Goal: Task Accomplishment & Management: Complete application form

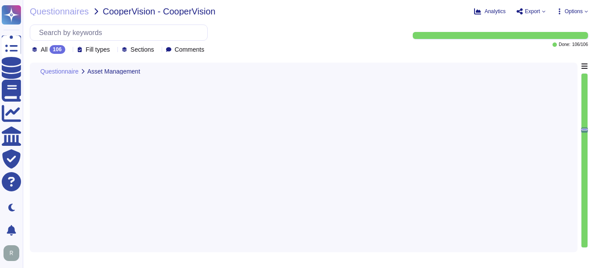
type textarea "Yes, the organization utilizes an asset management system. We maintain an inven…"
type textarea "Yes, all information assets within the scope of the Information Security Manage…"
type textarea "Yes, our organization has a documented Acceptable Use Policy (AUP) that has bee…"
type textarea "Yes, the organization has technical controls in place to restrict the use of re…"
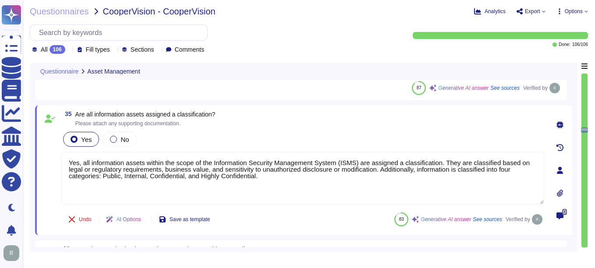
click at [464, 203] on textarea "Yes, all information assets within the scope of the Information Security Manage…" at bounding box center [302, 178] width 483 height 53
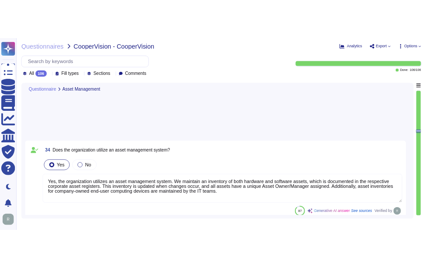
scroll to position [3485, 0]
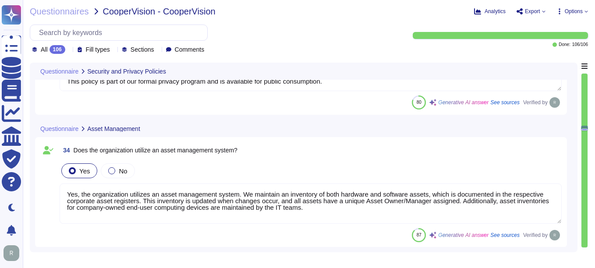
type textarea "Yes, customers are notified of significant changes to information security or p…"
type textarea "Yes, our organization has a documented Privacy Policy that outlines our policie…"
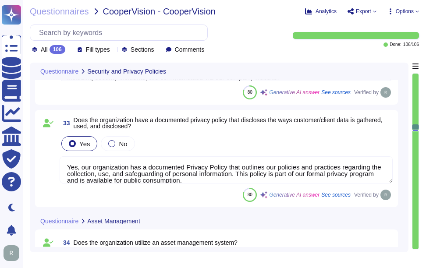
type textarea "Yes, our organization has documented and approved information security policies…"
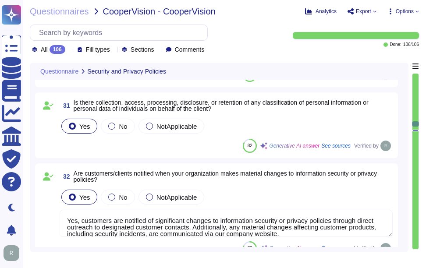
scroll to position [3222, 0]
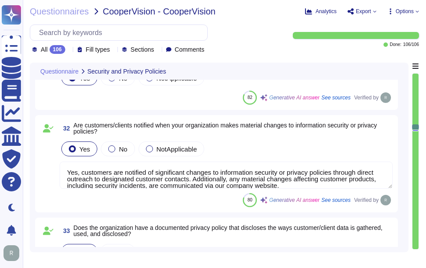
type textarea "Yes, all information assets within the scope of the Information Security Manage…"
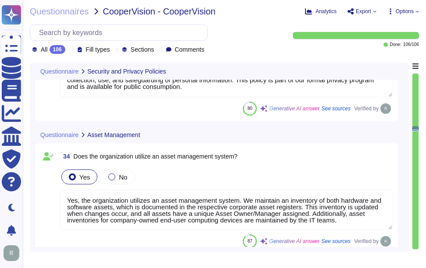
scroll to position [3485, 0]
type textarea "Yes, our organization has a documented Acceptable Use Policy (AUP) that has bee…"
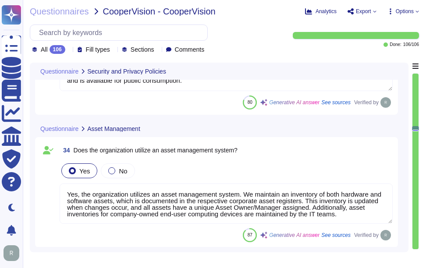
scroll to position [1, 0]
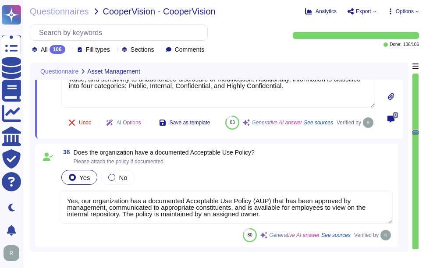
type textarea "Yes, the organization has technical controls in place to restrict the use of re…"
type textarea "Yes, the organization restricts access to systems with shared network infrastru…"
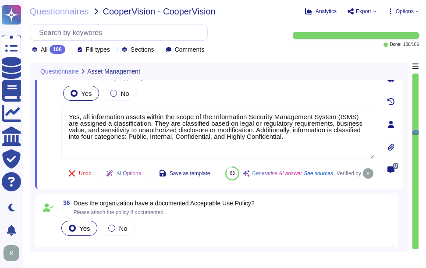
scroll to position [3634, 0]
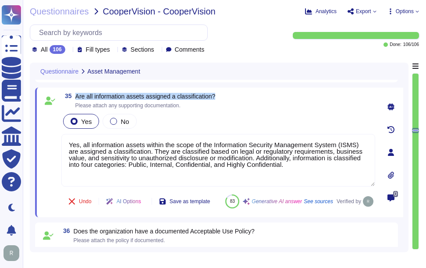
drag, startPoint x: 76, startPoint y: 95, endPoint x: 235, endPoint y: 97, distance: 159.4
click at [235, 97] on div "35 Are all information assets assigned a classification? Please attach any supp…" at bounding box center [218, 101] width 314 height 16
click at [166, 92] on div "35 Are all information assets assigned a classification? Please attach any supp…" at bounding box center [219, 153] width 368 height 130
drag, startPoint x: 95, startPoint y: 95, endPoint x: 254, endPoint y: 95, distance: 159.9
click at [254, 95] on div "35 Are all information assets assigned a classification? Please attach any supp…" at bounding box center [218, 101] width 314 height 16
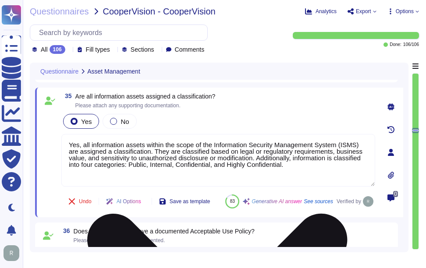
click at [285, 167] on textarea "Yes, all information assets within the scope of the Information Security Manage…" at bounding box center [218, 160] width 314 height 53
paste textarea "The classifications are Public, Internal, Confidential, and Highly Confidential…"
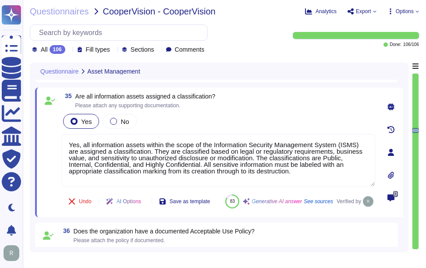
type textarea "Yes, all information assets within the scope of the Information Security Manage…"
click at [299, 104] on div "35 Are all information assets assigned a classification? Please attach any supp…" at bounding box center [218, 101] width 314 height 16
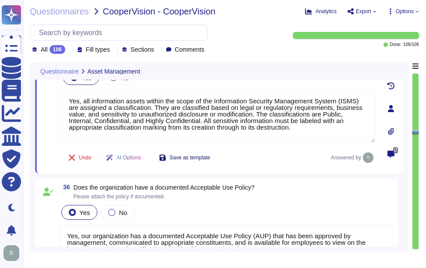
type textarea "Yes, the organization restricts access to systems with shared network infrastru…"
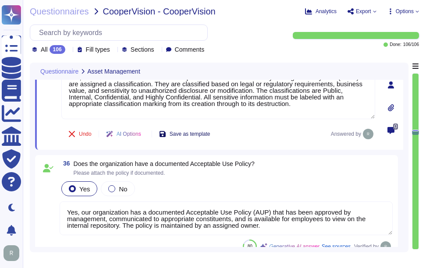
scroll to position [3722, 0]
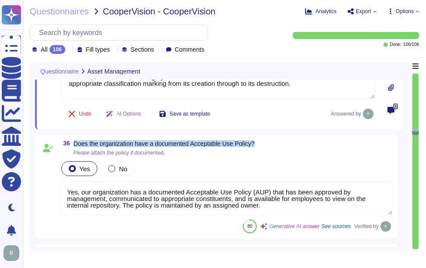
drag, startPoint x: 73, startPoint y: 143, endPoint x: 271, endPoint y: 146, distance: 198.4
click at [271, 146] on div "36 Does the organization have a documented Acceptable Use Policy? Please attach…" at bounding box center [226, 148] width 333 height 16
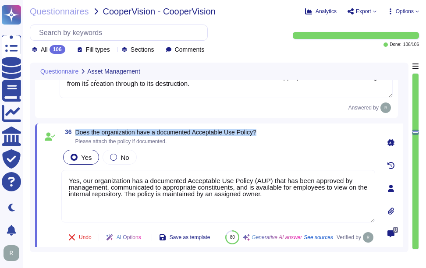
drag, startPoint x: 76, startPoint y: 132, endPoint x: 279, endPoint y: 133, distance: 202.3
click at [279, 133] on div "36 Does the organization have a documented Acceptable Use Policy? Please attach…" at bounding box center [218, 137] width 314 height 16
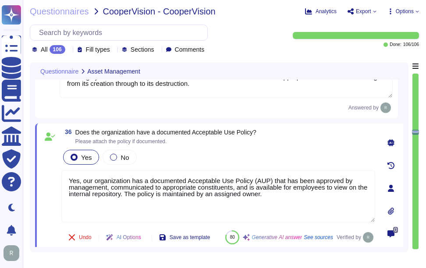
drag, startPoint x: 192, startPoint y: 187, endPoint x: 52, endPoint y: 168, distance: 141.1
click at [52, 168] on div "36 Does the organization have a documented Acceptable Use Policy? Please attach…" at bounding box center [208, 188] width 333 height 119
click at [226, 154] on div "Yes No" at bounding box center [218, 157] width 314 height 18
click at [300, 137] on div "36 Does the organization have a documented Acceptable Use Policy? Please attach…" at bounding box center [218, 137] width 314 height 16
click at [275, 139] on div "36 Does the organization have a documented Acceptable Use Policy? Please attach…" at bounding box center [218, 137] width 314 height 16
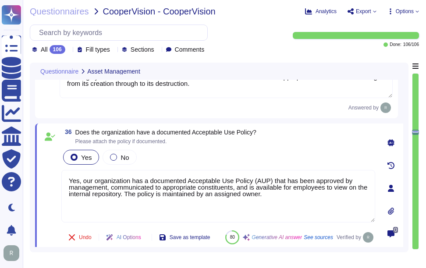
click at [275, 139] on div "36 Does the organization have a documented Acceptable Use Policy? Please attach…" at bounding box center [218, 137] width 314 height 16
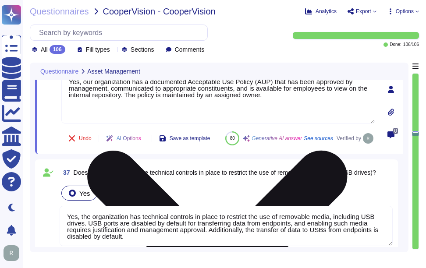
scroll to position [3853, 0]
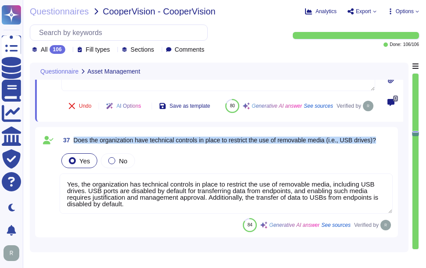
drag, startPoint x: 74, startPoint y: 160, endPoint x: 385, endPoint y: 166, distance: 310.1
click at [385, 148] on div "37 Does the organization have technical controls in place to restrict the use o…" at bounding box center [226, 140] width 333 height 16
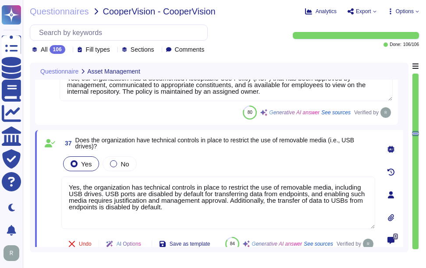
scroll to position [3810, 0]
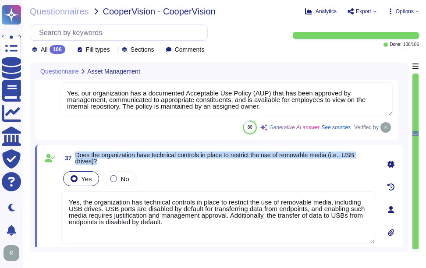
drag, startPoint x: 77, startPoint y: 154, endPoint x: 109, endPoint y: 160, distance: 32.9
click at [109, 160] on span "Does the organization have technical controls in place to restrict the use of r…" at bounding box center [225, 158] width 300 height 12
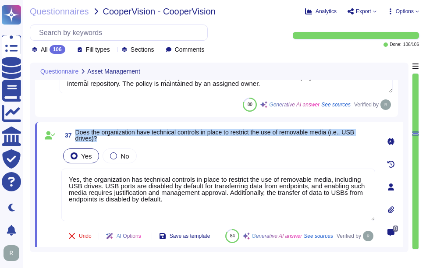
scroll to position [3853, 0]
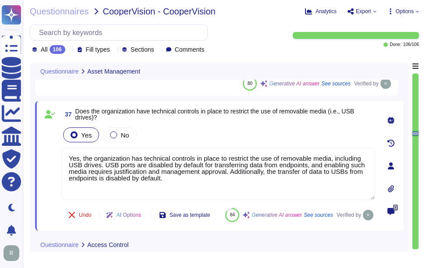
drag, startPoint x: 180, startPoint y: 181, endPoint x: 37, endPoint y: 137, distance: 149.5
click at [37, 137] on div "37 Does the organization have technical controls in place to restrict the use o…" at bounding box center [219, 166] width 368 height 130
click at [201, 127] on div "Yes No" at bounding box center [218, 135] width 314 height 18
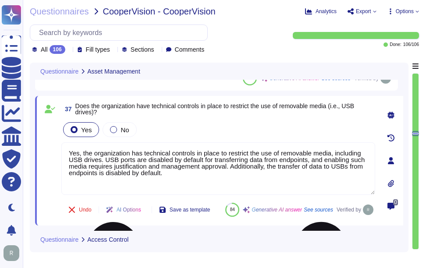
type textarea "Yes, controls are in place to ensure that access to the application is restrict…"
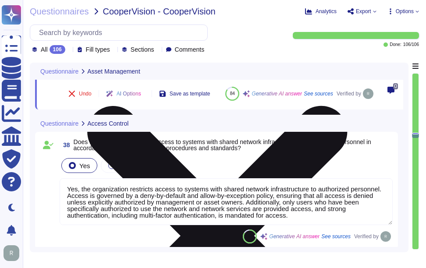
scroll to position [3985, 0]
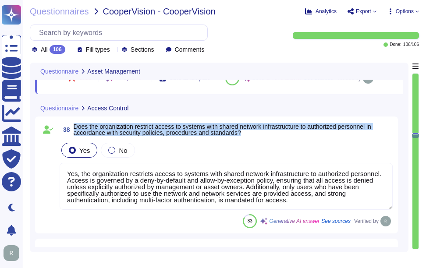
drag, startPoint x: 74, startPoint y: 145, endPoint x: 252, endPoint y: 152, distance: 178.0
click at [252, 136] on span "Does the organization restrict access to systems with shared network infrastruc…" at bounding box center [233, 130] width 319 height 12
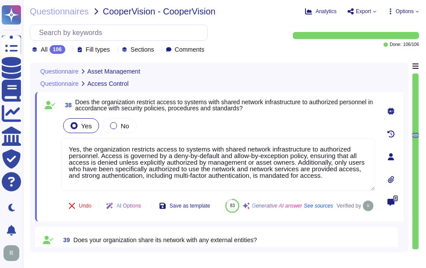
type textarea "Our solution (SCM) will be accessed through the internet."
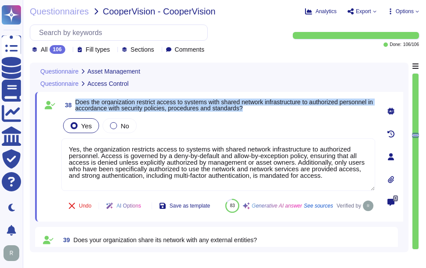
drag, startPoint x: 76, startPoint y: 101, endPoint x: 251, endPoint y: 106, distance: 175.7
click at [251, 106] on span "Does the organization restrict access to systems with shared network infrastruc…" at bounding box center [225, 105] width 300 height 12
click at [89, 107] on span "Does the organization restrict access to systems with shared network infrastruc…" at bounding box center [223, 105] width 297 height 13
drag, startPoint x: 75, startPoint y: 99, endPoint x: 275, endPoint y: 106, distance: 199.4
click at [275, 106] on span "Does the organization restrict access to systems with shared network infrastruc…" at bounding box center [225, 105] width 300 height 12
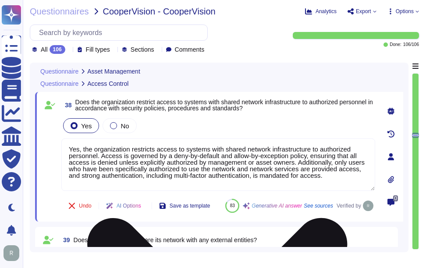
click at [282, 180] on textarea "Yes, the organization restricts access to systems with shared network infrastru…" at bounding box center [218, 164] width 314 height 53
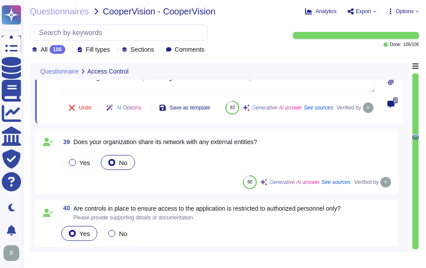
type textarea "Yes, we restrict, log, and monitor access to our information security managemen…"
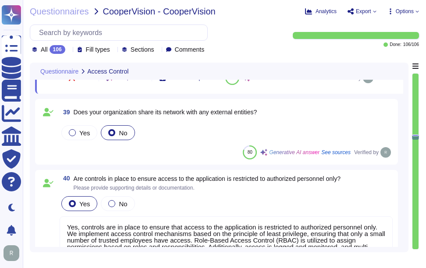
scroll to position [4116, 0]
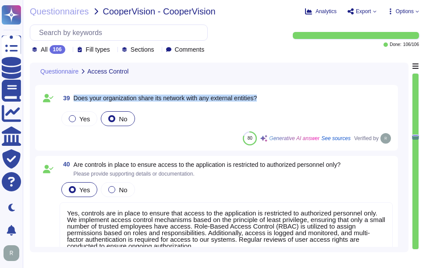
drag, startPoint x: 74, startPoint y: 117, endPoint x: 277, endPoint y: 118, distance: 202.8
click at [277, 106] on div "39 Does your organization share its network with any external entities?" at bounding box center [226, 98] width 333 height 16
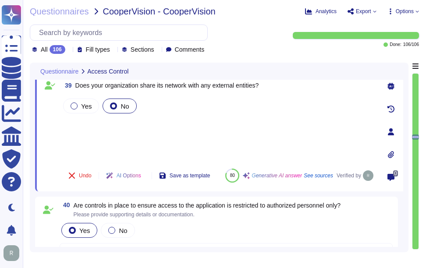
click at [84, 125] on div "Yes No" at bounding box center [218, 129] width 314 height 65
click at [85, 135] on div "Yes No" at bounding box center [218, 129] width 314 height 65
click at [87, 121] on div "Yes No" at bounding box center [218, 129] width 314 height 65
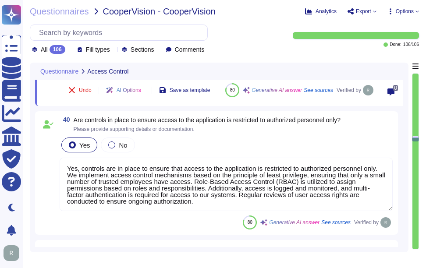
scroll to position [4204, 0]
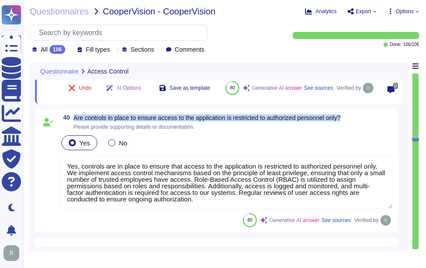
drag, startPoint x: 75, startPoint y: 116, endPoint x: 353, endPoint y: 116, distance: 277.7
click at [353, 116] on div "40 Are controls in place to ensure access to the application is restricted to a…" at bounding box center [226, 122] width 333 height 16
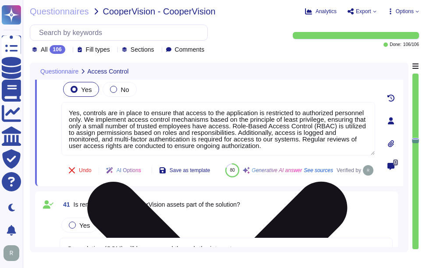
type textarea "Yes, we have established, documented, and approved identity and access manageme…"
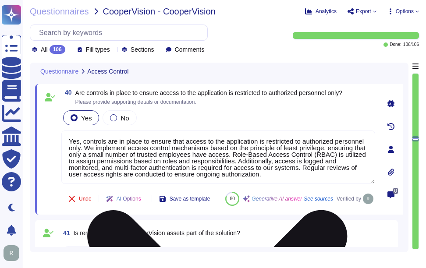
scroll to position [4160, 0]
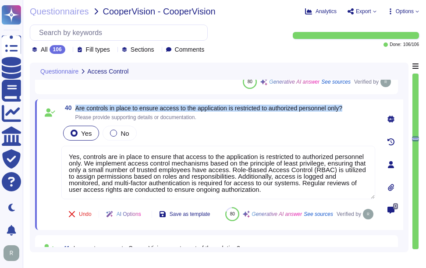
drag, startPoint x: 76, startPoint y: 108, endPoint x: 360, endPoint y: 105, distance: 284.3
click at [360, 105] on div "40 Are controls in place to ensure access to the application is restricted to a…" at bounding box center [218, 113] width 314 height 16
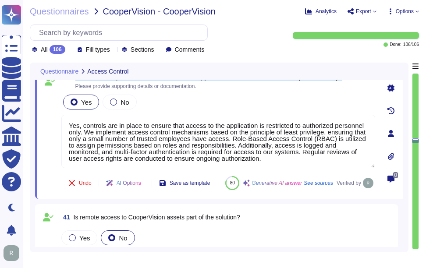
type textarea "Yes, we have established, documented, and approved identity and access manageme…"
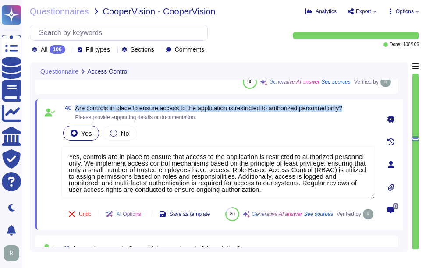
click at [81, 107] on span "Are controls in place to ensure access to the application is restricted to auth…" at bounding box center [208, 108] width 267 height 7
drag, startPoint x: 76, startPoint y: 108, endPoint x: 351, endPoint y: 110, distance: 275.1
click at [351, 110] on div "40 Are controls in place to ensure access to the application is restricted to a…" at bounding box center [218, 113] width 314 height 16
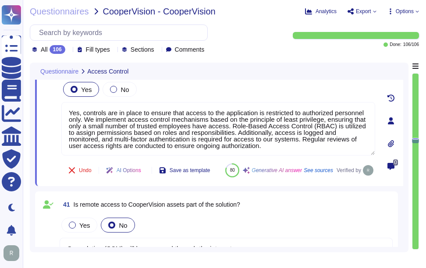
type textarea "Yes, we have established, documented, and approved identity and access manageme…"
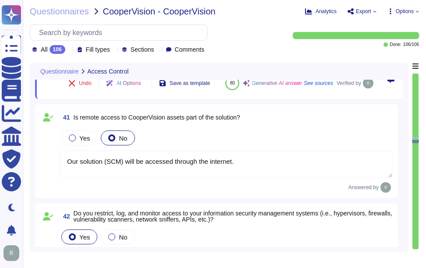
scroll to position [4291, 0]
drag, startPoint x: 73, startPoint y: 137, endPoint x: 277, endPoint y: 138, distance: 204.1
click at [277, 125] on div "41 Is remote access to CooperVision assets part of the solution?" at bounding box center [226, 117] width 333 height 16
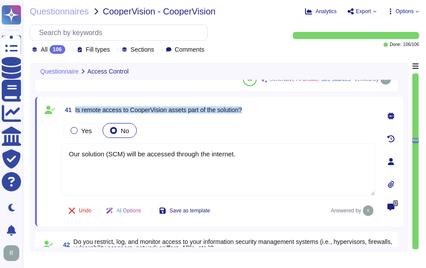
drag, startPoint x: 73, startPoint y: 108, endPoint x: 261, endPoint y: 109, distance: 187.5
click at [261, 109] on div "41 Is remote access to CooperVision assets part of the solution?" at bounding box center [218, 110] width 314 height 16
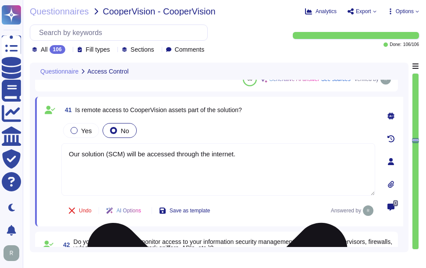
click at [254, 159] on textarea "Our solution (SCM) will be accessed through the internet." at bounding box center [218, 169] width 314 height 53
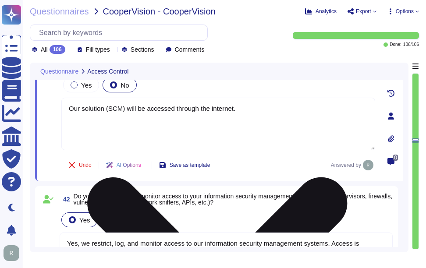
type textarea "Yes, the organization requires multi-factor authentication (MFA) for all remote…"
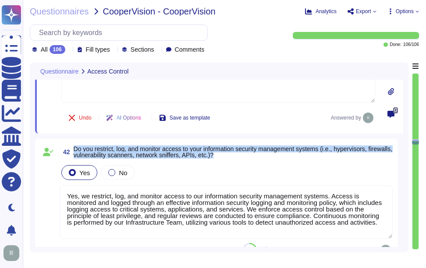
drag, startPoint x: 75, startPoint y: 148, endPoint x: 244, endPoint y: 157, distance: 169.7
click at [244, 157] on span "Do you restrict, log, and monitor access to your information security managemen…" at bounding box center [233, 152] width 319 height 12
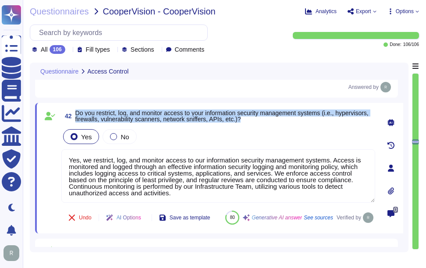
drag, startPoint x: 76, startPoint y: 113, endPoint x: 305, endPoint y: 120, distance: 229.2
click at [305, 120] on span "Do you restrict, log, and monitor access to your information security managemen…" at bounding box center [225, 116] width 300 height 12
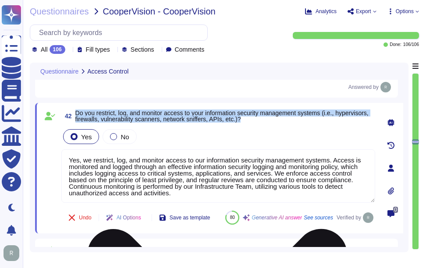
scroll to position [1, 0]
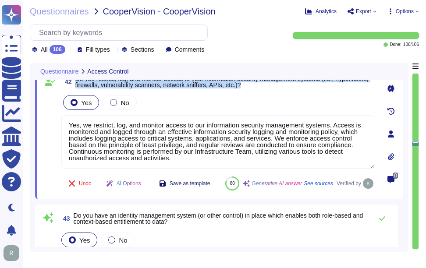
type textarea "Yes, the product supports identity federation standards, specifically SAML2 for…"
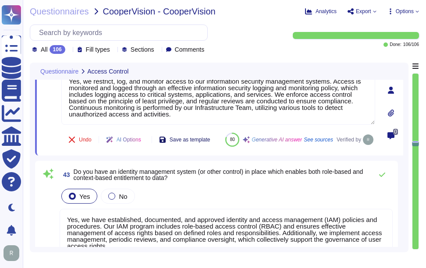
scroll to position [4466, 0]
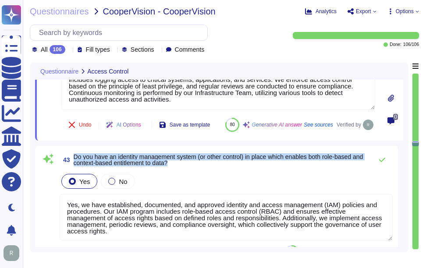
drag, startPoint x: 74, startPoint y: 177, endPoint x: 188, endPoint y: 182, distance: 114.9
click at [188, 166] on span "Do you have an identity management system (or other control) in place which ena…" at bounding box center [221, 160] width 294 height 12
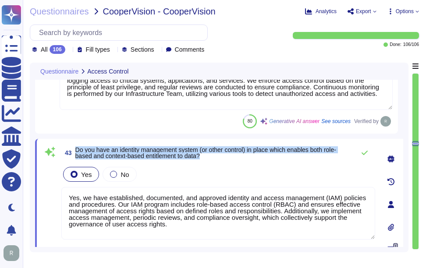
drag, startPoint x: 76, startPoint y: 149, endPoint x: 242, endPoint y: 159, distance: 166.3
click at [242, 159] on span "43 Do you have an identity management system (or other control) in place which …" at bounding box center [205, 153] width 289 height 16
click at [83, 152] on span "Do you have an identity management system (or other control) in place which ena…" at bounding box center [205, 152] width 261 height 13
click at [76, 148] on span "Do you have an identity management system (or other control) in place which ena…" at bounding box center [205, 152] width 261 height 13
click at [87, 149] on span "Do you have an identity management system (or other control) in place which ena…" at bounding box center [205, 152] width 261 height 13
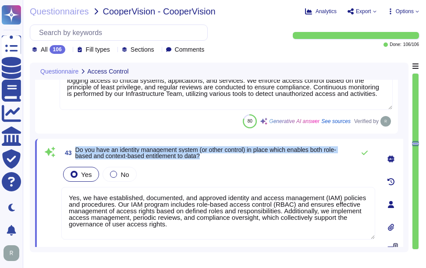
click at [211, 157] on span "Do you have an identity management system (or other control) in place which ena…" at bounding box center [212, 153] width 275 height 12
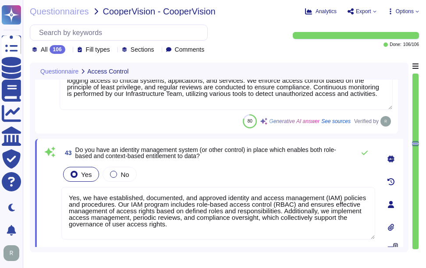
click at [259, 210] on textarea "Yes, we have established, documented, and approved identity and access manageme…" at bounding box center [218, 213] width 314 height 53
click at [367, 154] on icon at bounding box center [364, 152] width 7 height 7
click at [363, 155] on icon at bounding box center [364, 152] width 7 height 7
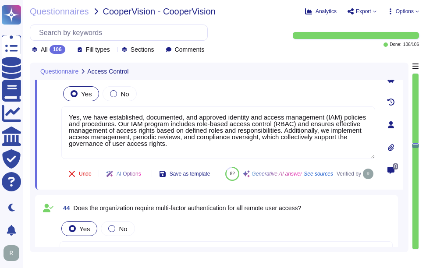
type textarea "Yes, the product supports identity federation standards, specifically SAML2 for…"
type textarea "Yes, strong password parameters are enforced for accessing all systems holding,…"
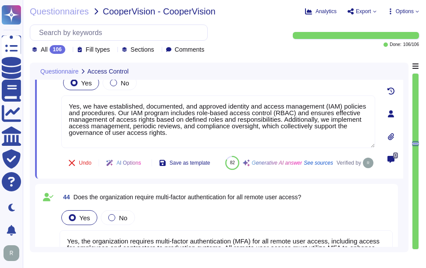
scroll to position [4496, 0]
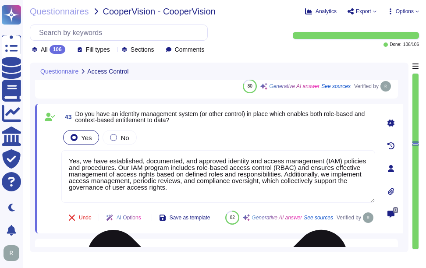
drag, startPoint x: 168, startPoint y: 187, endPoint x: 62, endPoint y: 162, distance: 109.4
click at [62, 162] on textarea "Yes, we have established, documented, and approved identity and access manageme…" at bounding box center [218, 176] width 314 height 53
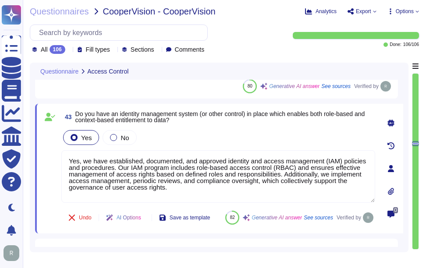
click at [181, 137] on div "Yes No" at bounding box center [218, 137] width 314 height 18
click at [193, 135] on div "Yes No" at bounding box center [218, 137] width 314 height 18
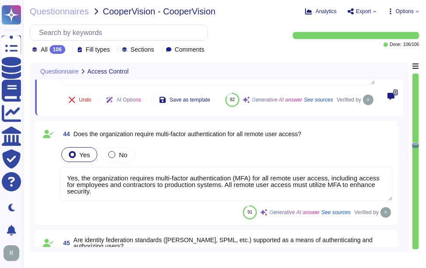
scroll to position [4628, 0]
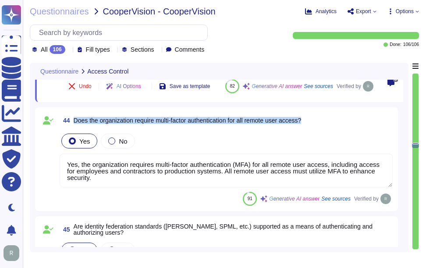
drag, startPoint x: 75, startPoint y: 140, endPoint x: 324, endPoint y: 138, distance: 249.2
click at [324, 128] on div "44 Does the organization require multi-factor authentication for all remote use…" at bounding box center [226, 121] width 333 height 16
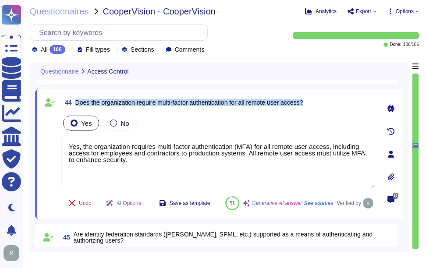
drag, startPoint x: 77, startPoint y: 102, endPoint x: 328, endPoint y: 102, distance: 250.5
click at [328, 102] on div "44 Does the organization require multi-factor authentication for all remote use…" at bounding box center [218, 103] width 314 height 16
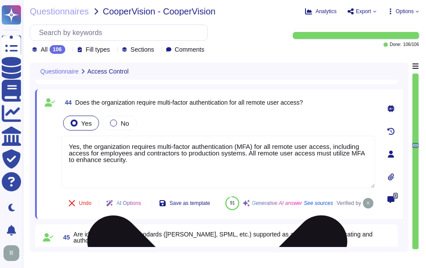
click at [199, 169] on textarea "Yes, the organization requires multi-factor authentication (MFA) for all remote…" at bounding box center [218, 162] width 314 height 53
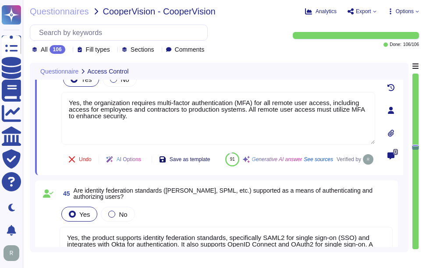
type textarea "Yes, the organization provides strong authentication options for user access, i…"
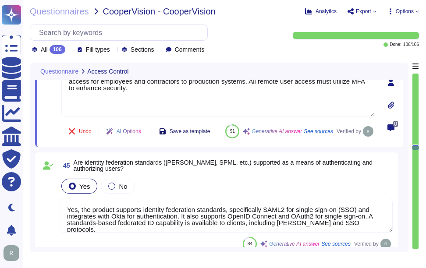
scroll to position [4715, 0]
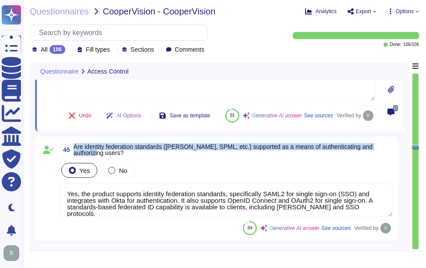
drag, startPoint x: 75, startPoint y: 166, endPoint x: 96, endPoint y: 173, distance: 22.6
click at [96, 156] on span "Are identity federation standards ([PERSON_NAME], SPML, etc.) supported as a me…" at bounding box center [233, 150] width 319 height 12
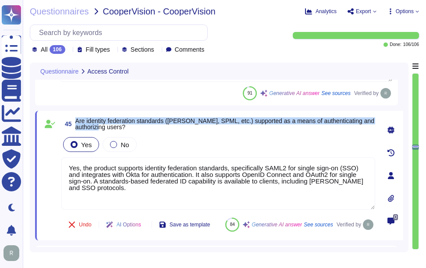
drag, startPoint x: 76, startPoint y: 119, endPoint x: 133, endPoint y: 125, distance: 56.8
click at [133, 125] on span "Are identity federation standards ([PERSON_NAME], SPML, etc.) supported as a me…" at bounding box center [225, 124] width 300 height 12
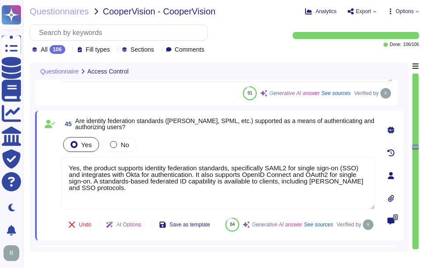
click at [238, 143] on div "Yes No" at bounding box center [218, 144] width 314 height 18
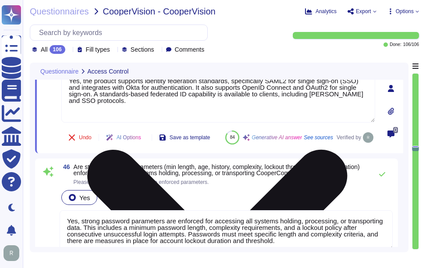
type textarea "The application's password configuration allows for the following: 1. Passwords…"
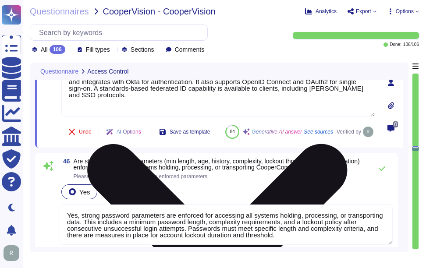
scroll to position [4847, 0]
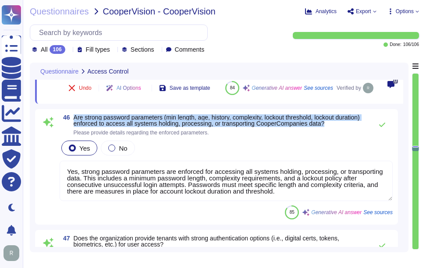
drag, startPoint x: 74, startPoint y: 137, endPoint x: 359, endPoint y: 144, distance: 284.8
click at [359, 127] on span "Are strong password parameters (min length, age, history, complexity, lockout t…" at bounding box center [221, 120] width 294 height 12
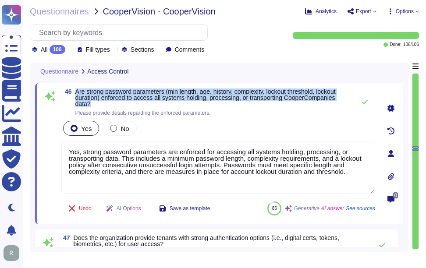
drag, startPoint x: 76, startPoint y: 91, endPoint x: 97, endPoint y: 102, distance: 24.3
click at [97, 102] on span "Are strong password parameters (min length, age, history, complexity, lockout t…" at bounding box center [212, 97] width 275 height 18
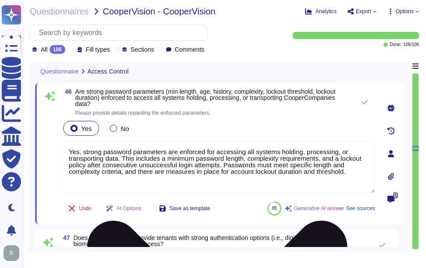
click at [276, 178] on textarea "Yes, strong password parameters are enforced for accessing all systems holding,…" at bounding box center [218, 167] width 314 height 53
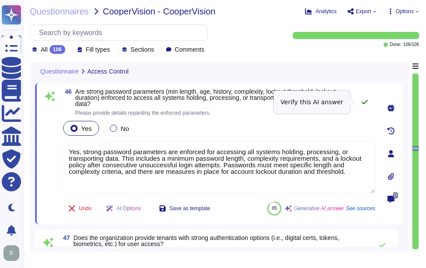
click at [363, 102] on icon at bounding box center [364, 102] width 7 height 7
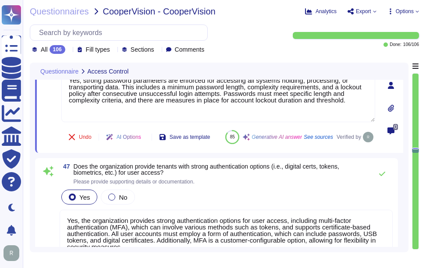
scroll to position [4934, 0]
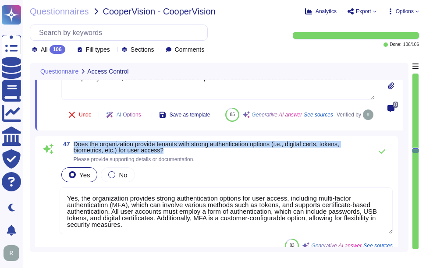
drag, startPoint x: 73, startPoint y: 164, endPoint x: 174, endPoint y: 170, distance: 100.9
click at [174, 162] on span "47 Does the organization provide tenants with strong authentication options (i.…" at bounding box center [214, 151] width 308 height 21
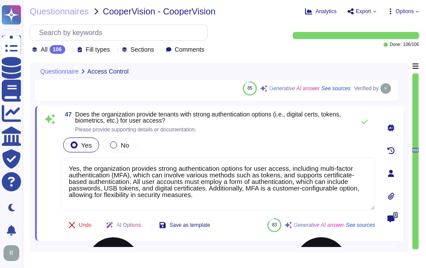
type textarea "User entities are responsible for managing user accounts on Sectigo’s systems a…"
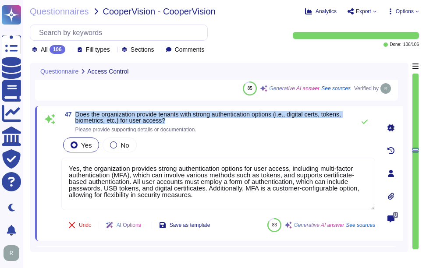
drag, startPoint x: 76, startPoint y: 113, endPoint x: 203, endPoint y: 120, distance: 127.2
click at [203, 120] on span "Does the organization provide tenants with strong authentication options (i.e.,…" at bounding box center [212, 117] width 275 height 12
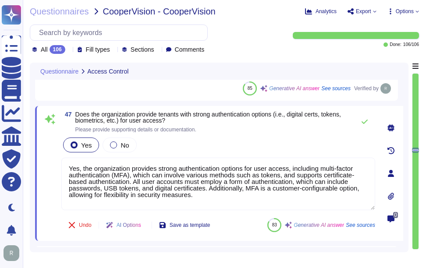
click at [295, 128] on span "Please provide supporting details or documentation." at bounding box center [212, 129] width 275 height 5
click at [364, 122] on icon at bounding box center [364, 121] width 7 height 7
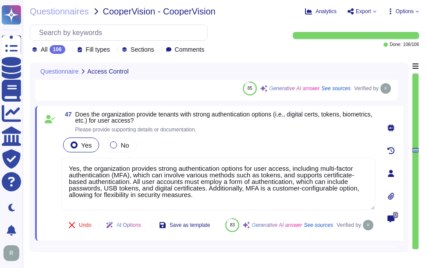
type textarea "User entities are responsible for managing user accounts on Sectigo’s systems a…"
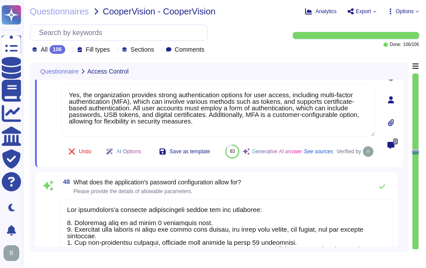
scroll to position [5022, 0]
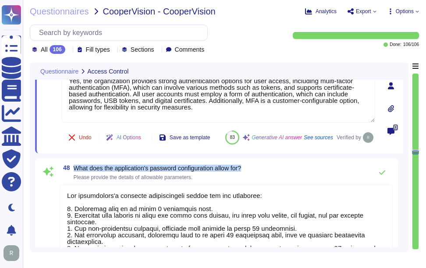
drag, startPoint x: 74, startPoint y: 188, endPoint x: 261, endPoint y: 191, distance: 186.2
click at [261, 181] on div "48 What does the application's password configuration allow for? Please provide…" at bounding box center [226, 173] width 333 height 18
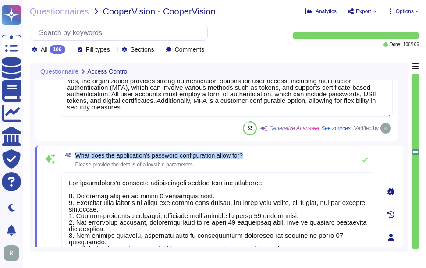
drag, startPoint x: 76, startPoint y: 155, endPoint x: 286, endPoint y: 154, distance: 210.7
click at [286, 154] on div "48 What does the application's password configuration allow for? Please provide…" at bounding box center [218, 160] width 314 height 18
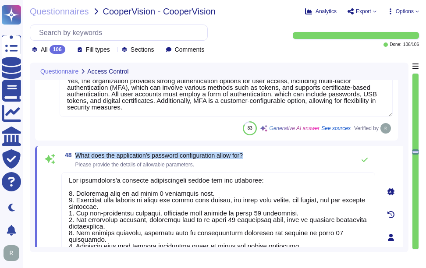
scroll to position [0, 0]
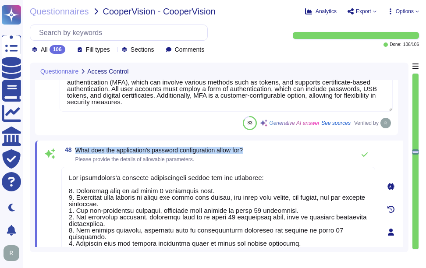
type textarea "Yes, the organization has a formal process to review user access accounts regul…"
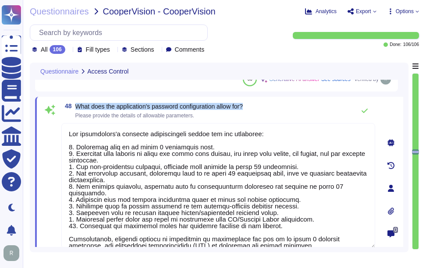
click at [77, 107] on span "What does the application's password configuration allow for?" at bounding box center [158, 106] width 167 height 7
drag, startPoint x: 74, startPoint y: 105, endPoint x: 301, endPoint y: 103, distance: 226.4
click at [301, 103] on div "48 What does the application's password configuration allow for? Please provide…" at bounding box center [218, 111] width 314 height 18
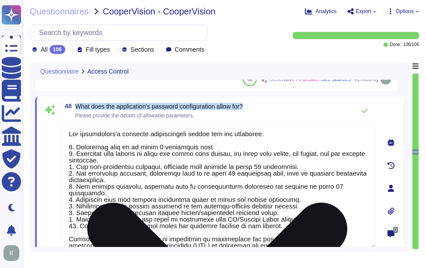
scroll to position [7, 0]
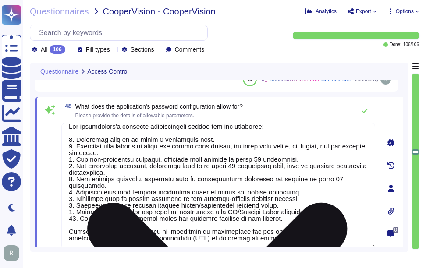
click at [272, 240] on textarea at bounding box center [218, 186] width 314 height 126
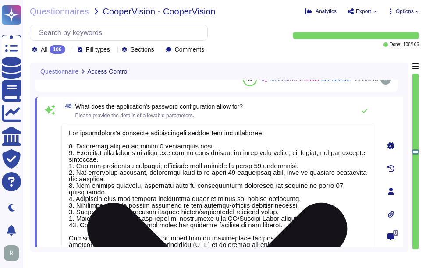
scroll to position [1, 0]
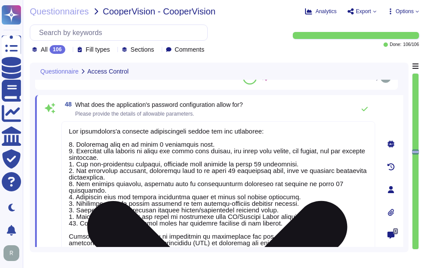
paste textarea "[URL][DOMAIN_NAME]"
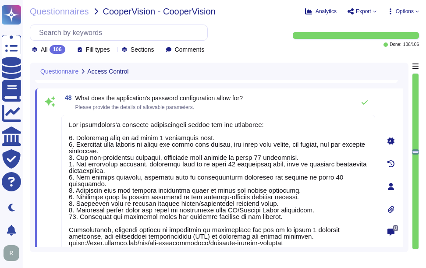
type textarea "The application's password configuration allows for the following: 1. Passwords…"
click at [336, 100] on div "48 What does the application's password configuration allow for? Please provide…" at bounding box center [218, 103] width 314 height 18
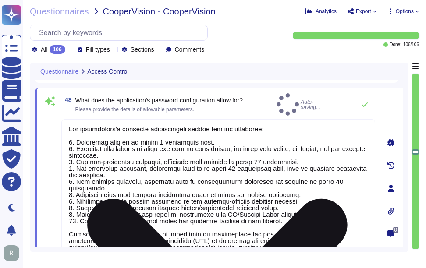
scroll to position [5074, 0]
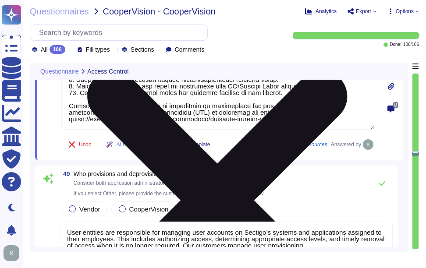
type textarea "Yes, remediation actions are documented and tracked to address identified vulne…"
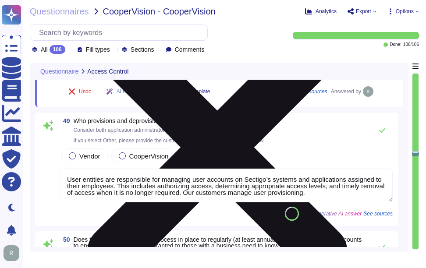
scroll to position [5249, 0]
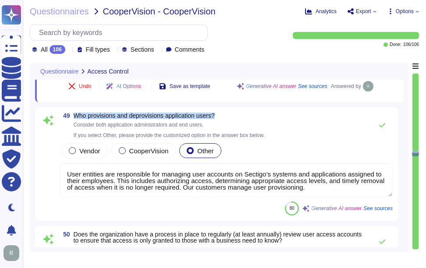
drag, startPoint x: 75, startPoint y: 114, endPoint x: 282, endPoint y: 111, distance: 207.6
click at [282, 111] on div "49 Who provisions and deprovisions application users? Consider both application…" at bounding box center [216, 163] width 363 height 113
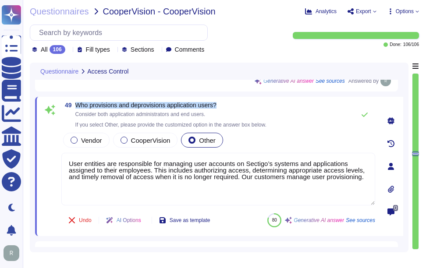
drag, startPoint x: 76, startPoint y: 105, endPoint x: 270, endPoint y: 103, distance: 194.5
click at [266, 103] on span "Who provisions and deprovisions application users?" at bounding box center [170, 105] width 191 height 6
click at [125, 140] on div at bounding box center [123, 140] width 7 height 7
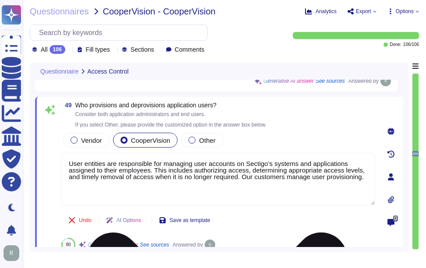
click at [138, 180] on textarea "User entities are responsible for managing user accounts on Sectigo’s systems a…" at bounding box center [218, 179] width 314 height 53
paste textarea "Customers manage their own accounts and permissions, and provisioning access to…"
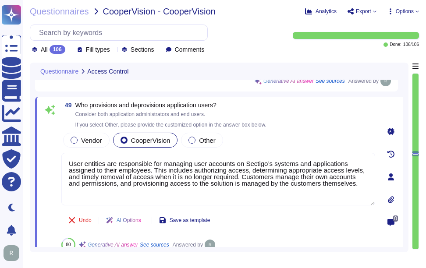
type textarea "User entities are responsible for managing user accounts on Sectigo’s systems a…"
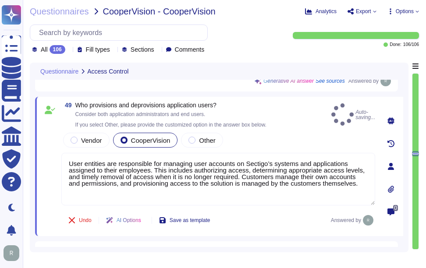
click at [305, 110] on div "49 Who provisions and deprovisions application users? Consider both application…" at bounding box center [218, 114] width 314 height 25
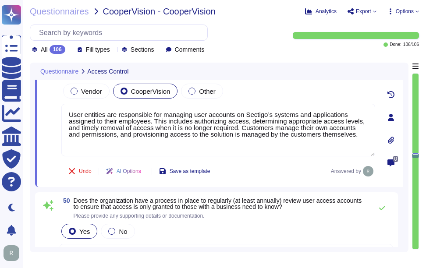
type textarea "Yes, the organization has a process in place to ensure accountability for share…"
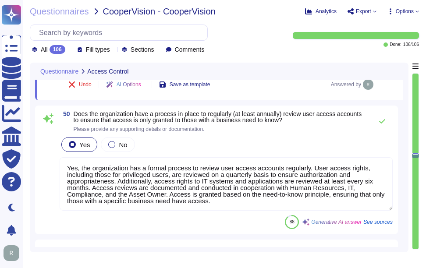
scroll to position [5381, 0]
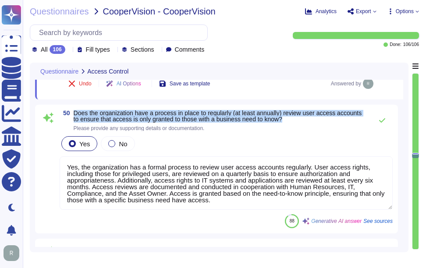
drag, startPoint x: 74, startPoint y: 111, endPoint x: 296, endPoint y: 122, distance: 221.9
click at [296, 122] on span "Does the organization have a process in place to regularly (at least annually) …" at bounding box center [221, 116] width 294 height 12
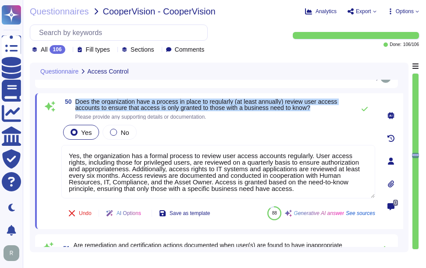
drag, startPoint x: 77, startPoint y: 102, endPoint x: 318, endPoint y: 108, distance: 241.0
click at [318, 108] on span "Does the organization have a process in place to regularly (at least annually) …" at bounding box center [212, 105] width 275 height 12
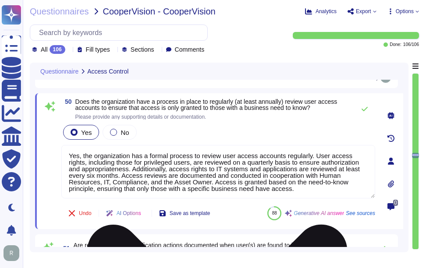
click at [267, 178] on textarea "Yes, the organization has a formal process to review user access accounts regul…" at bounding box center [218, 171] width 314 height 53
paste textarea ", ensuring that access is granted based on the need-to-know principle"
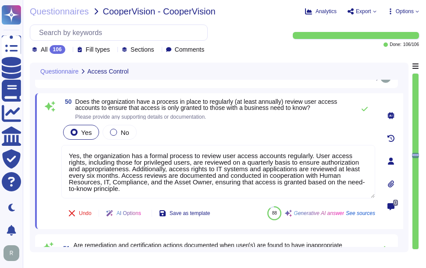
click at [282, 122] on div "50 Does the organization have a process in place to regularly (at least annuall…" at bounding box center [208, 161] width 333 height 125
type textarea "Yes, the organization has a formal process to review user access accounts regul…"
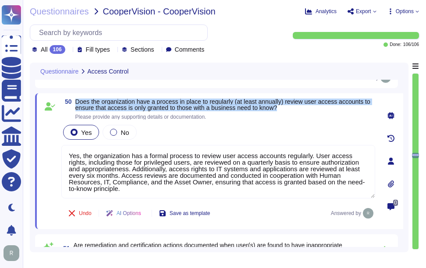
drag, startPoint x: 75, startPoint y: 99, endPoint x: 280, endPoint y: 106, distance: 205.5
click at [280, 106] on span "50 Does the organization have a process in place to regularly (at least annuall…" at bounding box center [218, 109] width 314 height 21
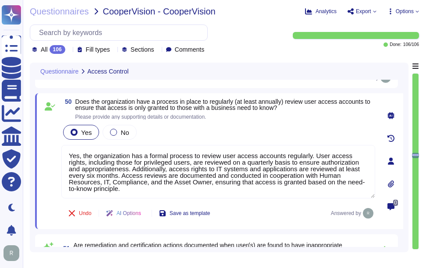
click at [263, 142] on div "Yes No Yes, the organization has a formal process to review user access account…" at bounding box center [218, 161] width 314 height 76
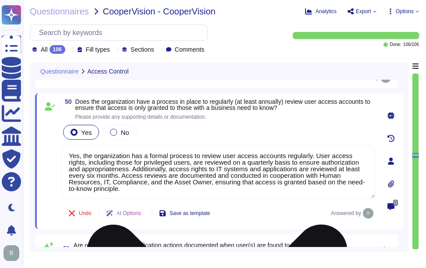
scroll to position [1, 0]
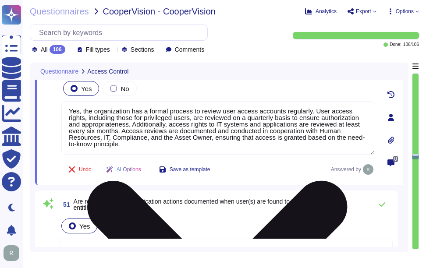
type textarea "Yes, the organization manages and maintains its own encryption tools. Customers…"
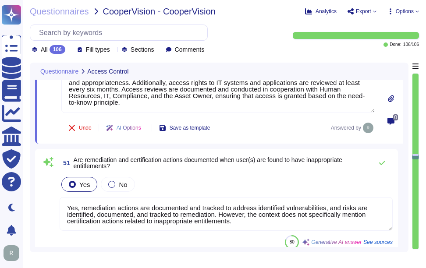
scroll to position [5512, 0]
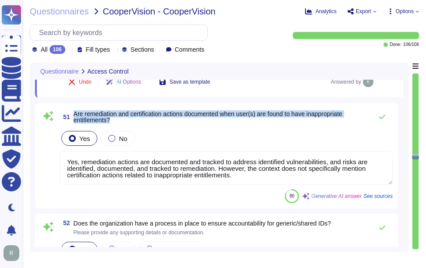
drag, startPoint x: 74, startPoint y: 113, endPoint x: 125, endPoint y: 122, distance: 51.6
click at [125, 122] on span "Are remediation and certification actions documented when user(s) are found to …" at bounding box center [221, 117] width 294 height 12
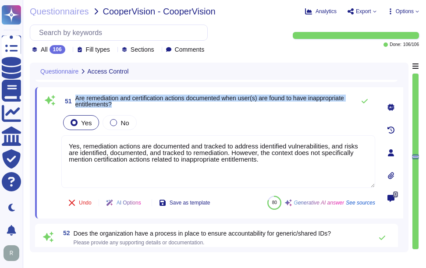
scroll to position [0, 0]
drag, startPoint x: 76, startPoint y: 97, endPoint x: 180, endPoint y: 102, distance: 103.5
click at [180, 102] on span "Are remediation and certification actions documented when user(s) are found to …" at bounding box center [212, 101] width 275 height 12
click at [165, 103] on span "Are remediation and certification actions documented when user(s) are found to …" at bounding box center [212, 101] width 275 height 12
drag, startPoint x: 227, startPoint y: 99, endPoint x: 228, endPoint y: 103, distance: 4.8
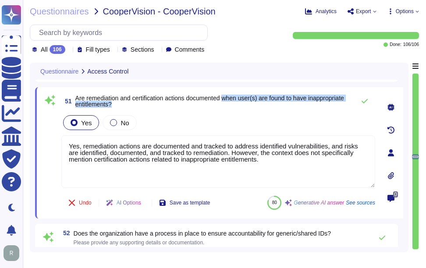
click at [228, 103] on span "Are remediation and certification actions documented when user(s) are found to …" at bounding box center [212, 101] width 275 height 12
drag, startPoint x: 289, startPoint y: 160, endPoint x: 63, endPoint y: 134, distance: 227.5
click at [63, 134] on div "Yes No Yes, remediation actions are documented and tracked to address identifie…" at bounding box center [218, 150] width 314 height 75
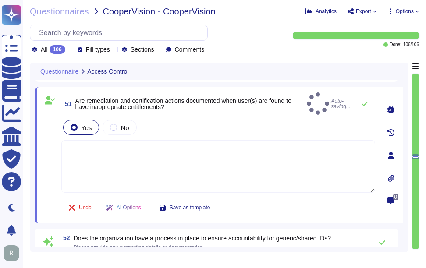
click at [185, 121] on div "Yes No" at bounding box center [218, 127] width 314 height 18
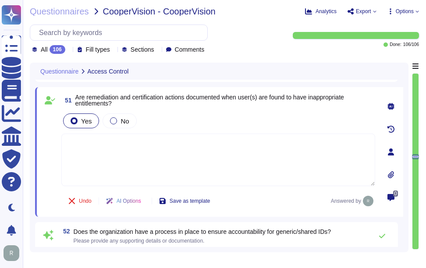
click at [125, 145] on textarea at bounding box center [218, 160] width 314 height 53
paste textarea "Yes, remediation actions are documented and tracked to address identified vulne…"
type textarea "Yes, remediation actions are documented and tracked to address identified vulne…"
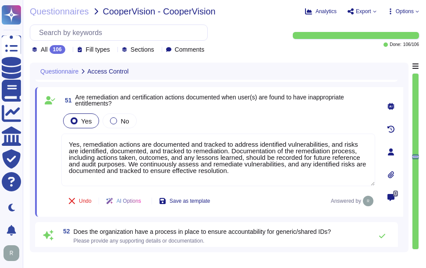
drag, startPoint x: 242, startPoint y: 172, endPoint x: 59, endPoint y: 136, distance: 187.1
click at [59, 136] on div "51 Are remediation and certification actions documented when user(s) are found …" at bounding box center [208, 151] width 333 height 119
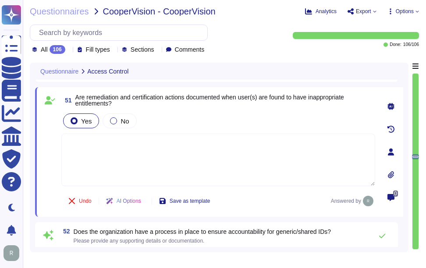
click at [217, 122] on div "Yes No" at bounding box center [218, 121] width 314 height 18
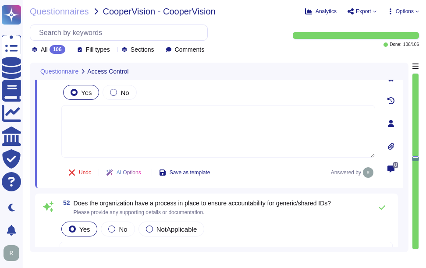
type textarea "Yes, the organization encrypts client data at rest within its environment using…"
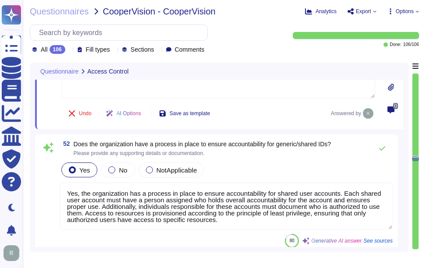
scroll to position [5643, 0]
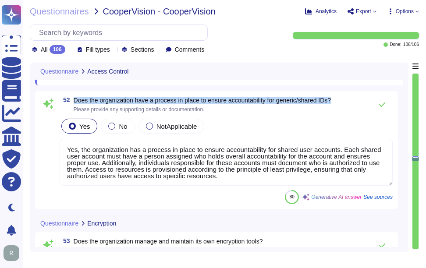
drag, startPoint x: 74, startPoint y: 99, endPoint x: 339, endPoint y: 100, distance: 265.0
click at [339, 100] on div "52 Does the organization have a process in place to ensure accountability for g…" at bounding box center [226, 105] width 333 height 18
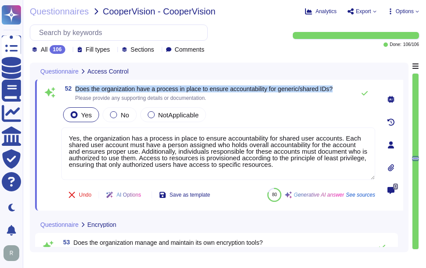
drag, startPoint x: 76, startPoint y: 88, endPoint x: 341, endPoint y: 88, distance: 265.0
click at [341, 88] on div "52 Does the organization have a process in place to ensure accountability for g…" at bounding box center [218, 94] width 314 height 18
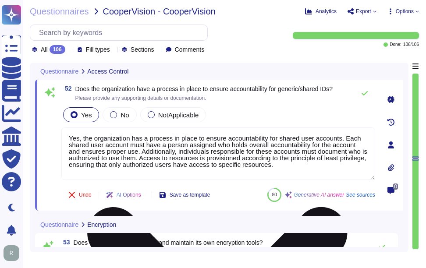
click at [212, 154] on textarea "Yes, the organization has a process in place to ensure accountability for share…" at bounding box center [218, 153] width 314 height 53
paste textarea "However, the use of shared accounts is prohibited, and each user ID must be ass…"
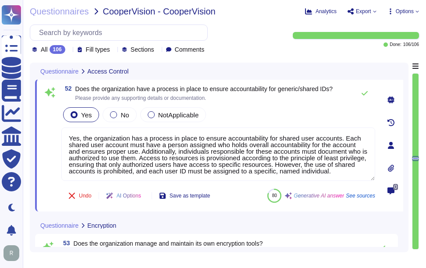
click at [274, 112] on div "Yes No NotApplicable" at bounding box center [218, 115] width 314 height 18
type textarea "Yes, the organization has a process in place to ensure accountability for share…"
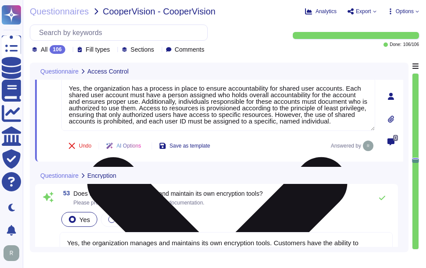
type textarea "Yes, the organization utilizes encryption to protect data during transport acro…"
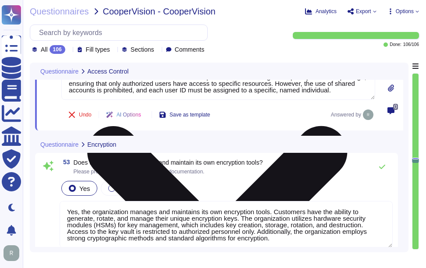
scroll to position [5731, 0]
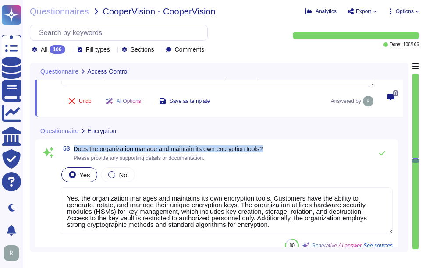
drag, startPoint x: 74, startPoint y: 148, endPoint x: 299, endPoint y: 144, distance: 225.1
click at [299, 144] on div "53 Does the organization manage and maintain its own encryption tools? Please p…" at bounding box center [216, 198] width 363 height 119
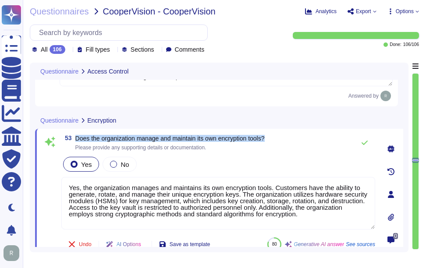
drag, startPoint x: 76, startPoint y: 139, endPoint x: 289, endPoint y: 132, distance: 213.0
click at [289, 132] on div "53 Does the organization manage and maintain its own encryption tools? Please p…" at bounding box center [219, 194] width 368 height 131
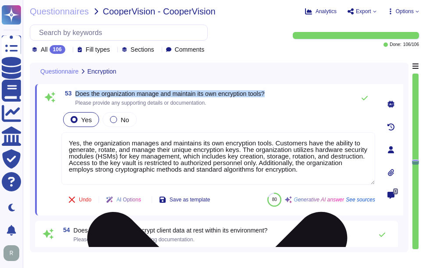
type textarea "Yes, encryption is utilized for data in transit, including virtual machine imag…"
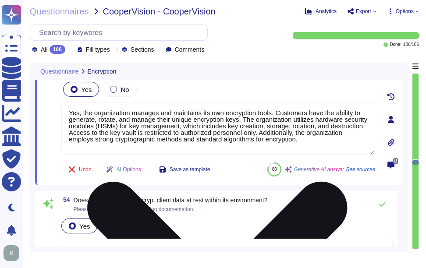
scroll to position [5775, 0]
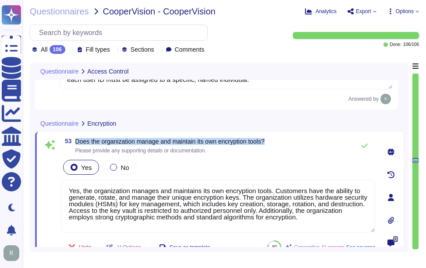
type textarea "Yes, the organization has a process in place to ensure accountability for share…"
type textarea "Yes, encryption is utilized for data in transit, including virtual machine imag…"
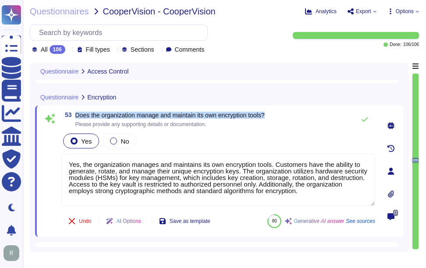
scroll to position [5740, 0]
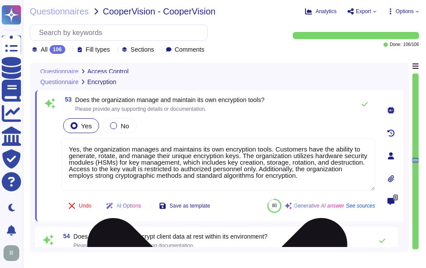
click at [214, 158] on textarea "Yes, the organization manages and maintains its own encryption tools. Customers…" at bounding box center [218, 164] width 314 height 53
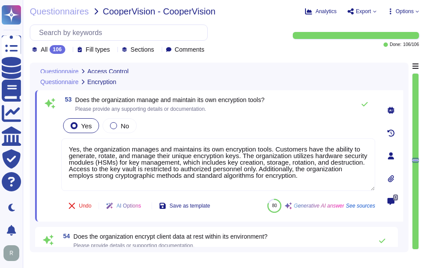
click at [248, 128] on div "Yes No" at bounding box center [218, 126] width 314 height 18
click at [364, 105] on icon at bounding box center [364, 104] width 7 height 7
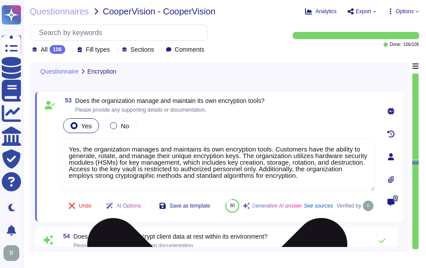
type textarea "Yes, encryption is utilized for data in transit, including virtual machine imag…"
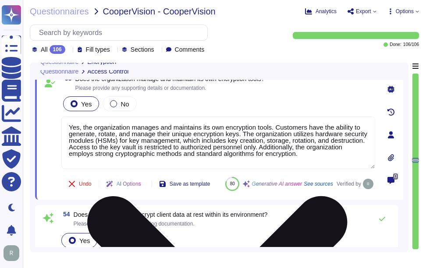
type textarea "Yes, the organization has a process in place to ensure accountability for share…"
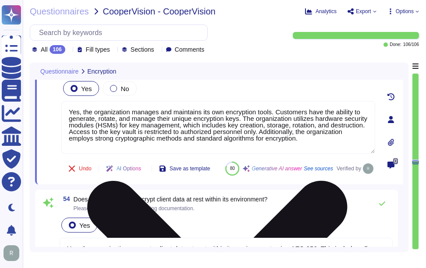
type textarea "Yes, encryption is utilized for data in transit, including virtual machine imag…"
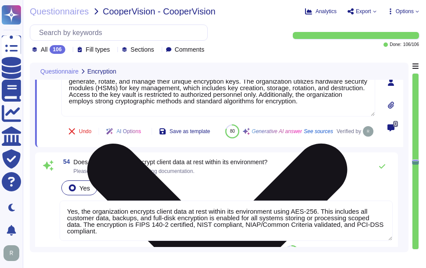
scroll to position [5827, 0]
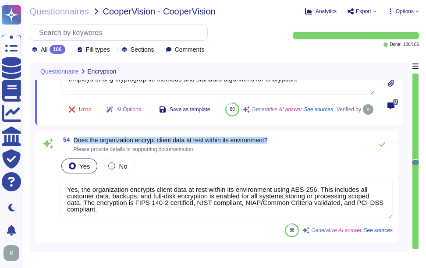
drag, startPoint x: 76, startPoint y: 161, endPoint x: 293, endPoint y: 158, distance: 217.7
click at [293, 153] on div "54 Does the organization encrypt client data at rest within its environment? Pl…" at bounding box center [226, 145] width 333 height 18
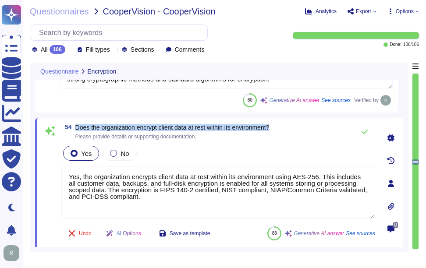
drag, startPoint x: 76, startPoint y: 126, endPoint x: 291, endPoint y: 125, distance: 214.6
click at [291, 125] on div "54 Does the organization encrypt client data at rest within its environment? Pl…" at bounding box center [218, 132] width 314 height 18
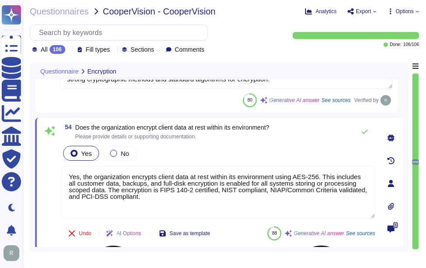
click at [152, 191] on textarea "Yes, the organization encrypts client data at rest within its environment using…" at bounding box center [218, 192] width 314 height 53
click at [173, 149] on div "Yes No" at bounding box center [218, 153] width 314 height 18
click at [365, 132] on icon at bounding box center [364, 132] width 6 height 4
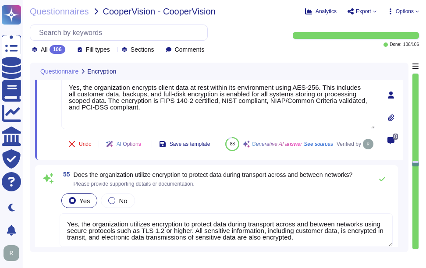
type textarea "Yes, customers manage their own encryption keys."
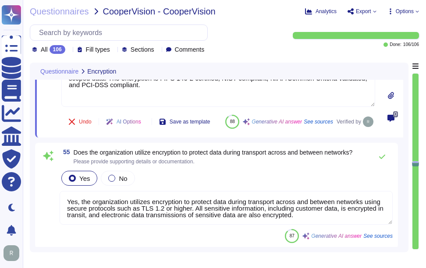
scroll to position [5959, 0]
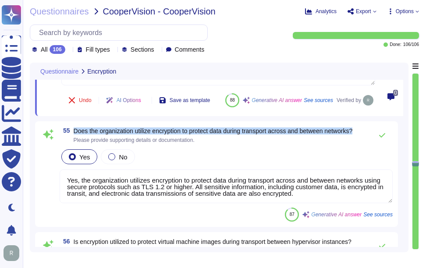
drag, startPoint x: 74, startPoint y: 150, endPoint x: 364, endPoint y: 150, distance: 290.8
click at [364, 144] on div "55 Does the organization utilize encryption to protect data during transport ac…" at bounding box center [226, 136] width 333 height 18
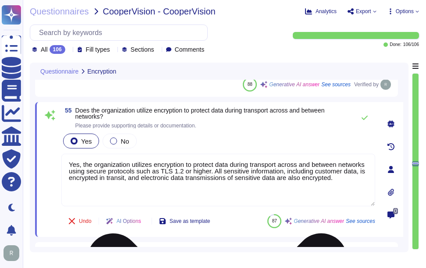
click at [233, 187] on textarea "Yes, the organization utilizes encryption to protect data during transport acro…" at bounding box center [218, 180] width 314 height 53
click at [241, 131] on div "55 Does the organization utilize encryption to protect data during transport ac…" at bounding box center [208, 169] width 333 height 124
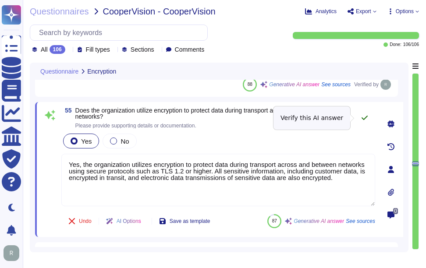
click at [363, 118] on icon at bounding box center [364, 118] width 6 height 4
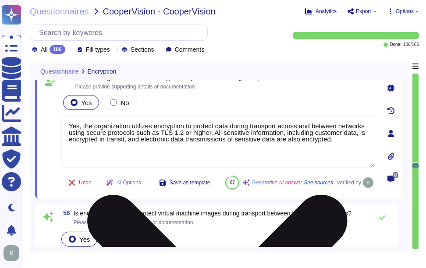
type textarea "Yes, our organization has a documented physical security program with establish…"
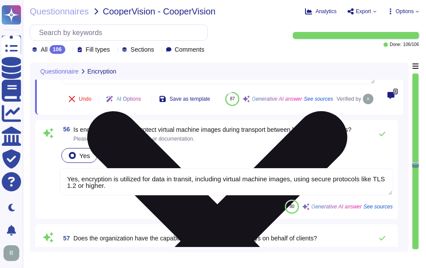
scroll to position [6090, 0]
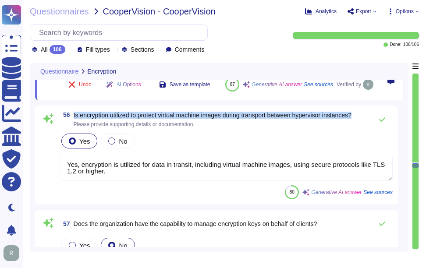
drag, startPoint x: 73, startPoint y: 134, endPoint x: 361, endPoint y: 132, distance: 288.2
click at [361, 128] on div "56 Is encryption utilized to protect virtual machine images during transport be…" at bounding box center [226, 120] width 333 height 18
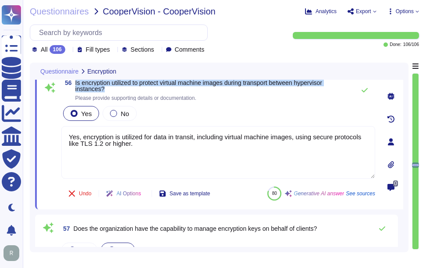
type textarea "Yes, the scoped systems and data reside in a data center, specifically in the c…"
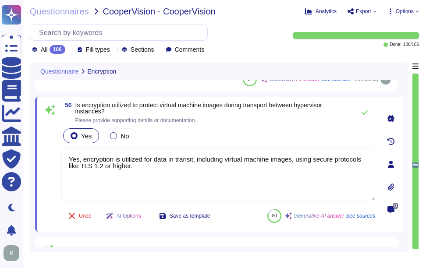
scroll to position [6046, 0]
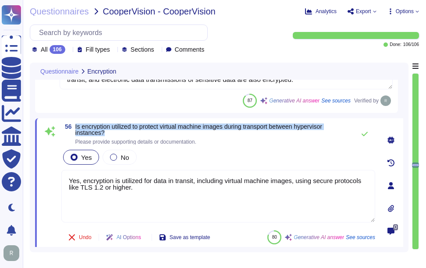
drag, startPoint x: 76, startPoint y: 124, endPoint x: 110, endPoint y: 131, distance: 34.9
click at [110, 131] on span "Is encryption utilized to protect virtual machine images during transport betwe…" at bounding box center [212, 130] width 275 height 12
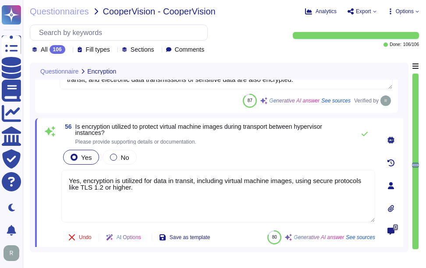
drag, startPoint x: 149, startPoint y: 193, endPoint x: 54, endPoint y: 173, distance: 97.5
click at [54, 173] on div "56 Is encryption utilized to protect virtual machine images during transport be…" at bounding box center [208, 186] width 333 height 124
click at [215, 156] on div "Yes No" at bounding box center [218, 157] width 314 height 18
click at [364, 135] on icon at bounding box center [364, 134] width 6 height 4
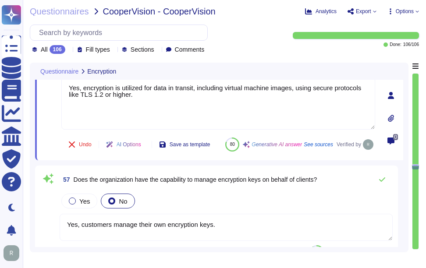
type textarea "Yes, the scoped systems and data reside in a data center, specifically in the c…"
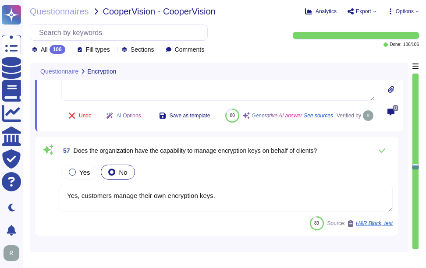
scroll to position [6178, 0]
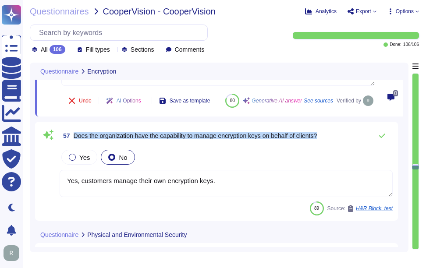
drag, startPoint x: 74, startPoint y: 156, endPoint x: 353, endPoint y: 149, distance: 279.5
click at [353, 145] on div "57 Does the organization have the capability to manage encryption keys on behal…" at bounding box center [226, 136] width 333 height 18
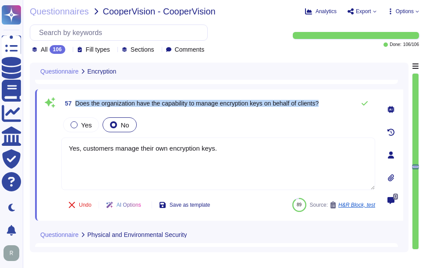
drag, startPoint x: 75, startPoint y: 103, endPoint x: 335, endPoint y: 102, distance: 260.6
click at [335, 102] on div "57 Does the organization have the capability to manage encryption keys on behal…" at bounding box center [218, 104] width 314 height 18
click at [240, 103] on span "Does the organization have the capability to manage encryption keys on behalf o…" at bounding box center [197, 103] width 244 height 7
drag, startPoint x: 200, startPoint y: 102, endPoint x: 330, endPoint y: 103, distance: 130.1
click at [330, 103] on div "57 Does the organization have the capability to manage encryption keys on behal…" at bounding box center [218, 104] width 314 height 18
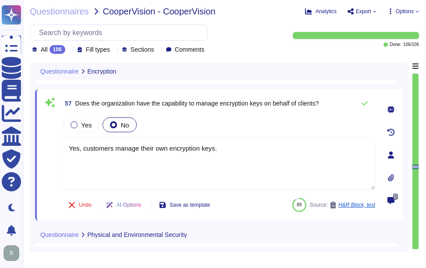
drag, startPoint x: 232, startPoint y: 150, endPoint x: 39, endPoint y: 154, distance: 192.3
click at [39, 154] on div "57 Does the organization have the capability to manage encryption keys on behal…" at bounding box center [219, 154] width 368 height 131
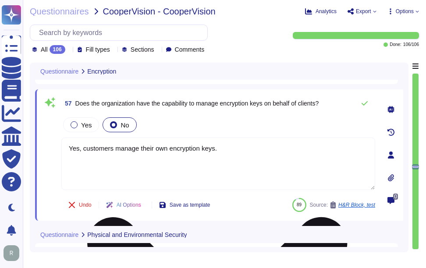
paste textarea "This includes the ability to generate, rotate, and manage their unique encrypti…"
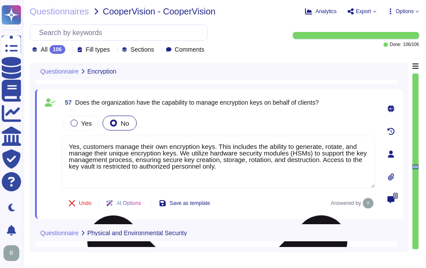
drag, startPoint x: 95, startPoint y: 166, endPoint x: 65, endPoint y: 167, distance: 29.8
click at [65, 167] on textarea "Yes, customers manage their own encryption keys. This includes the ability to g…" at bounding box center [218, 162] width 314 height 53
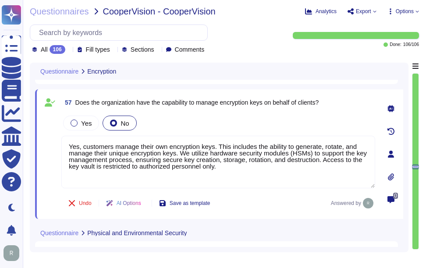
click at [175, 109] on span "57 Does the organization have the capability to manage encryption keys on behal…" at bounding box center [189, 103] width 257 height 16
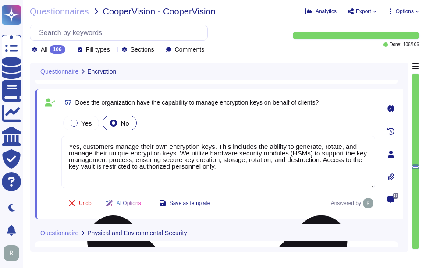
drag, startPoint x: 204, startPoint y: 146, endPoint x: 81, endPoint y: 143, distance: 123.1
click at [81, 143] on textarea "Yes, customers manage their own encryption keys. This includes the ability to g…" at bounding box center [218, 162] width 314 height 53
click at [237, 163] on textarea "Yes, customers manage their own encryption keys. This includes the ability to g…" at bounding box center [218, 162] width 314 height 53
paste textarea "ey may elect to have private keys stored on the vendor side using Sectigo Key V…"
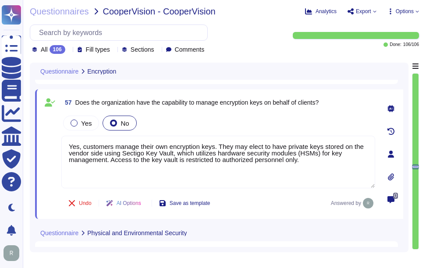
type textarea "Yes, customers manage their own encryption keys. They may elect to have private…"
click at [221, 117] on div "Yes No" at bounding box center [218, 123] width 314 height 18
click at [85, 124] on span "Yes" at bounding box center [86, 123] width 11 height 7
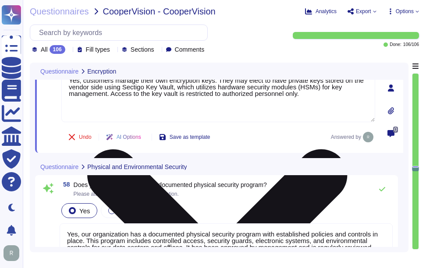
type textarea "Yes, the organization maintains a formal, documented set of security baselines …"
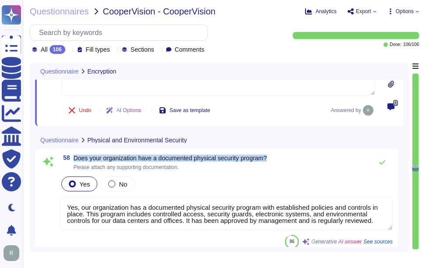
drag, startPoint x: 74, startPoint y: 158, endPoint x: 294, endPoint y: 156, distance: 219.9
click at [294, 156] on div "58 Does your organization have a documented physical security program? Please a…" at bounding box center [226, 163] width 333 height 18
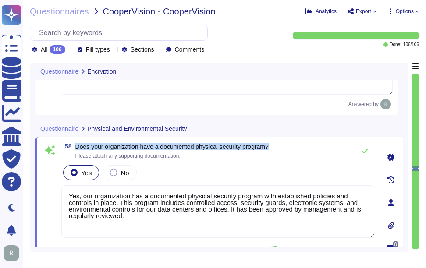
drag, startPoint x: 77, startPoint y: 148, endPoint x: 286, endPoint y: 149, distance: 209.4
click at [286, 149] on div "58 Does your organization have a documented physical security program? Please a…" at bounding box center [218, 151] width 314 height 18
click at [366, 152] on icon at bounding box center [364, 151] width 6 height 4
click at [363, 152] on icon at bounding box center [364, 151] width 7 height 7
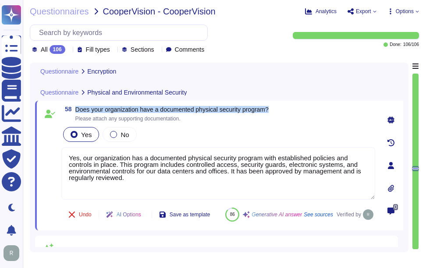
scroll to position [6309, 0]
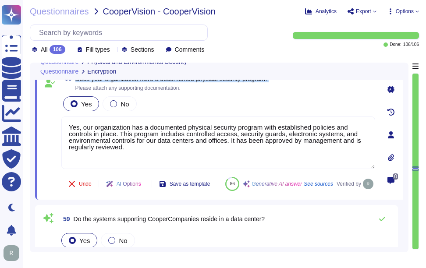
type textarea "Yes, encryption is utilized for data in transit, including virtual machine imag…"
type textarea "Yes, customers manage their own encryption keys. They may elect to have private…"
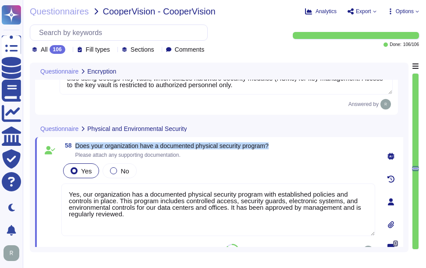
type textarea "Yes, the organization utilizes encryption to protect data during transport acro…"
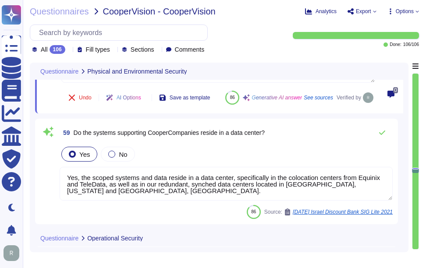
scroll to position [6422, 0]
type textarea "Yes, standard operating procedures are documented and made available to all use…"
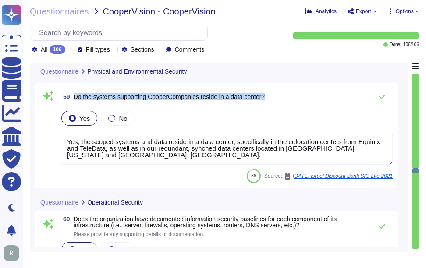
drag, startPoint x: 75, startPoint y: 116, endPoint x: 277, endPoint y: 116, distance: 202.3
click at [277, 106] on div "59 Do the systems supporting CooperCompanies reside in a data center?" at bounding box center [226, 97] width 333 height 18
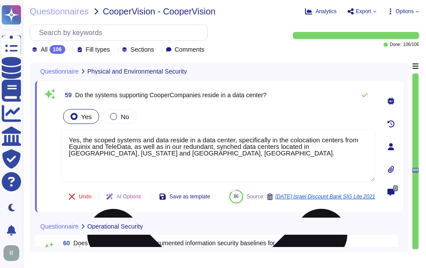
scroll to position [6379, 0]
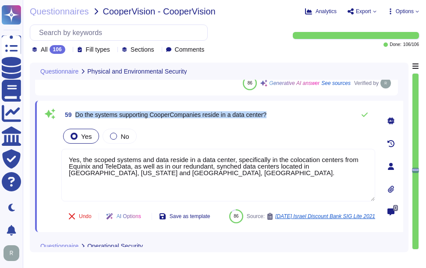
drag, startPoint x: 76, startPoint y: 112, endPoint x: 286, endPoint y: 114, distance: 209.4
click at [286, 114] on div "59 Do the systems supporting CooperCompanies reside in a data center?" at bounding box center [218, 115] width 314 height 18
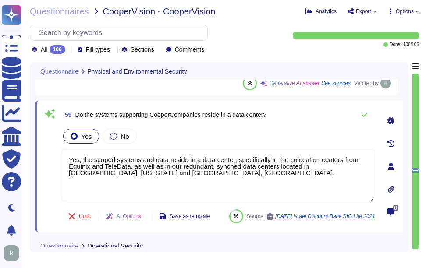
click at [229, 133] on div "Yes No" at bounding box center [218, 136] width 314 height 18
click at [366, 114] on icon at bounding box center [364, 115] width 6 height 4
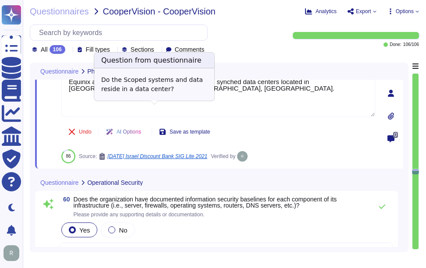
scroll to position [6510, 0]
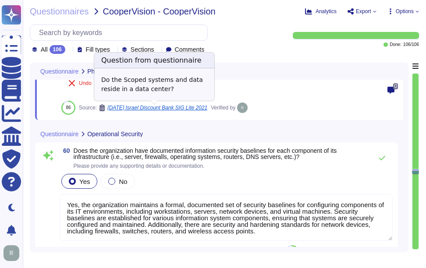
type textarea "Yes, Sectigo has established a formal Change Management process that is documen…"
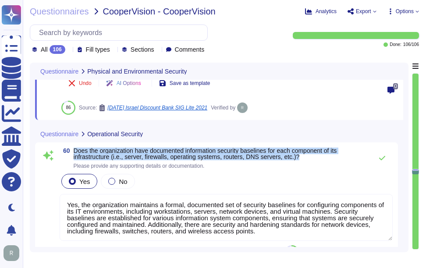
drag, startPoint x: 74, startPoint y: 151, endPoint x: 339, endPoint y: 155, distance: 265.9
click at [339, 155] on span "Does the organization have documented information security baselines for each c…" at bounding box center [221, 154] width 294 height 12
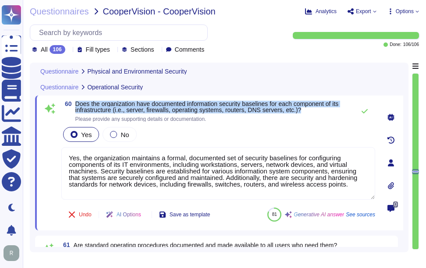
drag, startPoint x: 75, startPoint y: 103, endPoint x: 326, endPoint y: 109, distance: 251.0
click at [326, 109] on span "Does the organization have documented information security baselines for each c…" at bounding box center [212, 107] width 275 height 12
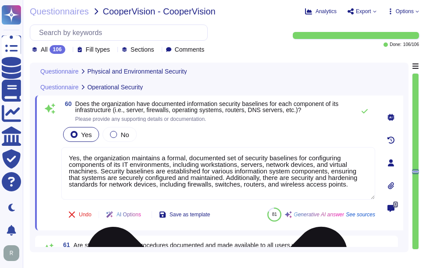
click at [244, 186] on textarea "Yes, the organization maintains a formal, documented set of security baselines …" at bounding box center [218, 173] width 314 height 53
paste textarea "Additionally, there are security and hardening standards for network devices, i…"
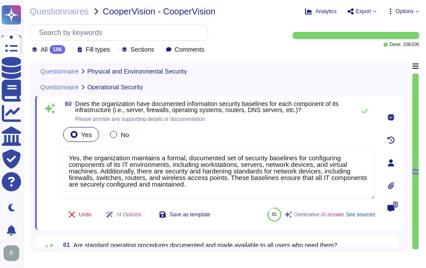
type textarea "Yes, the organization maintains a formal, documented set of security baselines …"
click at [255, 134] on div "Yes No" at bounding box center [218, 134] width 314 height 18
click at [333, 127] on div "Yes No" at bounding box center [218, 134] width 314 height 18
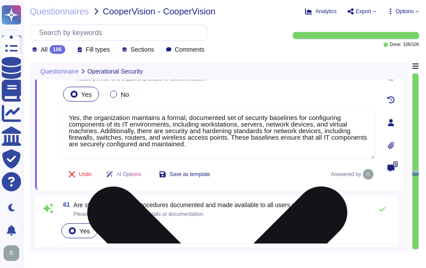
type textarea "Yes, system resources are reviewed to ensure adequate capacity is maintained. W…"
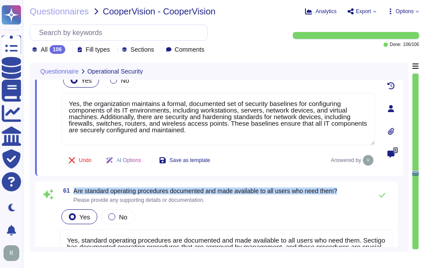
drag, startPoint x: 74, startPoint y: 190, endPoint x: 352, endPoint y: 193, distance: 278.1
click at [352, 193] on div "61 Are standard operating procedures documented and made available to all users…" at bounding box center [226, 196] width 333 height 18
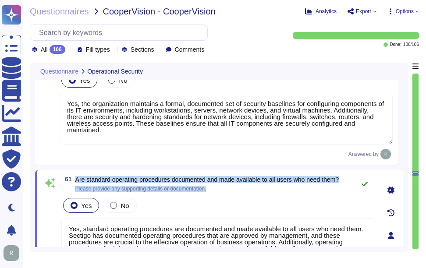
drag, startPoint x: 76, startPoint y: 180, endPoint x: 359, endPoint y: 182, distance: 282.9
click at [359, 182] on div "61 Are standard operating procedures documented and made available to all users…" at bounding box center [218, 184] width 314 height 18
click at [120, 178] on span "Are standard operating procedures documented and made available to all users wh…" at bounding box center [207, 179] width 264 height 7
drag, startPoint x: 76, startPoint y: 178, endPoint x: 345, endPoint y: 177, distance: 269.4
click at [345, 177] on div "61 Are standard operating procedures documented and made available to all users…" at bounding box center [218, 184] width 314 height 18
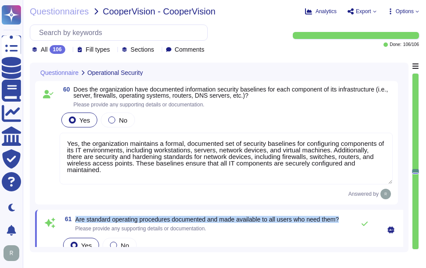
scroll to position [6510, 0]
type textarea "Yes, our organization has a documented physical security program with establish…"
type textarea "Yes, the scoped systems and data reside in a data center, specifically in the c…"
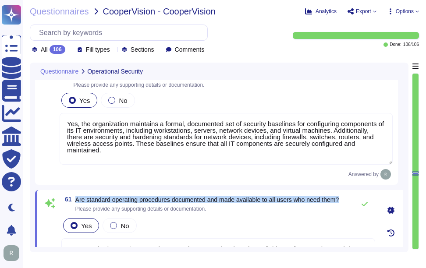
type textarea "Yes, system resources are reviewed to ensure adequate capacity is maintained. W…"
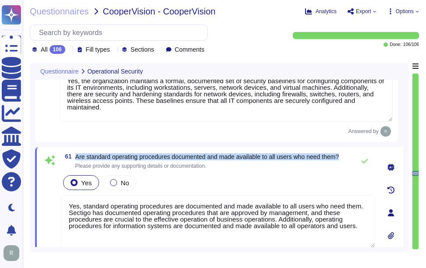
scroll to position [6598, 0]
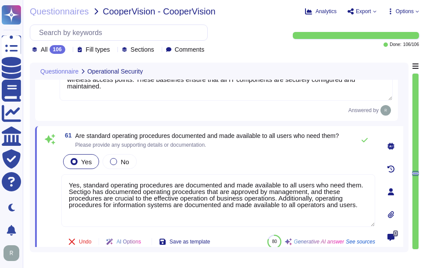
click at [243, 208] on textarea "Yes, standard operating procedures are documented and made available to all use…" at bounding box center [218, 200] width 314 height 53
click at [249, 165] on div "Yes No" at bounding box center [218, 161] width 314 height 18
click at [310, 157] on div "Yes No" at bounding box center [218, 161] width 314 height 18
click at [364, 139] on icon at bounding box center [364, 140] width 7 height 7
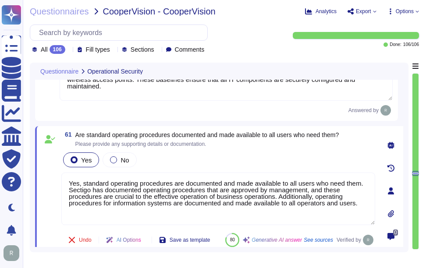
click at [363, 141] on div "61 Are standard operating procedures documented and made available to all users…" at bounding box center [218, 139] width 314 height 16
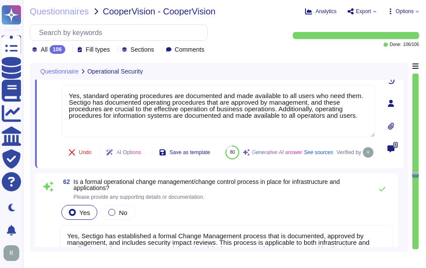
type textarea "Yes, system and network environments are logically segregated to ensure separat…"
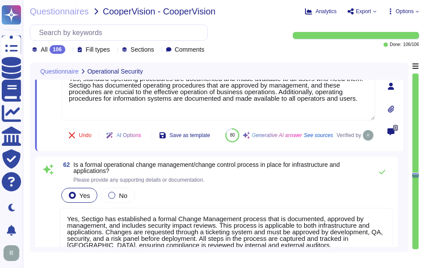
scroll to position [6729, 0]
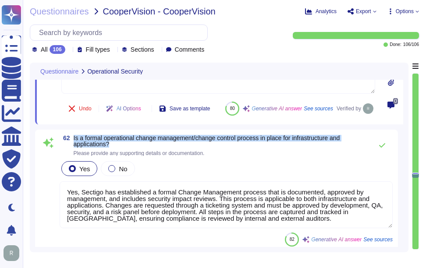
drag, startPoint x: 74, startPoint y: 158, endPoint x: 116, endPoint y: 165, distance: 42.2
click at [116, 147] on span "Is a formal operational change management/change control process in place for i…" at bounding box center [221, 141] width 294 height 12
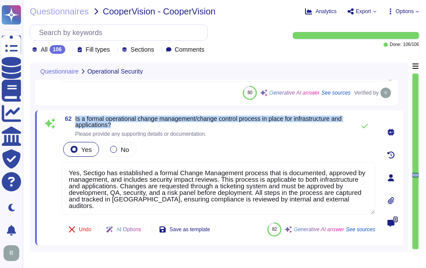
drag, startPoint x: 76, startPoint y: 118, endPoint x: 118, endPoint y: 124, distance: 42.6
click at [118, 124] on span "Is a formal operational change management/change control process in place for i…" at bounding box center [212, 122] width 275 height 12
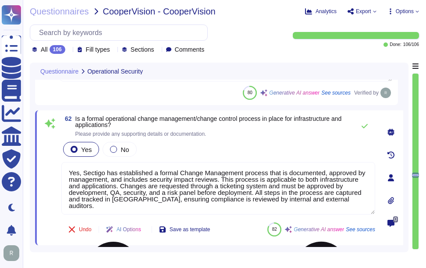
click at [291, 198] on textarea "Yes, Sectigo has established a formal Change Management process that is documen…" at bounding box center [218, 188] width 314 height 53
paste textarea "Additionally, there is an operational Change Management policy that has been do…"
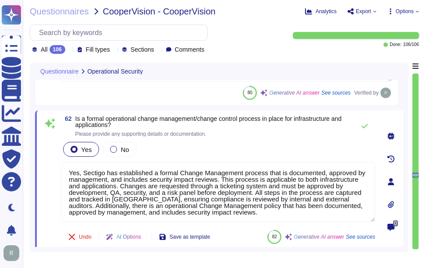
type textarea "Yes, Sectigo has established a formal Change Management process that is documen…"
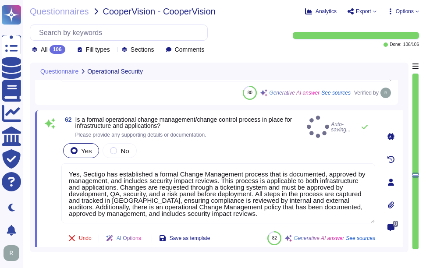
click at [293, 147] on div "Yes No" at bounding box center [218, 150] width 314 height 18
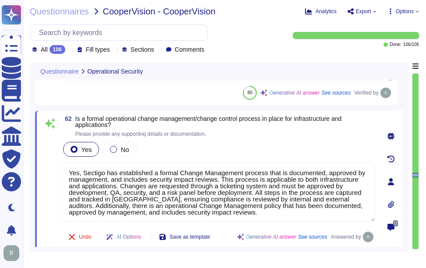
click at [293, 147] on div "Yes No" at bounding box center [218, 149] width 314 height 18
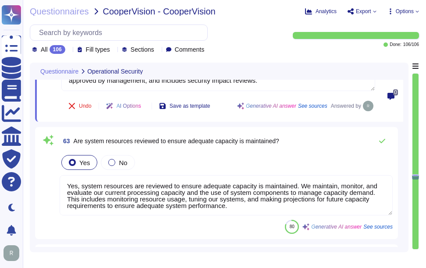
type textarea "Yes, the organization utilizes anti-virus and anti-malware solutions. We deploy…"
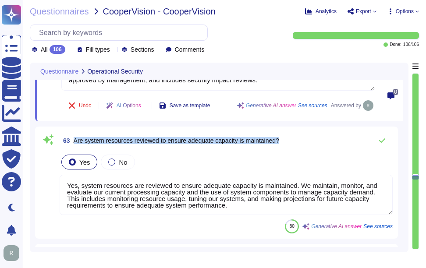
drag, startPoint x: 74, startPoint y: 140, endPoint x: 289, endPoint y: 136, distance: 214.6
click at [289, 136] on div "63 Are system resources reviewed to ensure adequate capacity is maintained?" at bounding box center [226, 141] width 333 height 18
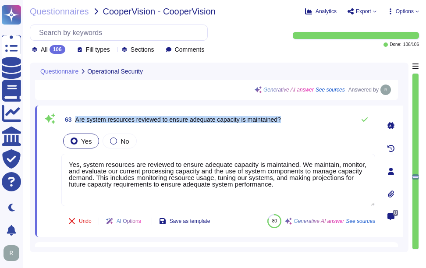
drag, startPoint x: 76, startPoint y: 120, endPoint x: 286, endPoint y: 112, distance: 210.4
click at [286, 112] on div "63 Are system resources reviewed to ensure adequate capacity is maintained?" at bounding box center [218, 120] width 314 height 18
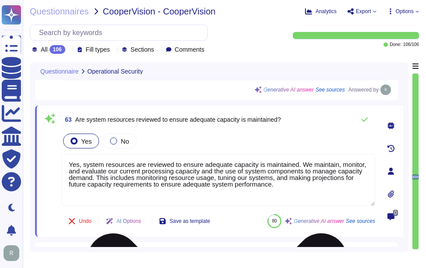
click at [192, 184] on textarea "Yes, system resources are reviewed to ensure adequate capacity is maintained. W…" at bounding box center [218, 180] width 314 height 53
paste textarea
type textarea "Yes, system resources are reviewed to ensure adequate capacity is maintained. W…"
click at [226, 137] on div "Yes No" at bounding box center [218, 141] width 314 height 18
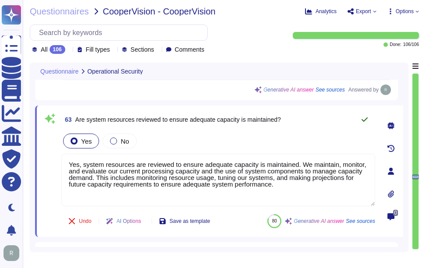
click at [362, 119] on icon at bounding box center [364, 119] width 7 height 7
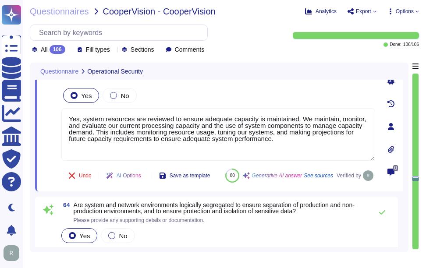
type textarea "Yes, backups of scoped systems and data are performed continually. They are enc…"
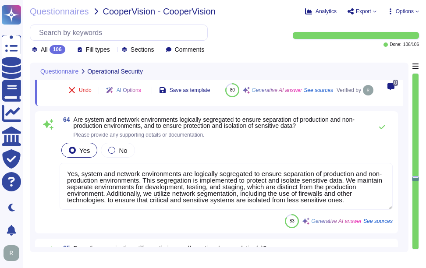
scroll to position [6992, 0]
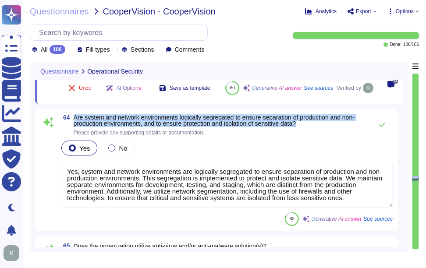
drag, startPoint x: 74, startPoint y: 138, endPoint x: 314, endPoint y: 145, distance: 240.6
click at [314, 127] on span "Are system and network environments logically segregated to ensure separation o…" at bounding box center [221, 120] width 294 height 12
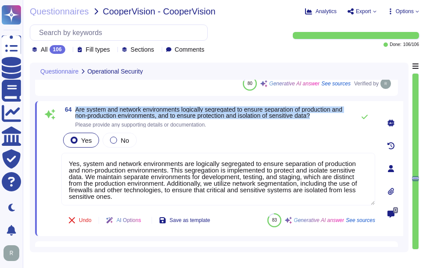
drag, startPoint x: 75, startPoint y: 107, endPoint x: 342, endPoint y: 113, distance: 267.2
click at [342, 113] on span "Are system and network environments logically segregated to ensure separation o…" at bounding box center [212, 112] width 275 height 12
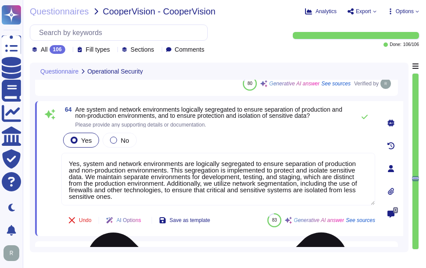
click at [226, 164] on textarea "Yes, system and network environments are logically segregated to ensure separat…" at bounding box center [218, 179] width 314 height 53
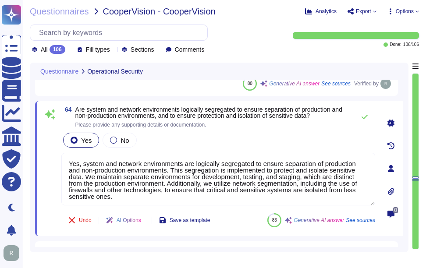
click at [219, 140] on div "Yes No" at bounding box center [218, 140] width 314 height 18
click at [362, 116] on icon at bounding box center [364, 116] width 7 height 7
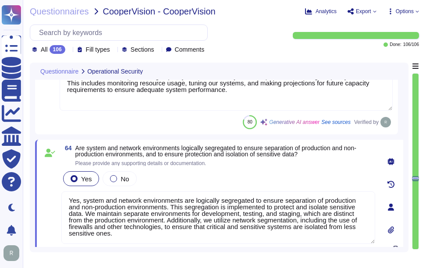
scroll to position [0, 0]
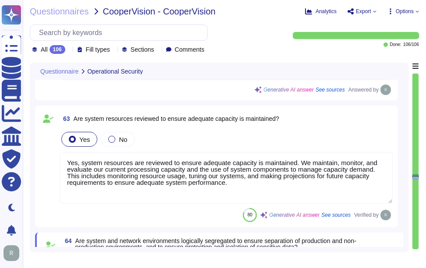
type textarea "Yes, standard operating procedures are documented and made available to all use…"
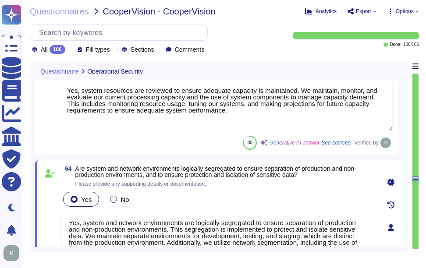
type textarea "Yes, backups of scoped systems and data are performed continually. They are enc…"
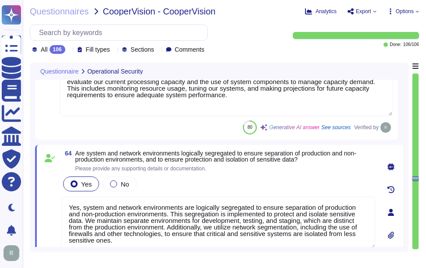
scroll to position [2, 0]
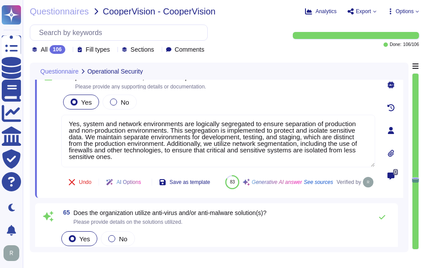
type textarea "Yes, a Security Incident and Event Management (SIEM) solution is implemented to…"
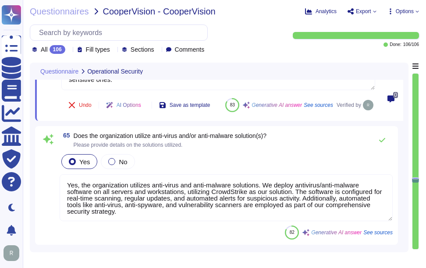
scroll to position [7123, 0]
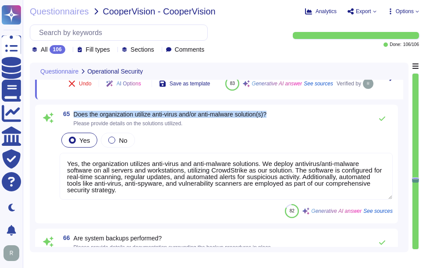
drag, startPoint x: 73, startPoint y: 133, endPoint x: 278, endPoint y: 131, distance: 204.6
click at [278, 131] on div "65 Does the organization utilize anti-virus and/or anti-malware solution(s)? Pl…" at bounding box center [216, 164] width 363 height 119
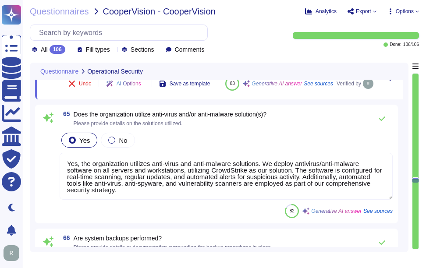
scroll to position [1, 0]
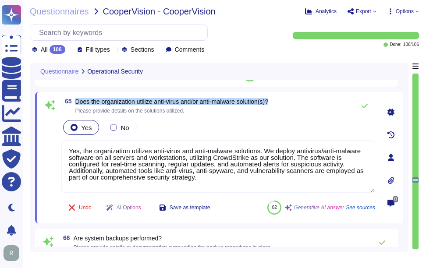
drag, startPoint x: 76, startPoint y: 102, endPoint x: 284, endPoint y: 95, distance: 208.6
click at [284, 95] on div "65 Does the organization utilize anti-virus and/or anti-malware solution(s)? Pl…" at bounding box center [219, 157] width 368 height 131
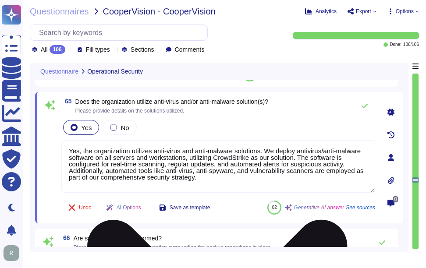
click at [212, 178] on textarea "Yes, the organization utilizes anti-virus and anti-malware solutions. We deploy…" at bounding box center [218, 166] width 314 height 53
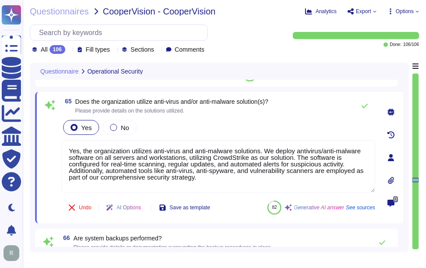
click at [237, 129] on div "Yes No" at bounding box center [218, 127] width 314 height 18
click at [361, 106] on icon at bounding box center [364, 105] width 7 height 7
click at [360, 106] on button at bounding box center [364, 106] width 21 height 18
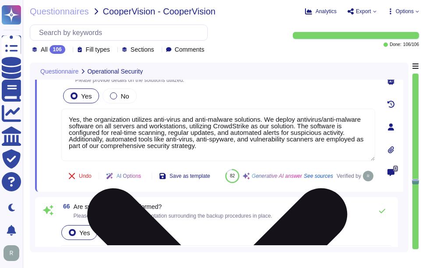
type textarea "Yes, there is a documented patch management procedure in place that includes fo…"
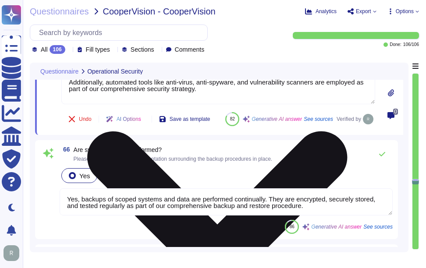
scroll to position [7211, 0]
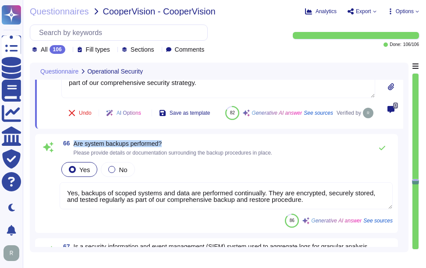
drag, startPoint x: 74, startPoint y: 163, endPoint x: 168, endPoint y: 163, distance: 93.3
click at [168, 147] on span "Are system backups performed?" at bounding box center [173, 144] width 199 height 6
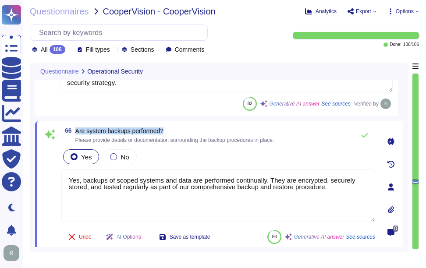
drag, startPoint x: 76, startPoint y: 131, endPoint x: 198, endPoint y: 129, distance: 122.2
click at [198, 129] on span "Are system backups performed?" at bounding box center [174, 131] width 199 height 6
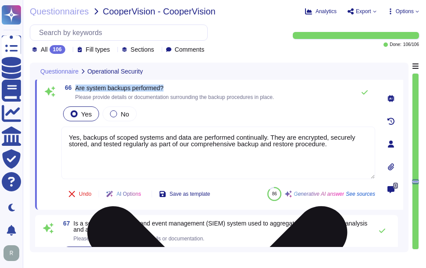
scroll to position [7255, 0]
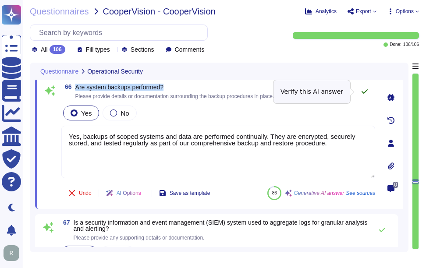
click at [366, 92] on icon at bounding box center [364, 91] width 7 height 7
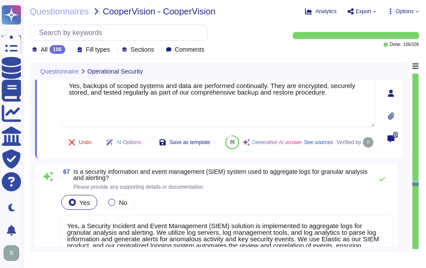
type textarea "Yes, a process is in place to update all security threat detection systems, inc…"
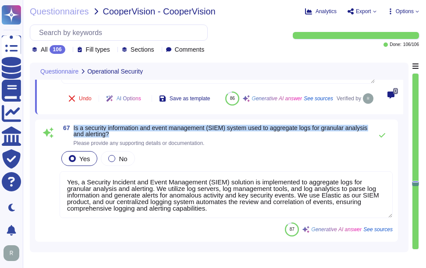
drag, startPoint x: 74, startPoint y: 148, endPoint x: 151, endPoint y: 155, distance: 77.4
click at [151, 137] on span "Is a security information and event management (SIEM) system used to aggregate …" at bounding box center [221, 131] width 294 height 12
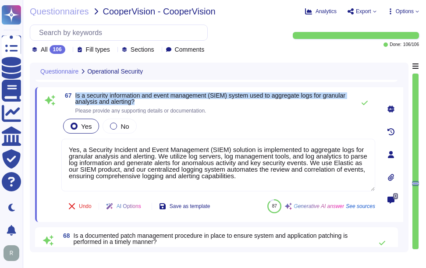
drag, startPoint x: 75, startPoint y: 94, endPoint x: 182, endPoint y: 100, distance: 107.0
click at [182, 100] on span "Is a security information and event management (SIEM) system used to aggregate …" at bounding box center [212, 98] width 275 height 12
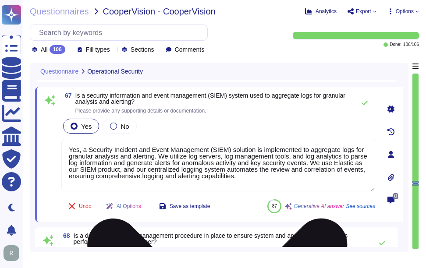
click at [209, 175] on textarea "Yes, a Security Incident and Event Management (SIEM) solution is implemented to…" at bounding box center [218, 165] width 314 height 53
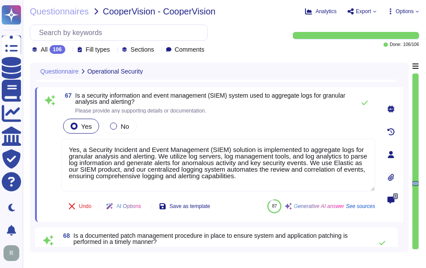
click at [319, 121] on div "Yes No" at bounding box center [218, 126] width 314 height 18
click at [368, 99] on button at bounding box center [364, 103] width 21 height 18
click at [364, 103] on icon at bounding box center [364, 103] width 6 height 4
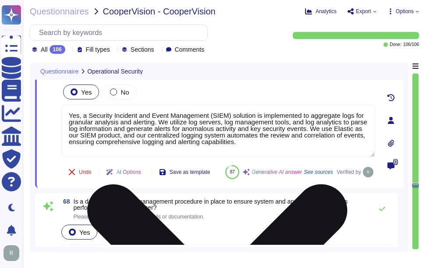
type textarea "Yes, our organization conducts regular vulnerability assessments of both intern…"
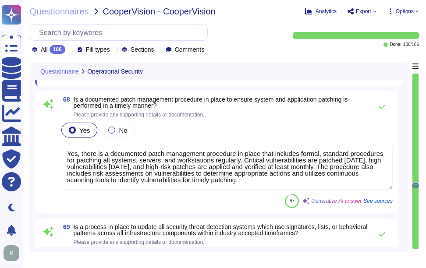
scroll to position [7474, 0]
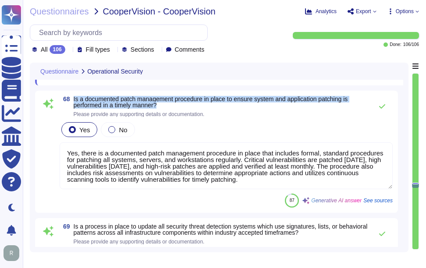
drag, startPoint x: 74, startPoint y: 120, endPoint x: 183, endPoint y: 127, distance: 109.3
click at [183, 108] on span "Is a documented patch management procedure in place to ensure system and applic…" at bounding box center [221, 102] width 294 height 12
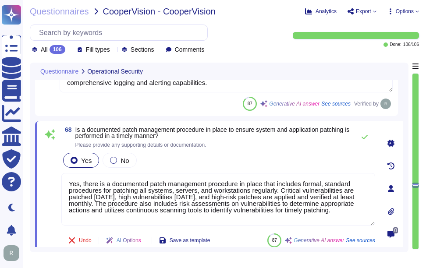
scroll to position [7430, 0]
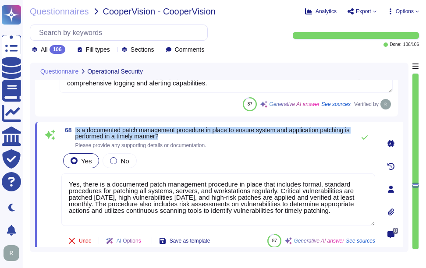
drag, startPoint x: 76, startPoint y: 129, endPoint x: 175, endPoint y: 134, distance: 99.1
click at [175, 134] on span "Is a documented patch management procedure in place to ensure system and applic…" at bounding box center [212, 133] width 275 height 12
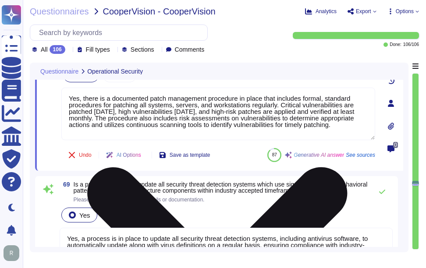
scroll to position [7525, 0]
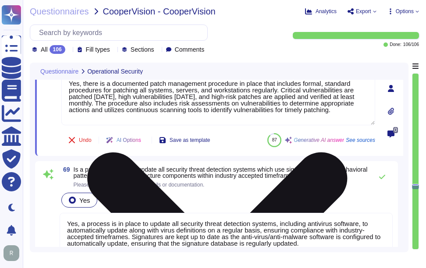
type textarea "Yes, the organization's wireless network uses secure authentication, specifical…"
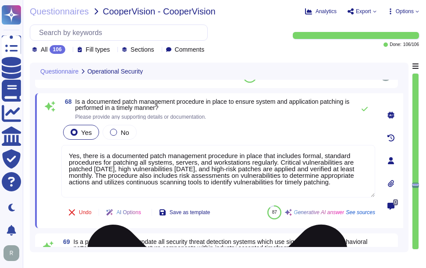
scroll to position [7438, 0]
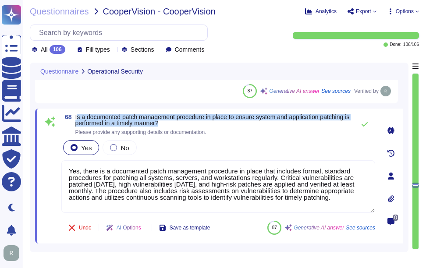
drag, startPoint x: 125, startPoint y: 115, endPoint x: 178, endPoint y: 121, distance: 53.3
click at [178, 121] on span "Is a documented patch management procedure in place to ensure system and applic…" at bounding box center [212, 120] width 275 height 12
click at [363, 127] on icon at bounding box center [364, 124] width 7 height 7
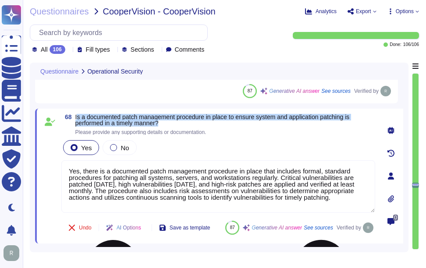
scroll to position [2, 0]
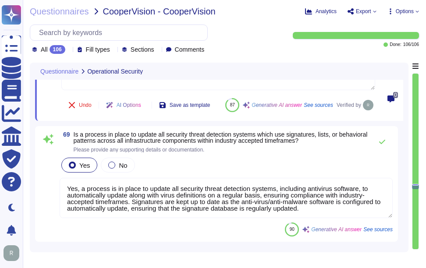
type textarea "Yes, the organization's wireless network uses secure authentication, specifical…"
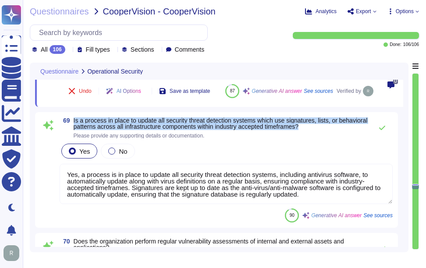
drag, startPoint x: 74, startPoint y: 141, endPoint x: 350, endPoint y: 148, distance: 275.6
click at [350, 130] on span "Is a process in place to update all security threat detection systems which use…" at bounding box center [221, 123] width 294 height 12
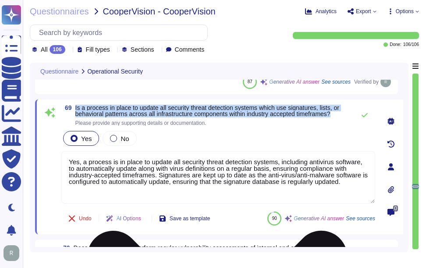
scroll to position [1, 0]
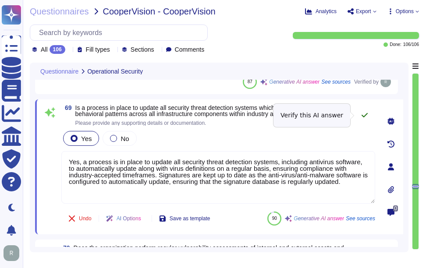
click at [366, 114] on icon at bounding box center [364, 115] width 6 height 4
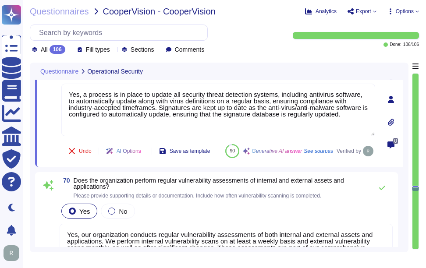
scroll to position [7657, 0]
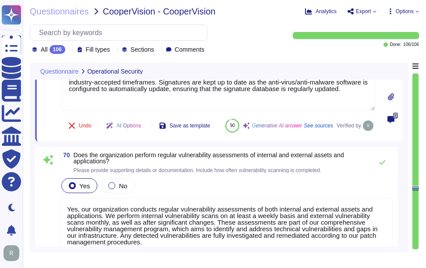
type textarea "Yes, formalized policies and procedures are in place to protect the network per…"
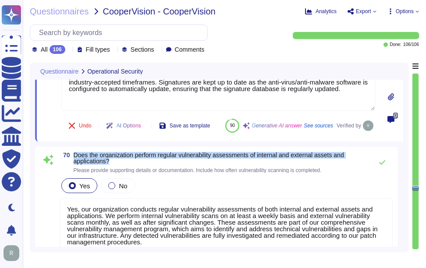
drag, startPoint x: 74, startPoint y: 175, endPoint x: 121, endPoint y: 180, distance: 47.6
click at [121, 164] on span "Does the organization perform regular vulnerability assessments of internal and…" at bounding box center [221, 158] width 294 height 12
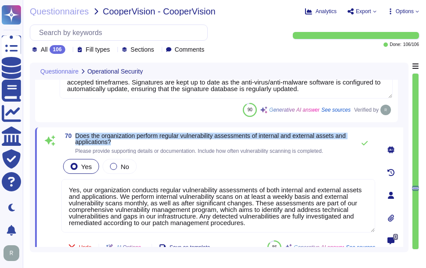
drag, startPoint x: 75, startPoint y: 135, endPoint x: 213, endPoint y: 144, distance: 138.2
click at [213, 144] on span "Does the organization perform regular vulnerability assessments of internal and…" at bounding box center [212, 139] width 275 height 12
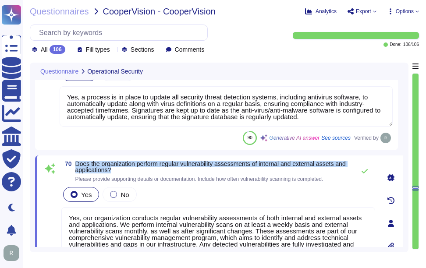
type textarea "Yes, a Security Incident and Event Management (SIEM) solution is implemented to…"
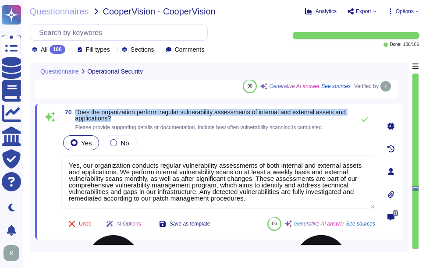
scroll to position [7700, 0]
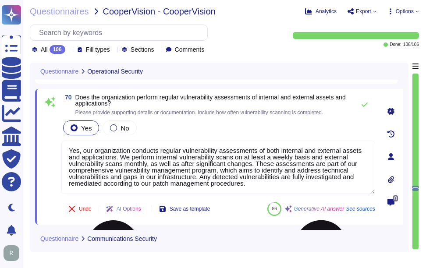
click at [241, 158] on textarea "Yes, our organization conducts regular vulnerability assessments of both intern…" at bounding box center [218, 167] width 314 height 53
click at [250, 128] on div "Yes No" at bounding box center [218, 128] width 314 height 18
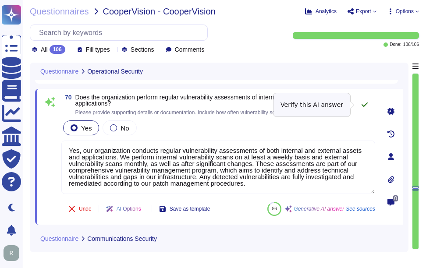
click at [364, 107] on icon at bounding box center [364, 104] width 6 height 4
click at [365, 105] on icon at bounding box center [364, 104] width 6 height 4
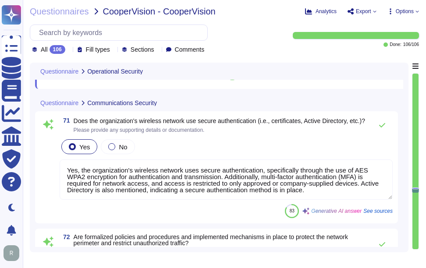
scroll to position [7832, 0]
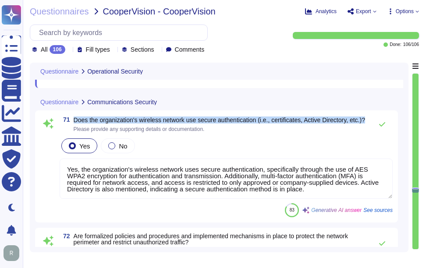
drag, startPoint x: 74, startPoint y: 138, endPoint x: 361, endPoint y: 143, distance: 287.8
click at [361, 123] on span "Does the organization's wireless network use secure authentication (i.e., certi…" at bounding box center [219, 120] width 291 height 6
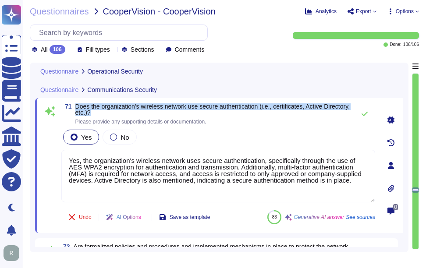
drag, startPoint x: 75, startPoint y: 106, endPoint x: 129, endPoint y: 113, distance: 54.3
click at [129, 113] on span "Does the organization's wireless network use secure authentication (i.e., certi…" at bounding box center [212, 109] width 275 height 12
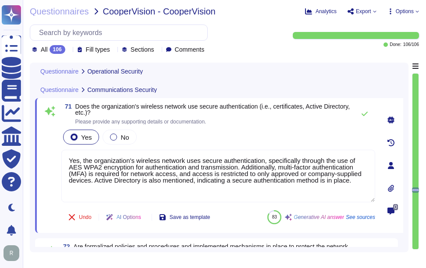
click at [293, 121] on span "Please provide any supporting details or documentation." at bounding box center [212, 121] width 275 height 5
click at [363, 114] on icon at bounding box center [364, 113] width 7 height 7
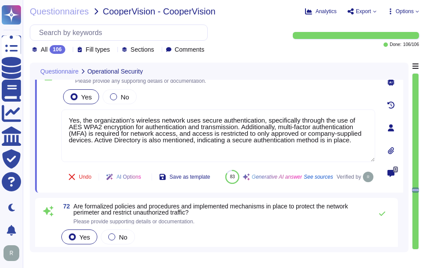
scroll to position [7876, 0]
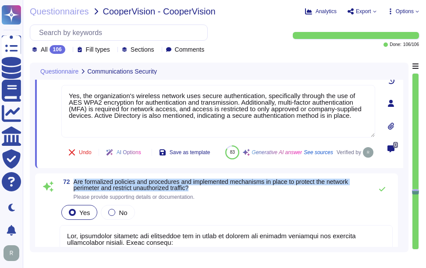
drag, startPoint x: 74, startPoint y: 202, endPoint x: 195, endPoint y: 210, distance: 121.2
click at [195, 191] on span "Are formalized policies and procedures and implemented mechanisms in place to p…" at bounding box center [221, 185] width 294 height 12
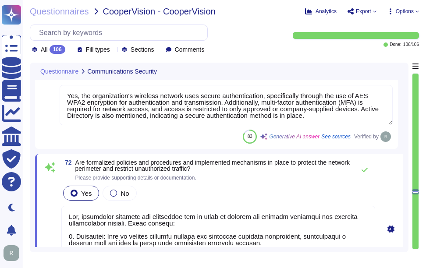
type textarea "Yes, formalized controls are in place to protect client data stored via cloud s…"
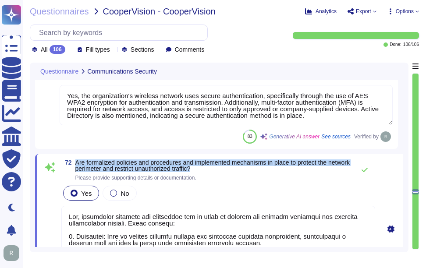
drag, startPoint x: 76, startPoint y: 162, endPoint x: 223, endPoint y: 169, distance: 147.8
click at [223, 169] on span "Are formalized policies and procedures and implemented mechanisms in place to p…" at bounding box center [212, 165] width 275 height 12
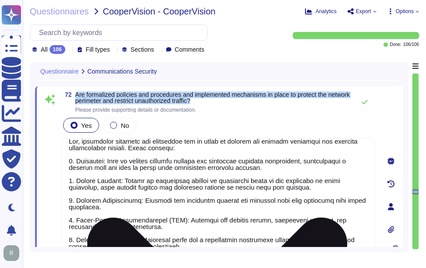
scroll to position [7963, 0]
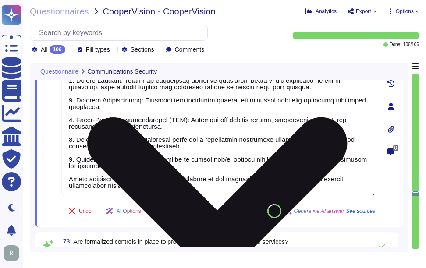
type textarea "Yes, the organization requires the use of confidentiality agreements, including…"
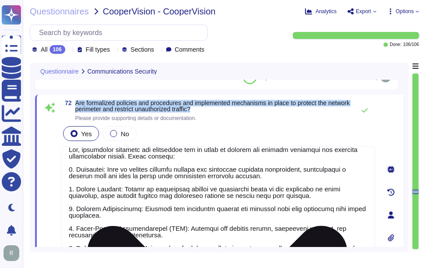
scroll to position [7919, 0]
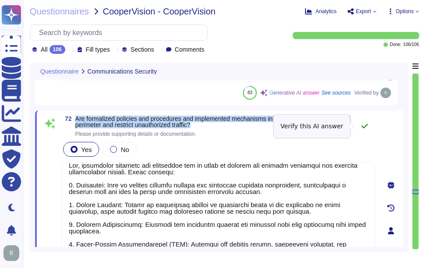
click at [365, 125] on icon at bounding box center [364, 126] width 7 height 7
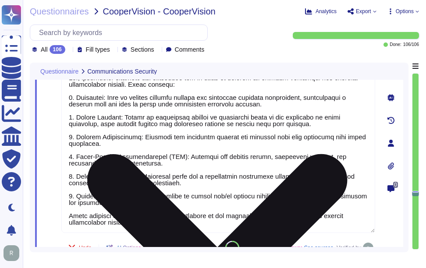
type textarea "Yes, the organization requires the use of confidentiality agreements, including…"
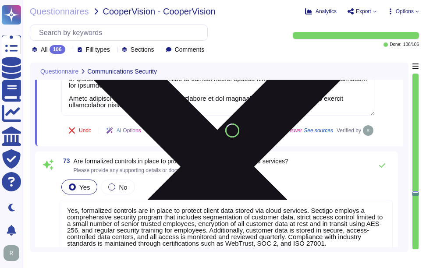
scroll to position [8138, 0]
type textarea "Electronic data transmissions of sensitive data shall be encrypted."
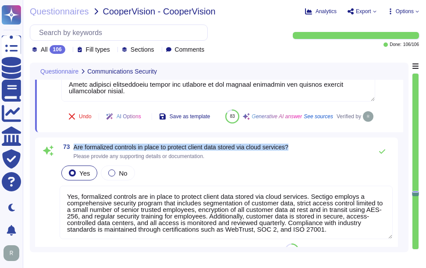
drag, startPoint x: 74, startPoint y: 168, endPoint x: 318, endPoint y: 169, distance: 243.5
click at [318, 160] on div "73 Are formalized controls in place to protect client data stored via cloud ser…" at bounding box center [226, 152] width 333 height 18
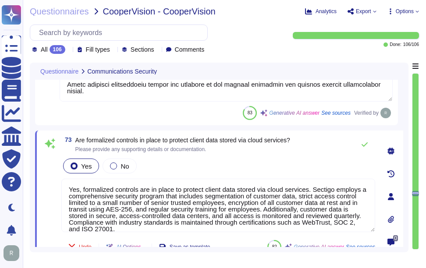
scroll to position [1, 0]
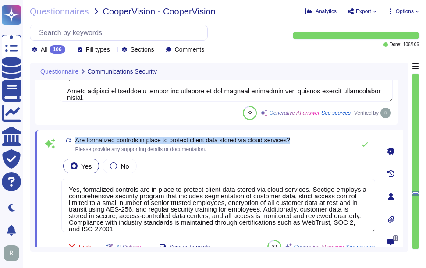
drag, startPoint x: 77, startPoint y: 139, endPoint x: 297, endPoint y: 139, distance: 219.9
click at [297, 139] on div "73 Are formalized controls in place to protect client data stored via cloud ser…" at bounding box center [218, 145] width 314 height 18
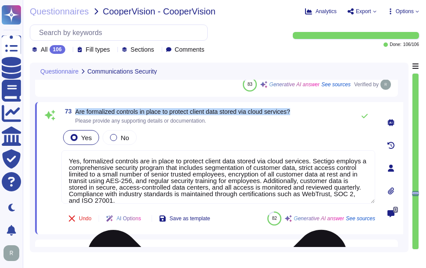
scroll to position [8182, 0]
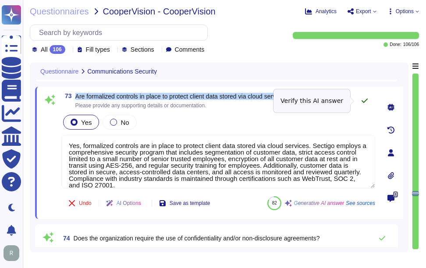
click at [364, 99] on icon at bounding box center [364, 100] width 7 height 7
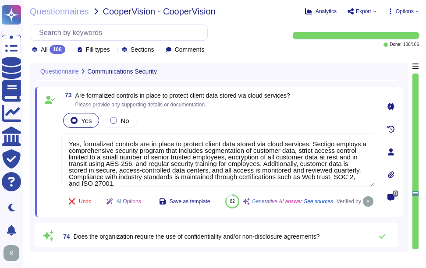
click at [308, 104] on div "73 Are formalized controls in place to protect client data stored via cloud ser…" at bounding box center [218, 100] width 314 height 16
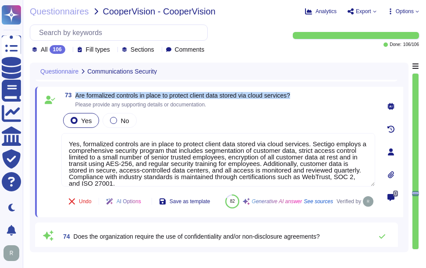
drag, startPoint x: 75, startPoint y: 94, endPoint x: 312, endPoint y: 95, distance: 237.0
click at [312, 95] on div "73 Are formalized controls in place to protect client data stored via cloud ser…" at bounding box center [218, 100] width 314 height 16
drag, startPoint x: 312, startPoint y: 95, endPoint x: 242, endPoint y: 94, distance: 70.1
click at [242, 94] on span "Are formalized controls in place to protect client data stored via cloud servic…" at bounding box center [182, 95] width 215 height 7
drag, startPoint x: 173, startPoint y: 95, endPoint x: 320, endPoint y: 92, distance: 146.8
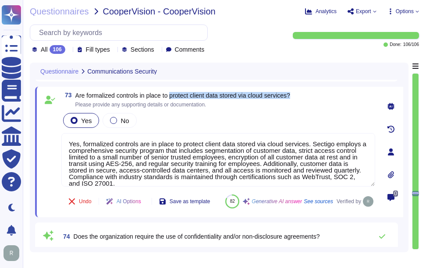
click at [320, 92] on div "73 Are formalized controls in place to protect client data stored via cloud ser…" at bounding box center [218, 100] width 314 height 16
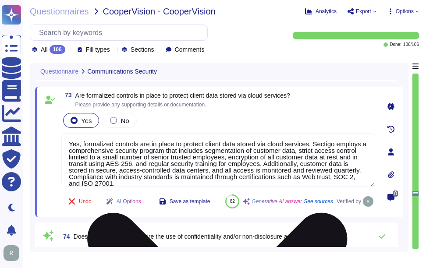
click at [172, 157] on textarea "Yes, formalized controls are in place to protect client data stored via cloud s…" at bounding box center [218, 159] width 314 height 53
paste textarea "Sectigo employs a comprehensive security program to protect client data stored …"
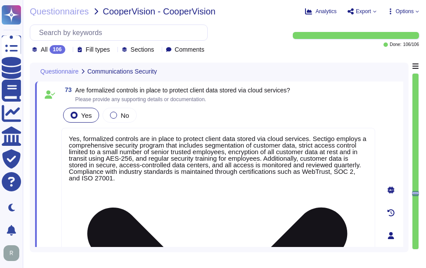
scroll to position [8293, 0]
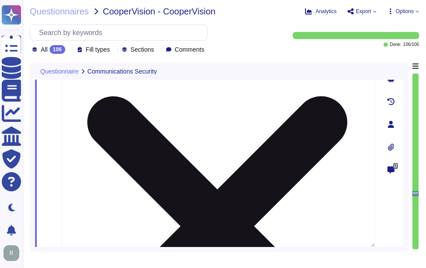
type textarea "Sectigo employs a comprehensive security program to protect client data stored …"
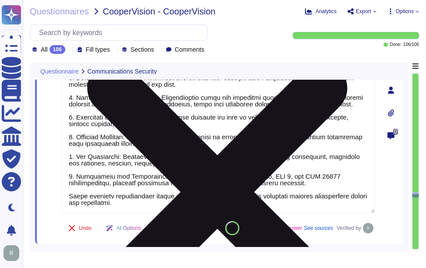
scroll to position [8381, 0]
type textarea "Electronic data transmissions of sensitive data shall be encrypted."
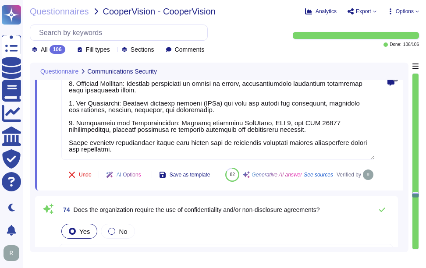
type textarea "Sectigo employs a comprehensive security program to protect client data stored …"
click at [372, 173] on div "Undo AI Options Save as template 82 Generative AI answer See sources Verified by" at bounding box center [218, 174] width 314 height 21
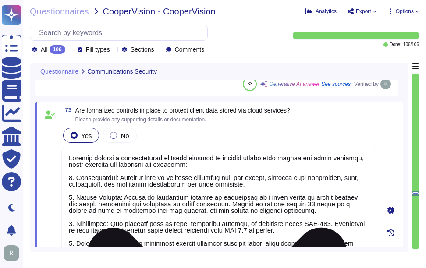
scroll to position [0, 0]
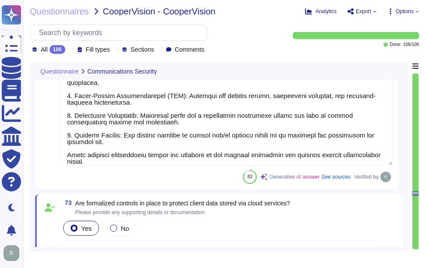
type textarea "Yes, the organization's wireless network uses secure authentication, specifical…"
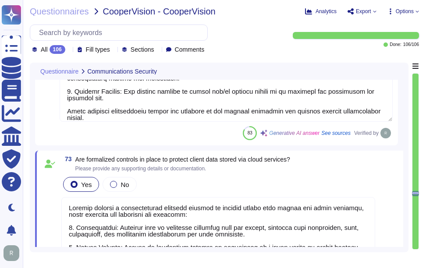
scroll to position [1, 0]
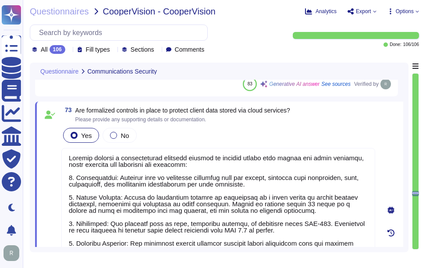
type textarea "Yes, the organization requires the use of confidentiality agreements, including…"
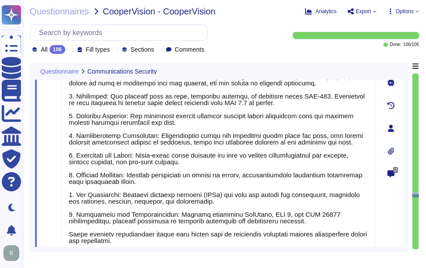
type textarea "Electronic data transmissions of sensitive data shall be encrypted."
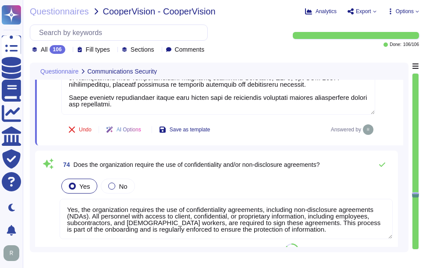
type textarea "Yes, we have processes in place to validate data prior to being input into appl…"
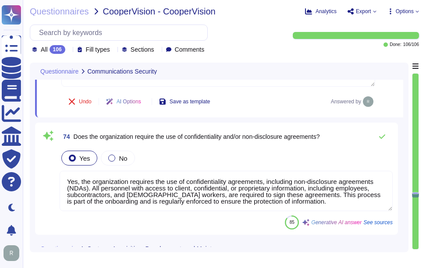
scroll to position [8469, 0]
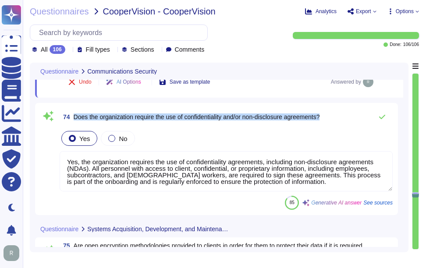
drag, startPoint x: 74, startPoint y: 116, endPoint x: 342, endPoint y: 116, distance: 268.9
click at [342, 116] on div "74 Does the organization require the use of confidentiality and/or non-disclosu…" at bounding box center [226, 117] width 333 height 18
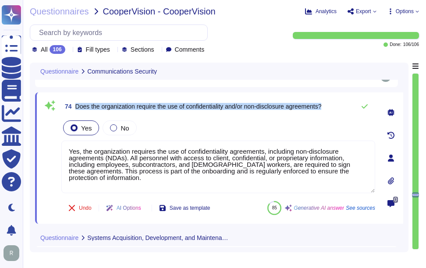
drag, startPoint x: 75, startPoint y: 105, endPoint x: 333, endPoint y: 108, distance: 258.0
click at [333, 108] on div "74 Does the organization require the use of confidentiality and/or non-disclosu…" at bounding box center [218, 107] width 314 height 18
click at [362, 105] on icon at bounding box center [364, 106] width 7 height 7
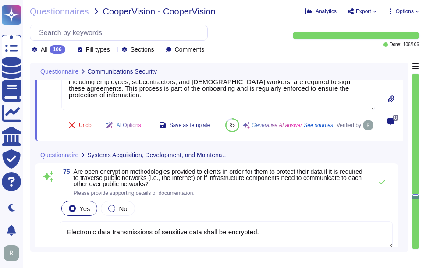
type textarea "Yes, the organization utilizes automated code scanning to identify vulnerabilit…"
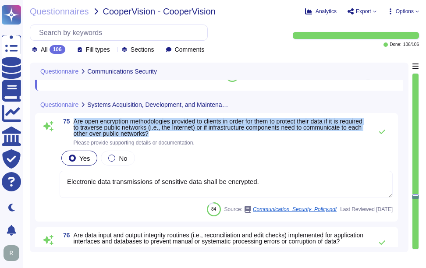
drag, startPoint x: 75, startPoint y: 143, endPoint x: 238, endPoint y: 154, distance: 163.7
click at [238, 137] on span "Are open encryption methodologies provided to clients in order for them to prot…" at bounding box center [221, 127] width 294 height 18
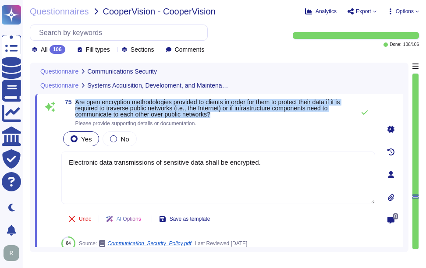
drag, startPoint x: 76, startPoint y: 101, endPoint x: 222, endPoint y: 114, distance: 146.9
click at [222, 114] on span "Are open encryption methodologies provided to clients in order for them to prot…" at bounding box center [212, 108] width 275 height 18
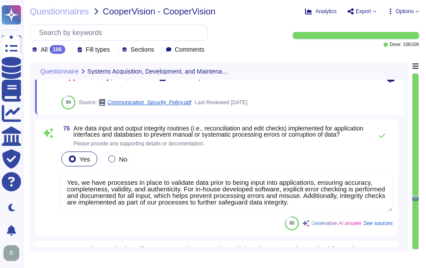
type textarea "Yes, Sectigo adheres to industry standards for Systems/Software Development Lif…"
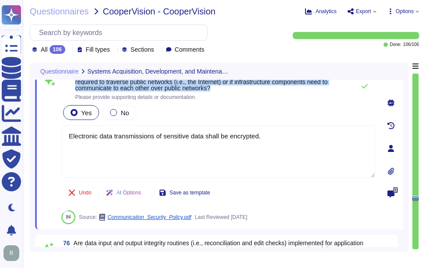
scroll to position [8595, 0]
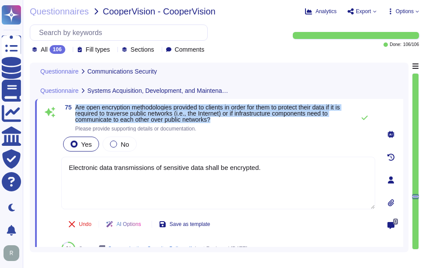
type textarea "Sectigo employs a comprehensive security program to protect client data stored …"
type textarea "Yes, the organization requires the use of confidentiality agreements, including…"
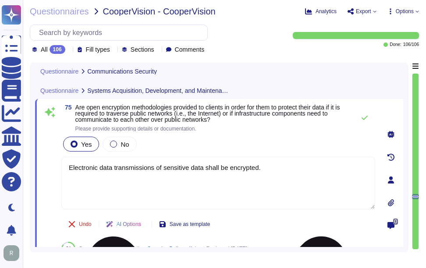
click at [167, 187] on textarea "Electronic data transmissions of sensitive data shall be encrypted." at bounding box center [218, 183] width 314 height 53
click at [272, 170] on textarea "Electronic data transmissions of sensitive data shall be encrypted." at bounding box center [218, 183] width 314 height 53
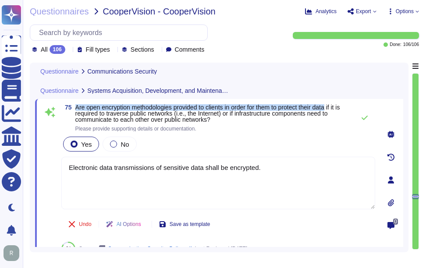
drag, startPoint x: 75, startPoint y: 105, endPoint x: 337, endPoint y: 108, distance: 261.5
click at [337, 108] on span "Are open encryption methodologies provided to clients in order for them to prot…" at bounding box center [207, 113] width 265 height 19
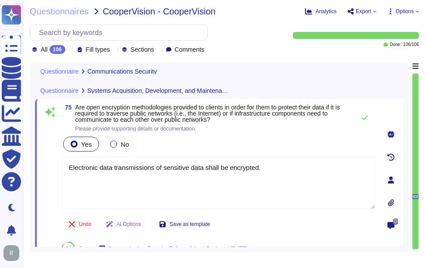
click at [194, 113] on span "Are open encryption methodologies provided to clients in order for them to prot…" at bounding box center [207, 113] width 265 height 19
drag, startPoint x: 87, startPoint y: 107, endPoint x: 176, endPoint y: 108, distance: 88.5
click at [176, 108] on span "Are open encryption methodologies provided to clients in order for them to prot…" at bounding box center [207, 113] width 265 height 19
copy span "open encryption methodologies"
drag, startPoint x: 270, startPoint y: 167, endPoint x: 53, endPoint y: 159, distance: 217.4
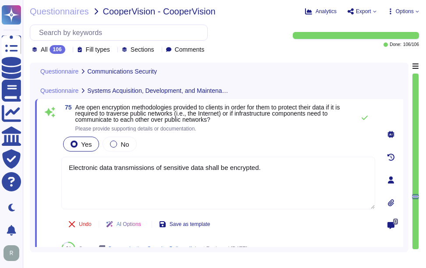
click at [46, 159] on div "75 Are open encryption methodologies provided to clients in order for them to p…" at bounding box center [208, 180] width 333 height 152
paste textarea "a) For data in transit over public networks, we use TLS 1.2 or higher. c) For d…"
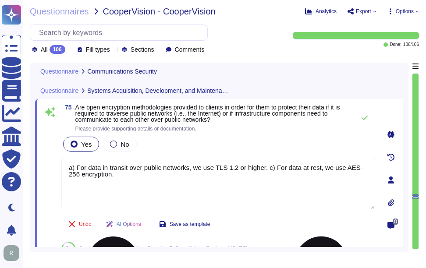
click at [268, 167] on textarea "a) For data in transit over public networks, we use TLS 1.2 or higher. c) For d…" at bounding box center [218, 183] width 314 height 53
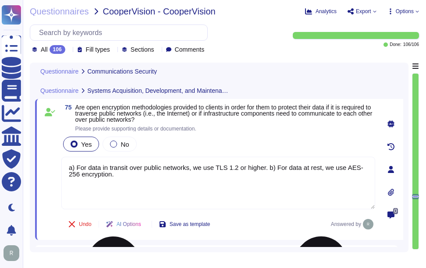
click at [182, 197] on textarea "a) For data in transit over public networks, we use TLS 1.2 or higher. b) For d…" at bounding box center [218, 183] width 314 height 53
paste textarea "Yes, electronic data transmissions of sensitive data are encrypted. We use TLS …"
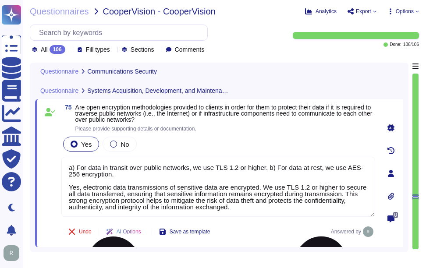
drag, startPoint x: 84, startPoint y: 188, endPoint x: 66, endPoint y: 186, distance: 18.6
click at [66, 186] on textarea "a) For data in transit over public networks, we use TLS 1.2 or higher. b) For d…" at bounding box center [218, 187] width 314 height 60
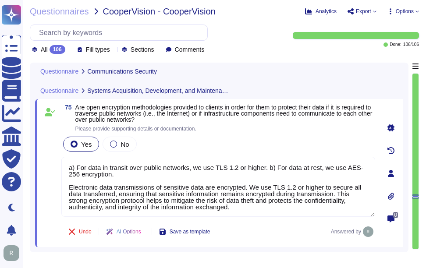
type textarea "a) For data in transit over public networks, we use TLS 1.2 or higher. b) For d…"
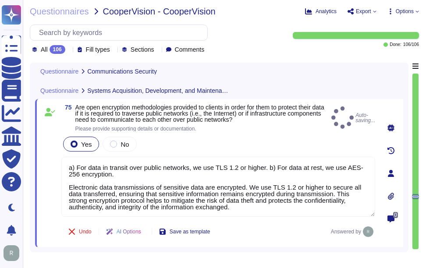
click at [268, 137] on div "Yes No" at bounding box center [218, 144] width 314 height 18
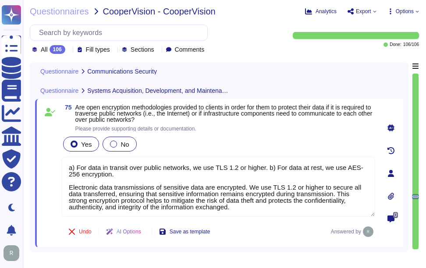
click at [120, 141] on span "No" at bounding box center [124, 144] width 8 height 7
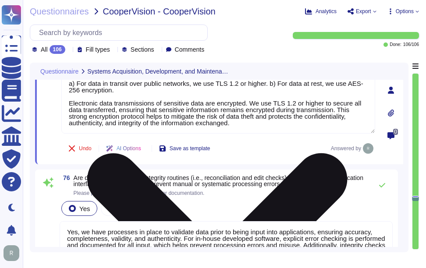
scroll to position [8682, 0]
type textarea "Yes, Sectigo adheres to industry standards for Systems/Software Development Lif…"
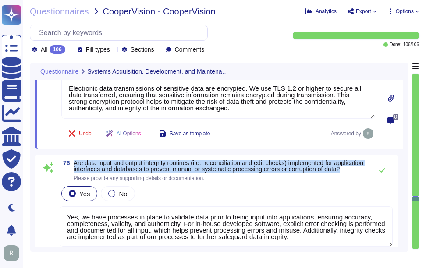
drag, startPoint x: 77, startPoint y: 161, endPoint x: 97, endPoint y: 173, distance: 23.8
click at [97, 172] on span "Are data input and output integrity routines (i.e., reconciliation and edit che…" at bounding box center [221, 166] width 294 height 12
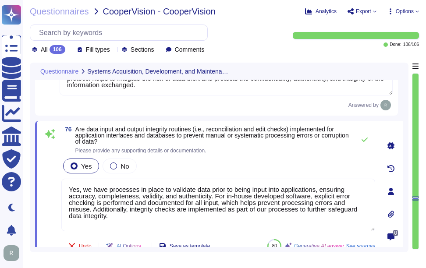
scroll to position [8726, 0]
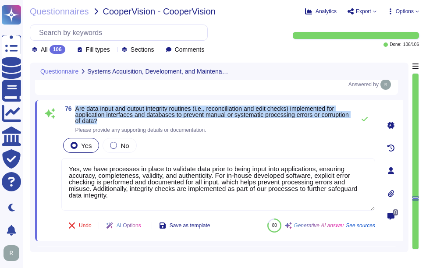
drag, startPoint x: 77, startPoint y: 108, endPoint x: 138, endPoint y: 119, distance: 62.7
click at [138, 119] on span "Are data input and output integrity routines (i.e., reconciliation and edit che…" at bounding box center [212, 115] width 275 height 18
click at [191, 177] on textarea "Yes, we have processes in place to validate data prior to being input into appl…" at bounding box center [218, 184] width 314 height 53
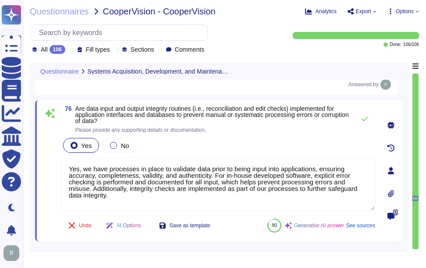
click at [219, 144] on div "Yes No" at bounding box center [218, 145] width 314 height 18
click at [363, 123] on button at bounding box center [364, 119] width 21 height 18
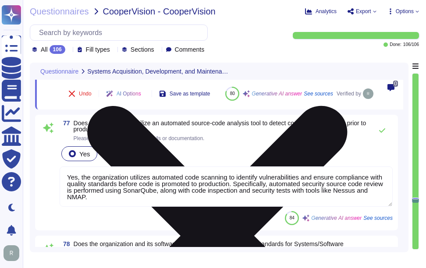
scroll to position [8858, 0]
type textarea "Yes, the organization has established criteria for accepting new information sy…"
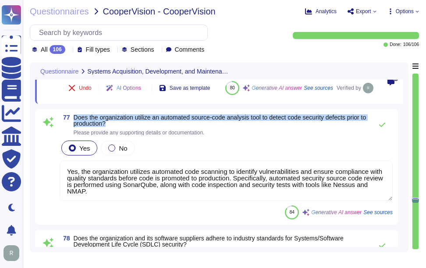
drag, startPoint x: 74, startPoint y: 144, endPoint x: 154, endPoint y: 150, distance: 80.0
click at [154, 127] on span "Does the organization utilize an automated source-code analysis tool to detect …" at bounding box center [221, 120] width 294 height 12
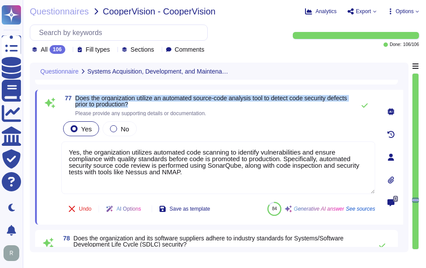
drag, startPoint x: 75, startPoint y: 98, endPoint x: 156, endPoint y: 104, distance: 80.8
click at [156, 104] on span "Does the organization utilize an automated source-code analysis tool to detect …" at bounding box center [212, 101] width 275 height 12
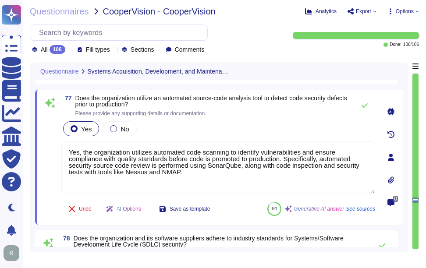
drag, startPoint x: 155, startPoint y: 159, endPoint x: 42, endPoint y: 140, distance: 114.6
click at [42, 140] on div "77 Does the organization utilize an automated source-code analysis tool to dete…" at bounding box center [208, 157] width 333 height 124
click at [245, 130] on div "Yes No" at bounding box center [218, 129] width 314 height 18
click at [364, 105] on icon at bounding box center [364, 105] width 7 height 7
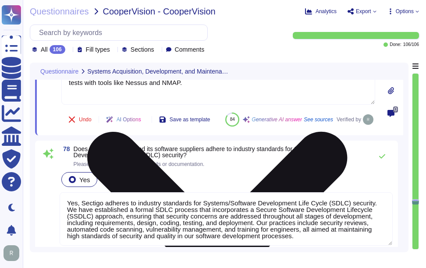
scroll to position [8945, 0]
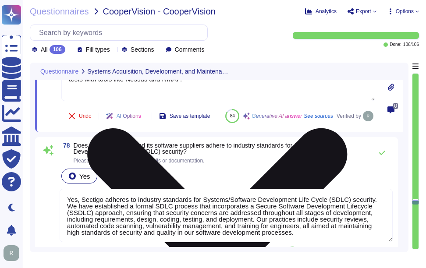
type textarea "N/A None of Sectigo's 3rd parties have access to our data, we operate/maintain …"
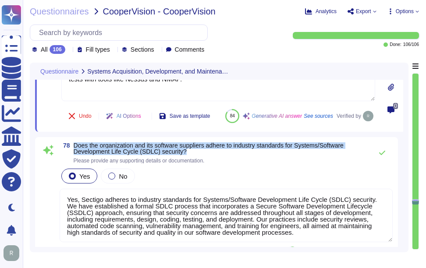
drag, startPoint x: 74, startPoint y: 166, endPoint x: 221, endPoint y: 173, distance: 146.9
click at [221, 155] on span "Does the organization and its software suppliers adhere to industry standards f…" at bounding box center [221, 148] width 294 height 12
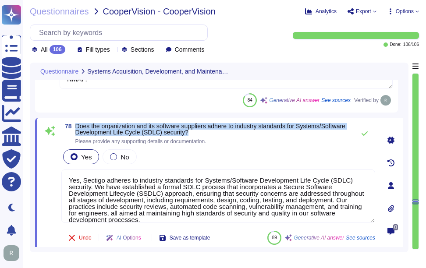
drag, startPoint x: 76, startPoint y: 126, endPoint x: 258, endPoint y: 131, distance: 181.8
click at [258, 131] on span "Does the organization and its software suppliers adhere to industry standards f…" at bounding box center [212, 129] width 275 height 12
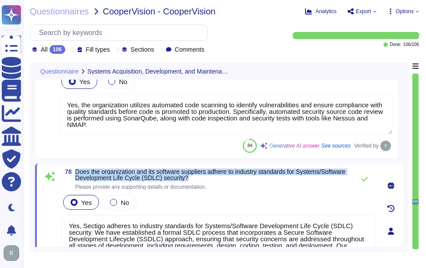
scroll to position [8858, 0]
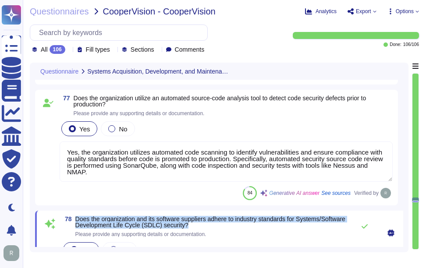
type textarea "a) For data in transit over public networks, we use TLS 1.2 or higher. b) For d…"
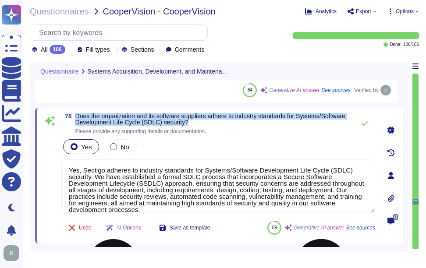
scroll to position [8945, 0]
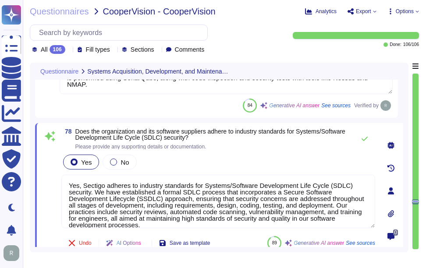
click at [307, 190] on textarea "Yes, Sectigo adheres to industry standards for Systems/Software Development Lif…" at bounding box center [218, 201] width 314 height 53
paste textarea "Additionally, for third-party development, we ensure that development is fully …"
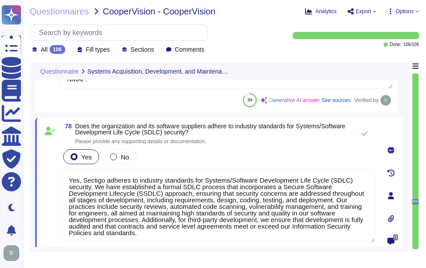
type textarea "Yes, Sectigo adheres to industry standards for Systems/Software Development Lif…"
click at [308, 159] on div "Yes No" at bounding box center [218, 157] width 314 height 18
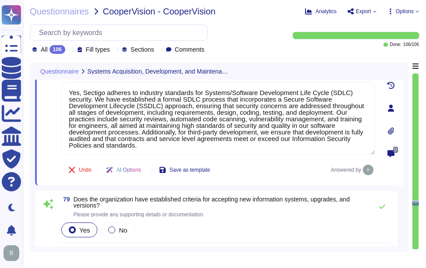
type textarea "Yes, the organization restricts its vendors from accessing customer data. Secti…"
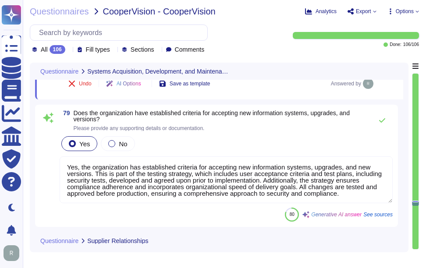
scroll to position [9120, 0]
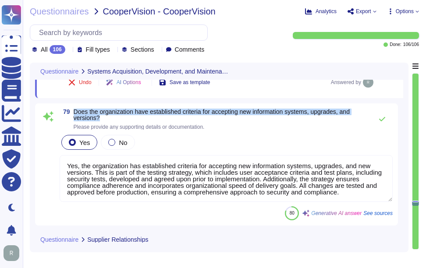
drag, startPoint x: 74, startPoint y: 111, endPoint x: 109, endPoint y: 117, distance: 35.6
click at [109, 117] on span "Does the organization have established criteria for accepting new information s…" at bounding box center [221, 115] width 294 height 12
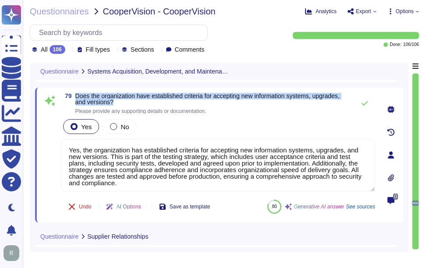
drag, startPoint x: 76, startPoint y: 95, endPoint x: 130, endPoint y: 102, distance: 54.3
click at [130, 102] on span "Does the organization have established criteria for accepting new information s…" at bounding box center [212, 99] width 275 height 12
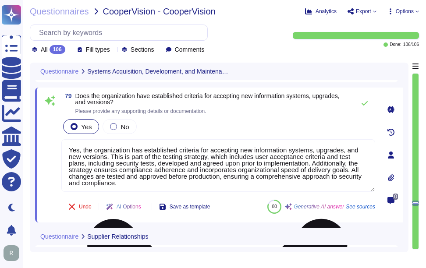
click at [278, 175] on textarea "Yes, the organization has established criteria for accepting new information sy…" at bounding box center [218, 165] width 314 height 53
paste textarea "T"
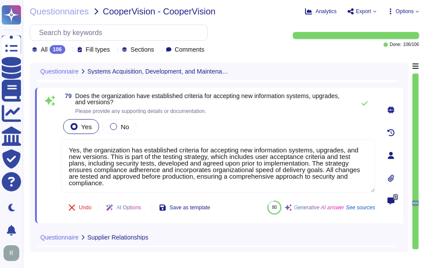
type textarea "Yes, the organization has established criteria for accepting new information sy…"
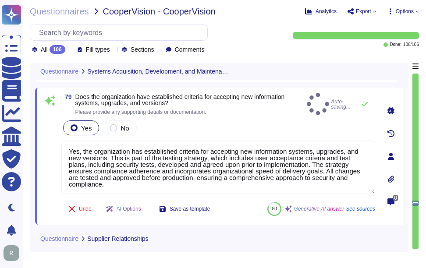
click at [258, 119] on div "Yes No" at bounding box center [218, 128] width 314 height 18
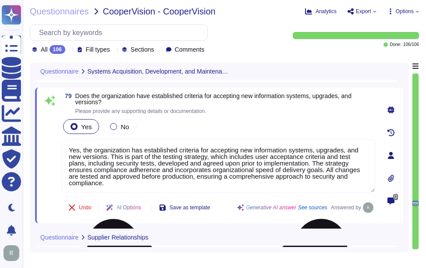
scroll to position [1, 0]
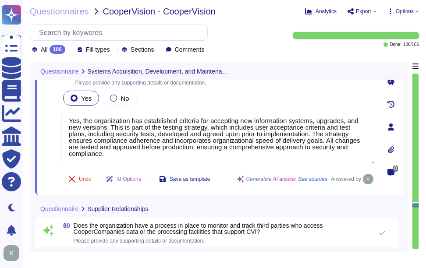
type textarea "Yes, our written contracts with third parties require them to adhere to our inf…"
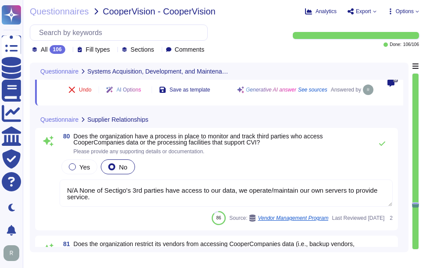
scroll to position [9252, 0]
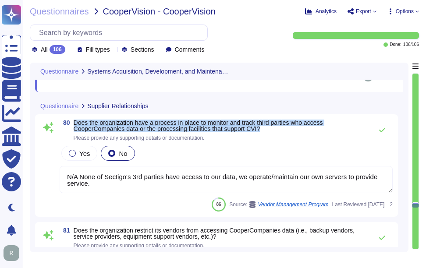
drag, startPoint x: 74, startPoint y: 121, endPoint x: 274, endPoint y: 130, distance: 200.3
click at [274, 130] on span "Does the organization have a process in place to monitor and track third partie…" at bounding box center [221, 126] width 294 height 12
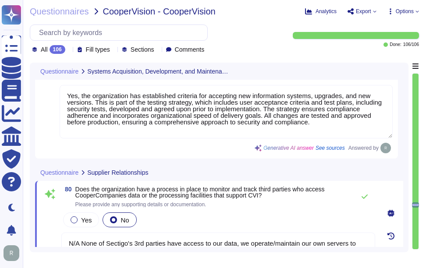
scroll to position [9120, 0]
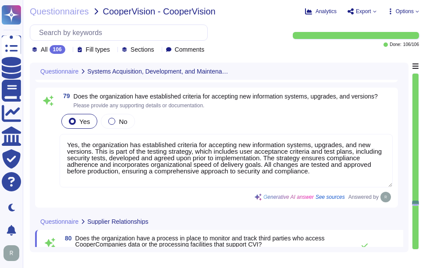
type textarea "Yes, the organization utilizes automated code scanning to identify vulnerabilit…"
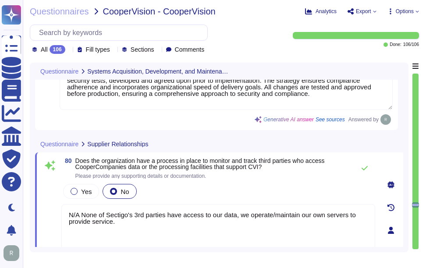
type textarea "Yes, our written contracts with third parties require them to adhere to our inf…"
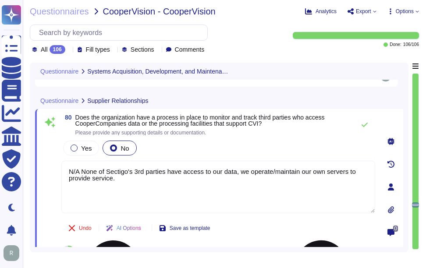
scroll to position [9252, 0]
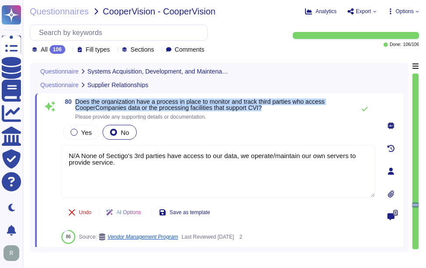
drag, startPoint x: 75, startPoint y: 100, endPoint x: 269, endPoint y: 107, distance: 194.6
click at [269, 107] on span "80 Does the organization have a process in place to monitor and track third par…" at bounding box center [205, 109] width 289 height 21
click at [179, 102] on span "Does the organization have a process in place to monitor and track third partie…" at bounding box center [199, 104] width 249 height 13
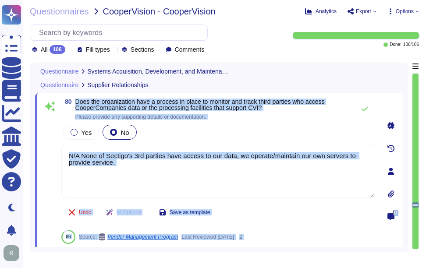
drag, startPoint x: 75, startPoint y: 99, endPoint x: 489, endPoint y: 70, distance: 414.5
click at [426, 70] on html "Questionnaires Knowledge Base Documents Analytics CAIQ / SIG Trust Center Help …" at bounding box center [213, 134] width 426 height 268
click at [98, 103] on span "Does the organization have a process in place to monitor and track third partie…" at bounding box center [199, 104] width 249 height 13
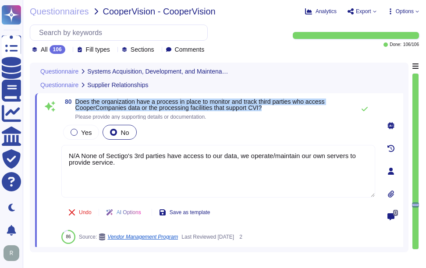
drag, startPoint x: 75, startPoint y: 101, endPoint x: 292, endPoint y: 106, distance: 216.9
click at [292, 106] on span "80 Does the organization have a process in place to monitor and track third par…" at bounding box center [205, 109] width 289 height 21
click at [78, 103] on span "Does the organization have a process in place to monitor and track third partie…" at bounding box center [199, 104] width 249 height 13
drag, startPoint x: 76, startPoint y: 102, endPoint x: 141, endPoint y: 112, distance: 65.1
click at [141, 112] on span "Does the organization have a process in place to monitor and track third partie…" at bounding box center [212, 109] width 275 height 21
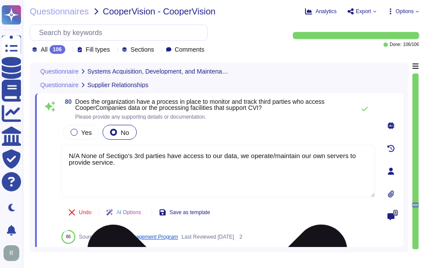
click at [195, 178] on textarea "N/A None of Sectigo's 3rd parties have access to our data, we operate/maintain …" at bounding box center [218, 171] width 314 height 53
click at [263, 177] on textarea "N/A None of Sectigo's 3rd parties have access to our data, we operate/maintain …" at bounding box center [218, 171] width 314 height 53
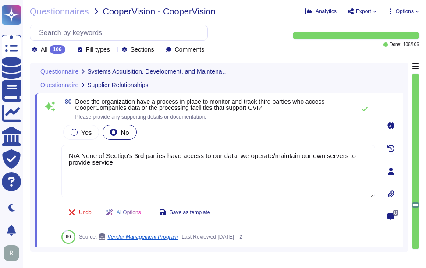
click at [297, 131] on div "Yes No" at bounding box center [218, 132] width 314 height 18
click at [364, 111] on icon at bounding box center [364, 109] width 6 height 4
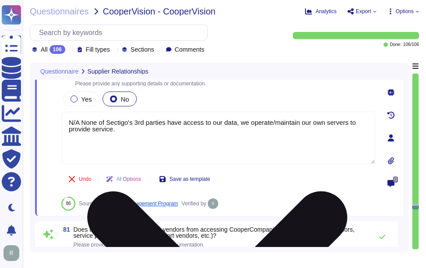
scroll to position [9339, 0]
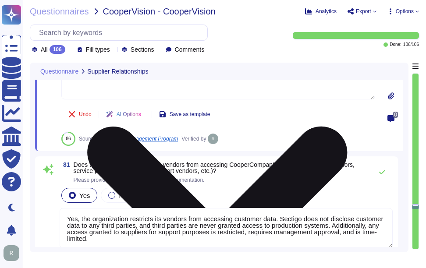
type textarea "No, legal counsel does not review all third-party agreements. However, legal ad…"
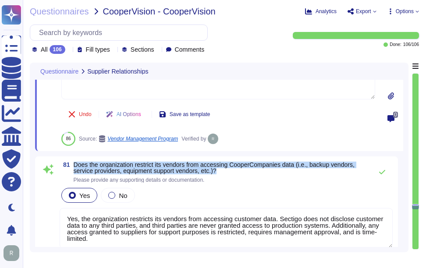
drag, startPoint x: 74, startPoint y: 164, endPoint x: 237, endPoint y: 169, distance: 163.0
click at [237, 169] on span "Does the organization restrict its vendors from accessing CooperCompanies data …" at bounding box center [221, 168] width 294 height 12
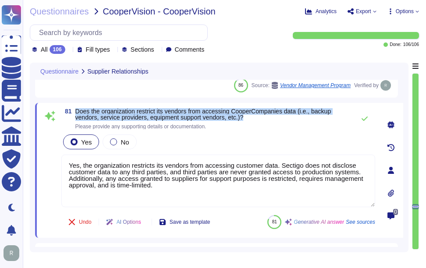
drag, startPoint x: 76, startPoint y: 109, endPoint x: 251, endPoint y: 116, distance: 174.9
click at [251, 116] on span "Does the organization restrict its vendors from accessing CooperCompanies data …" at bounding box center [212, 114] width 275 height 12
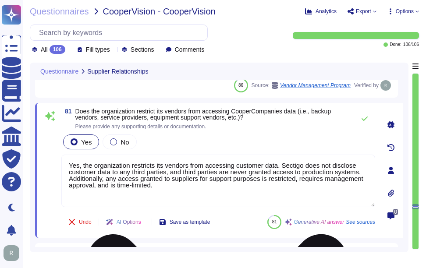
drag, startPoint x: 183, startPoint y: 187, endPoint x: 64, endPoint y: 161, distance: 122.0
click at [28, 156] on div "Questionnaires CooperVision - CooperVision Analytics Export Options All 106 Fil…" at bounding box center [224, 134] width 403 height 268
paste textarea "ccess granted to suppliers for support purposes is restricted, requires managem…"
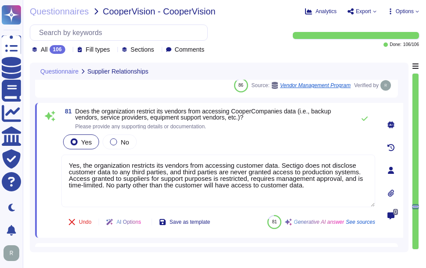
type textarea "Yes, the organization restricts its vendors from accessing customer data. Secti…"
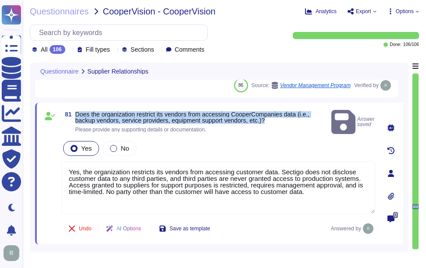
drag, startPoint x: 76, startPoint y: 110, endPoint x: 282, endPoint y: 117, distance: 206.0
click at [282, 117] on span "Does the organization restrict its vendors from accessing CooperCompanies data …" at bounding box center [201, 117] width 252 height 12
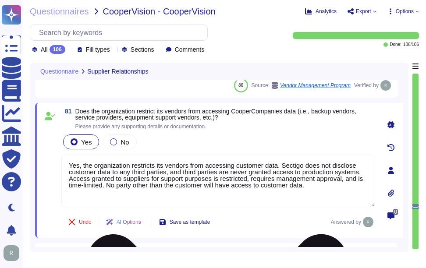
click at [253, 185] on textarea "Yes, the organization restricts its vendors from accessing customer data. Secti…" at bounding box center [218, 181] width 314 height 53
drag, startPoint x: 312, startPoint y: 186, endPoint x: 69, endPoint y: 163, distance: 244.6
click at [69, 163] on textarea "Yes, the organization restricts its vendors from accessing customer data. Secti…" at bounding box center [218, 181] width 314 height 53
click at [279, 138] on div "Yes No" at bounding box center [218, 142] width 314 height 18
click at [241, 143] on div "Yes No" at bounding box center [218, 142] width 314 height 18
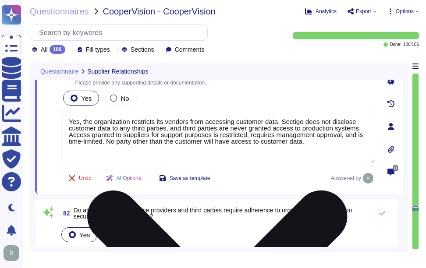
type textarea "Yes, the organization has a vendor selection process in place. This process inc…"
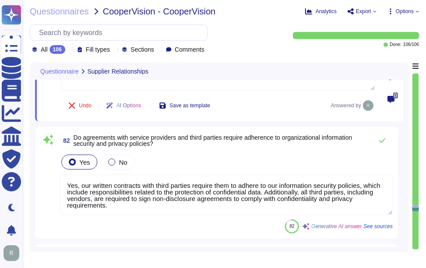
scroll to position [9471, 0]
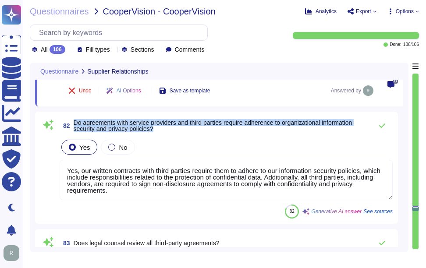
drag, startPoint x: 74, startPoint y: 121, endPoint x: 176, endPoint y: 128, distance: 101.9
click at [176, 128] on span "Do agreements with service providers and third parties require adherence to org…" at bounding box center [221, 126] width 294 height 12
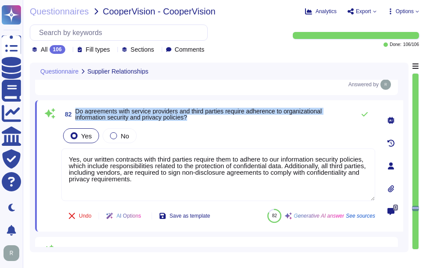
drag, startPoint x: 76, startPoint y: 110, endPoint x: 204, endPoint y: 117, distance: 128.5
click at [204, 117] on span "Do agreements with service providers and third parties require adherence to org…" at bounding box center [212, 114] width 275 height 12
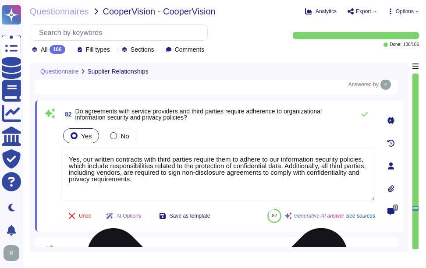
click at [166, 170] on textarea "Yes, our written contracts with third parties require them to adhere to our inf…" at bounding box center [218, 174] width 314 height 53
click at [171, 163] on textarea "Yes, our written contracts with third parties require them to adhere to our inf…" at bounding box center [218, 174] width 314 height 53
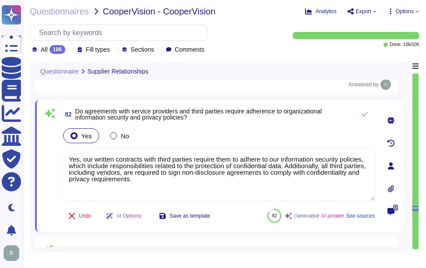
drag, startPoint x: 198, startPoint y: 178, endPoint x: 37, endPoint y: 150, distance: 163.7
click at [37, 150] on div "82 Do agreements with service providers and third parties require adherence to …" at bounding box center [219, 165] width 368 height 131
paste textarea "agreements with service providers and third parties require adherence to organi…"
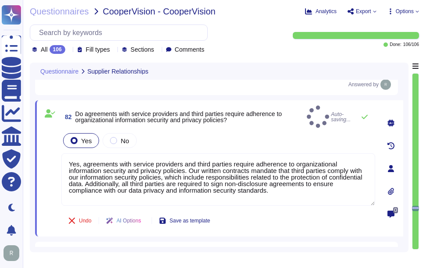
type textarea "Yes, agreements with service providers and third parties require adherence to o…"
click at [255, 132] on div "Yes No" at bounding box center [218, 140] width 314 height 18
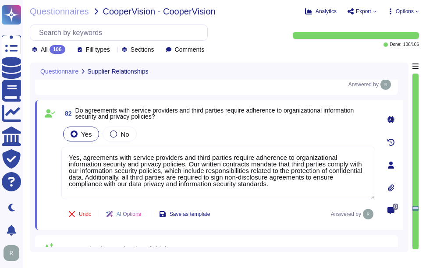
click at [255, 132] on div "Yes No" at bounding box center [218, 134] width 314 height 18
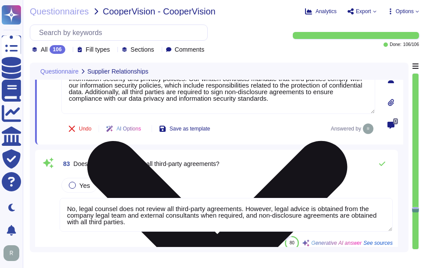
type textarea "Yes, Sectigo monitors third-party service providers based on their classificati…"
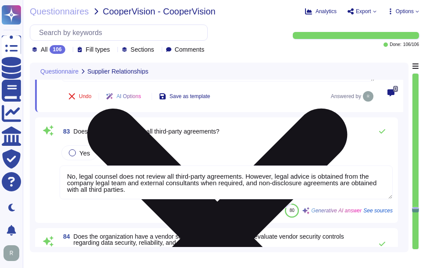
scroll to position [9602, 0]
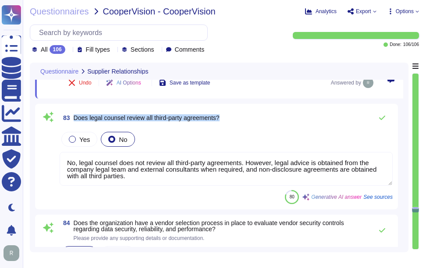
drag, startPoint x: 74, startPoint y: 117, endPoint x: 251, endPoint y: 116, distance: 177.4
click at [251, 116] on div "83 Does legal counsel review all third-party agreements?" at bounding box center [226, 118] width 333 height 18
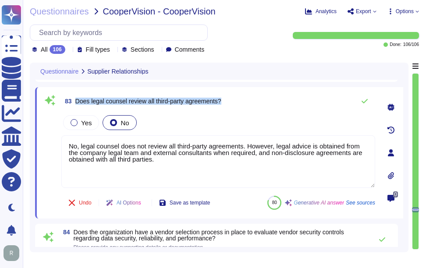
drag, startPoint x: 75, startPoint y: 101, endPoint x: 273, endPoint y: 97, distance: 198.0
click at [273, 97] on div "83 Does legal counsel review all third-party agreements?" at bounding box center [218, 101] width 314 height 18
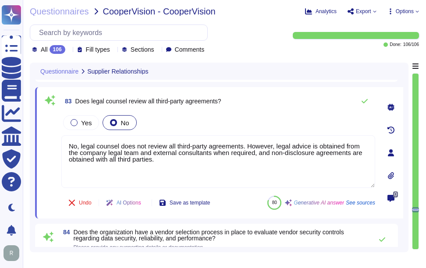
click at [315, 107] on div "83 Does legal counsel review all third-party agreements?" at bounding box center [218, 101] width 314 height 18
click at [362, 102] on icon at bounding box center [364, 101] width 6 height 4
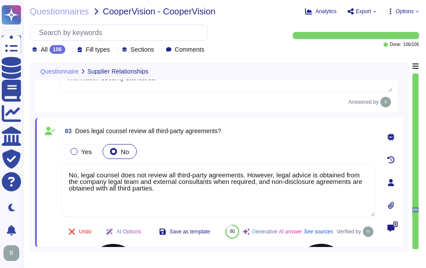
scroll to position [9558, 0]
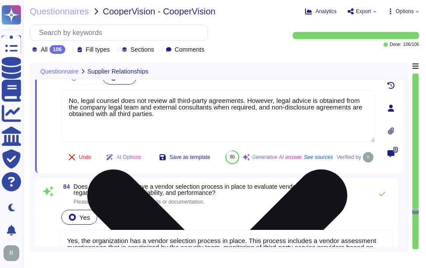
type textarea "Yes, our organization has a formal Incident Management Program in place. This p…"
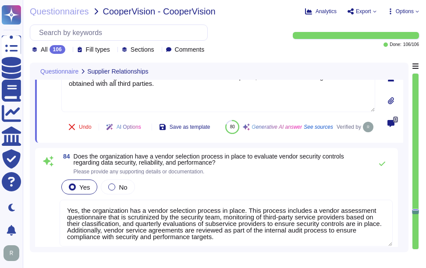
scroll to position [9690, 0]
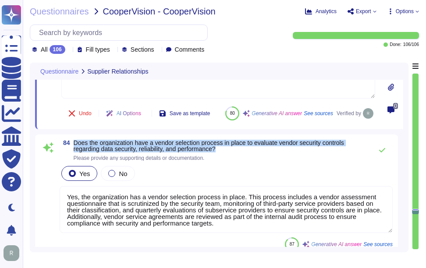
drag, startPoint x: 74, startPoint y: 162, endPoint x: 226, endPoint y: 169, distance: 151.7
click at [226, 152] on span "Does the organization have a vendor selection process in place to evaluate vend…" at bounding box center [221, 146] width 294 height 12
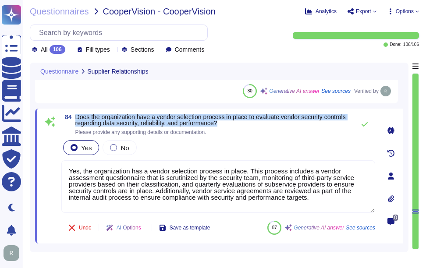
drag, startPoint x: 76, startPoint y: 116, endPoint x: 254, endPoint y: 122, distance: 178.4
click at [254, 122] on span "Does the organization have a vendor selection process in place to evaluate vend…" at bounding box center [212, 120] width 275 height 12
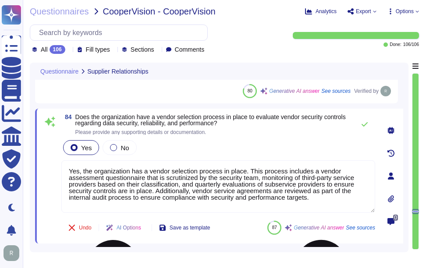
click at [296, 197] on textarea "Yes, the organization has a vendor selection process in place. This process inc…" at bounding box center [218, 186] width 314 height 53
click at [293, 145] on div "Yes No" at bounding box center [218, 147] width 314 height 18
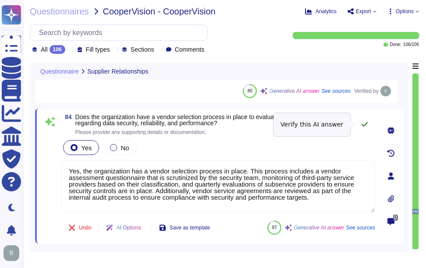
click at [366, 124] on icon at bounding box center [364, 124] width 6 height 4
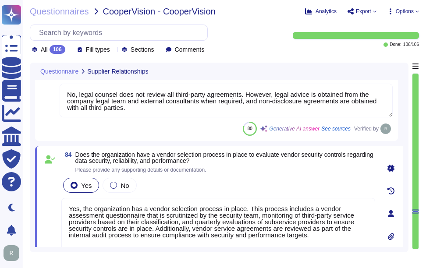
scroll to position [9646, 0]
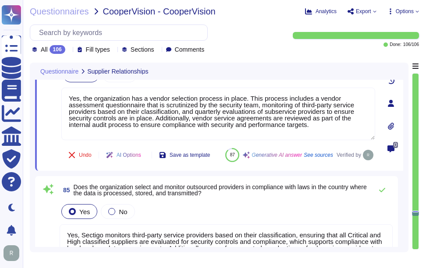
type textarea "We have a formal Incident Response Plan with documented policies and procedures."
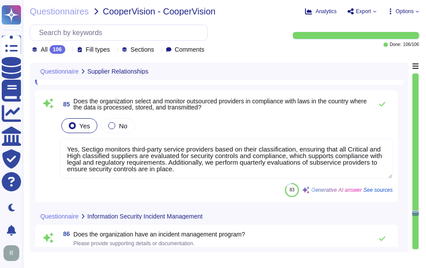
scroll to position [9865, 0]
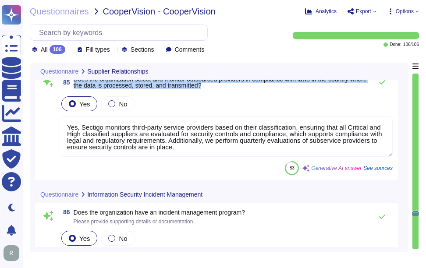
drag, startPoint x: 74, startPoint y: 99, endPoint x: 227, endPoint y: 110, distance: 153.7
click at [227, 90] on span "85 Does the organization select and monitor outsourced providers in compliance …" at bounding box center [214, 82] width 308 height 16
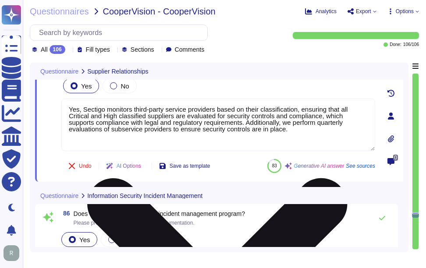
type textarea "No, intrusion detection or prevention systems (IDS/IPS) are not currently imple…"
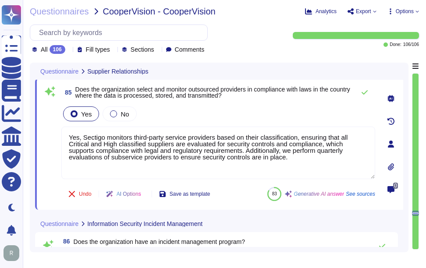
scroll to position [9821, 0]
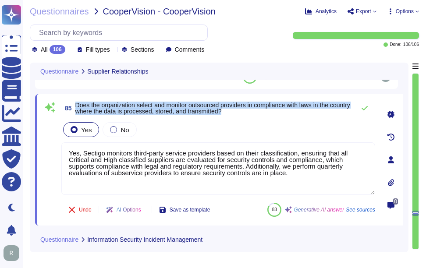
drag, startPoint x: 75, startPoint y: 104, endPoint x: 253, endPoint y: 111, distance: 177.9
click at [253, 111] on span "Does the organization select and monitor outsourced providers in compliance wit…" at bounding box center [212, 108] width 275 height 12
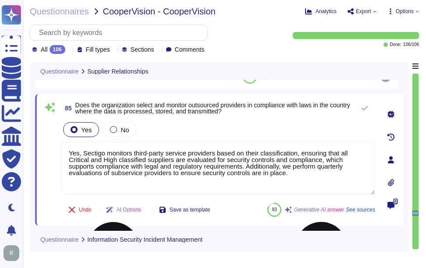
click at [219, 166] on textarea "Yes, Sectigo monitors third-party service providers based on their classificati…" at bounding box center [218, 168] width 314 height 53
drag, startPoint x: 98, startPoint y: 155, endPoint x: 53, endPoint y: 142, distance: 46.9
click at [53, 142] on div "85 Does the organization select and monitor outsourced providers in compliance …" at bounding box center [208, 159] width 333 height 121
click at [211, 131] on div "Yes No" at bounding box center [218, 129] width 314 height 18
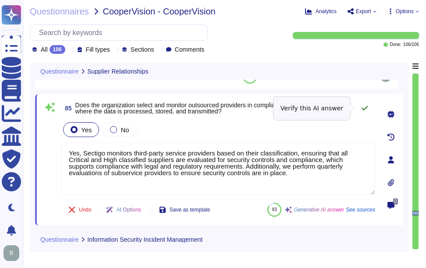
click at [364, 109] on icon at bounding box center [364, 108] width 6 height 4
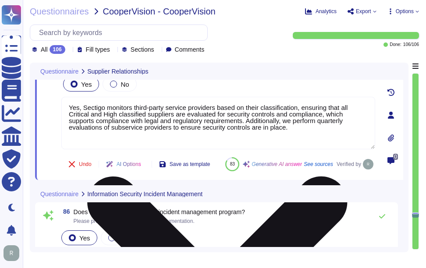
type textarea "No, intrusion detection or prevention systems (IDS/IPS) are not currently imple…"
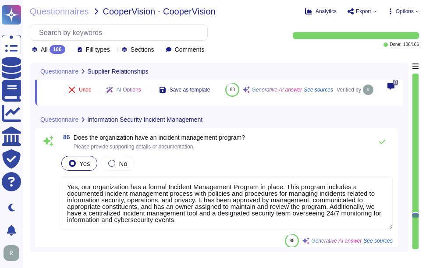
scroll to position [9953, 0]
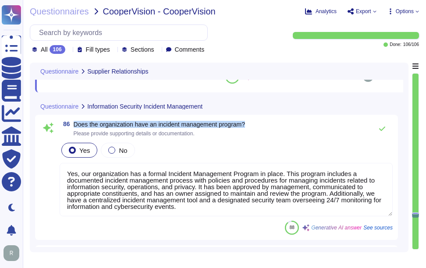
drag, startPoint x: 74, startPoint y: 143, endPoint x: 273, endPoint y: 142, distance: 199.3
click at [273, 138] on div "86 Does the organization have an incident management program? Please provide su…" at bounding box center [226, 129] width 333 height 18
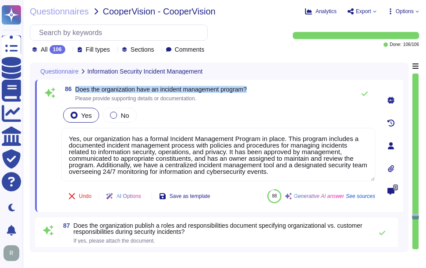
drag, startPoint x: 76, startPoint y: 88, endPoint x: 255, endPoint y: 88, distance: 179.1
click at [255, 88] on div "86 Does the organization have an incident management program? Please provide su…" at bounding box center [218, 94] width 314 height 18
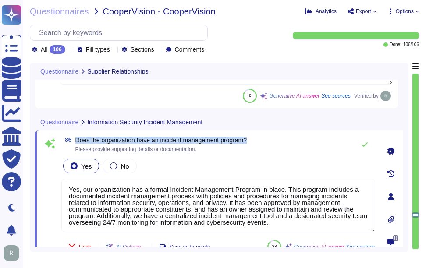
type textarea "No, legal counsel does not review all third-party agreements. However, legal ad…"
type textarea "Yes, the organization has a vendor selection process in place. This process inc…"
type textarea "Yes, Sectigo monitors third-party service providers based on their classificati…"
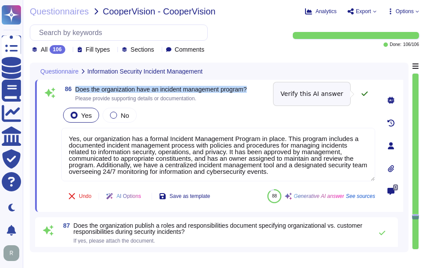
click at [364, 93] on icon at bounding box center [364, 93] width 7 height 7
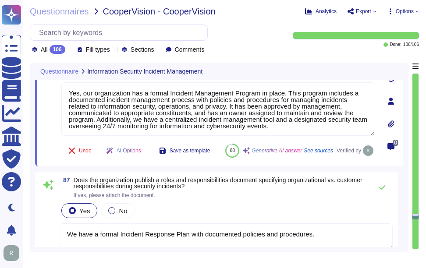
type textarea "Yes, our organization has well-documented Disaster Recovery Plans (DRP) and Bus…"
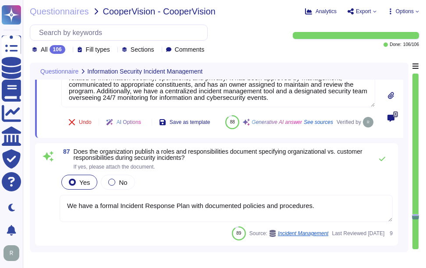
scroll to position [10040, 0]
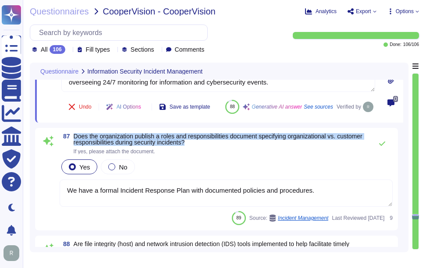
drag, startPoint x: 75, startPoint y: 157, endPoint x: 222, endPoint y: 161, distance: 146.8
click at [222, 145] on span "Does the organization publish a roles and responsibilities document specifying …" at bounding box center [221, 139] width 294 height 12
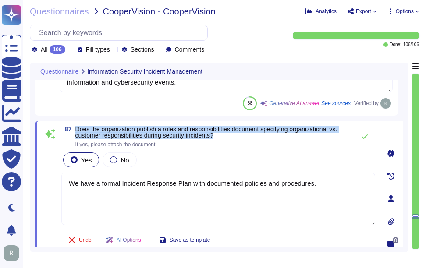
drag, startPoint x: 76, startPoint y: 127, endPoint x: 220, endPoint y: 134, distance: 143.9
click at [220, 134] on span "Does the organization publish a roles and responsibilities document specifying …" at bounding box center [212, 132] width 275 height 12
drag, startPoint x: 220, startPoint y: 134, endPoint x: 166, endPoint y: 128, distance: 54.2
click at [166, 128] on span "Does the organization publish a roles and responsibilities document specifying …" at bounding box center [206, 132] width 262 height 13
drag, startPoint x: 166, startPoint y: 129, endPoint x: 240, endPoint y: 135, distance: 74.3
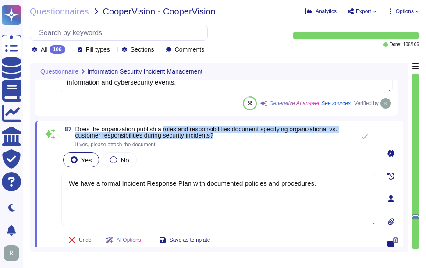
click at [240, 135] on span "Does the organization publish a roles and responsibilities document specifying …" at bounding box center [212, 132] width 275 height 12
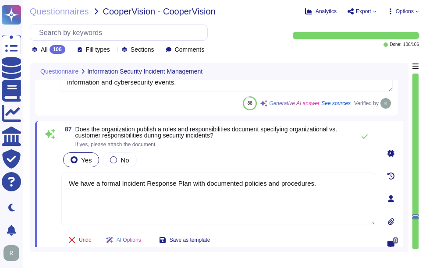
click at [361, 181] on textarea "We have a formal Incident Response Plan with documented policies and procedures." at bounding box center [218, 199] width 314 height 53
paste textarea "Clear roles and responsibilities are defined in the incident prevention and res…"
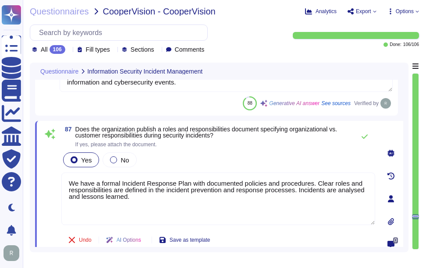
type textarea "We have a formal Incident Response Plan with documented policies and procedures…"
click at [315, 150] on div "87 Does the organization publish a roles and responsibilities document specifyi…" at bounding box center [208, 198] width 333 height 145
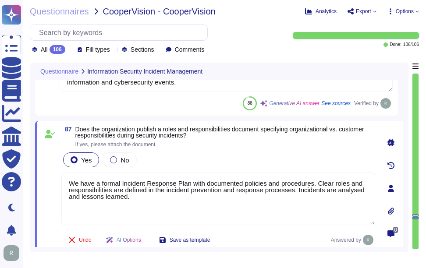
drag, startPoint x: 146, startPoint y: 195, endPoint x: 75, endPoint y: 180, distance: 72.5
click at [75, 180] on textarea "We have a formal Incident Response Plan with documented policies and procedures…" at bounding box center [218, 199] width 314 height 53
click at [83, 187] on textarea "We have a formal Incident Response Plan with documented policies and procedures…" at bounding box center [218, 199] width 314 height 53
drag, startPoint x: 140, startPoint y: 194, endPoint x: 88, endPoint y: 186, distance: 52.3
click at [69, 177] on textarea "We have a formal Incident Response Plan with documented policies and procedures…" at bounding box center [218, 199] width 314 height 53
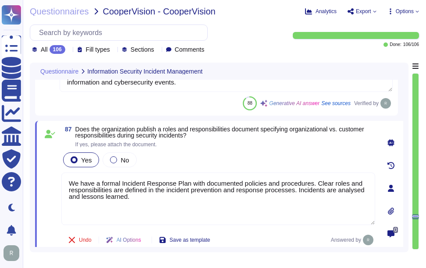
click at [265, 150] on div "87 Does the organization publish a roles and responsibilities document specifyi…" at bounding box center [208, 188] width 333 height 124
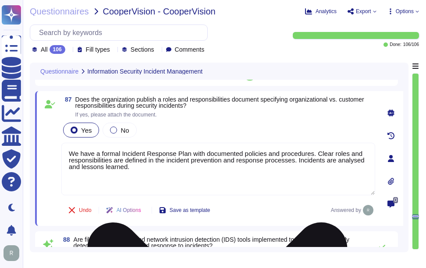
scroll to position [10084, 0]
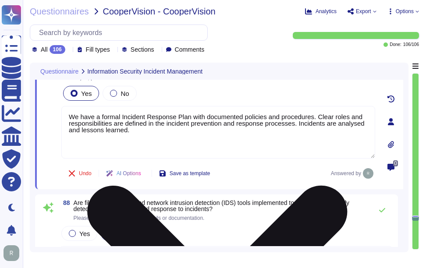
type textarea "Yes, the organization has a formal Incident Response Plan (IRP) in place, which…"
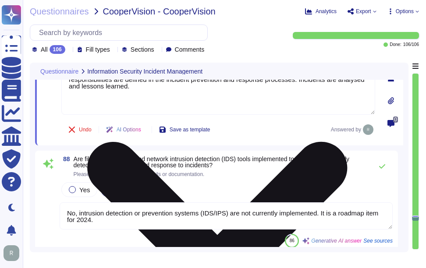
scroll to position [10172, 0]
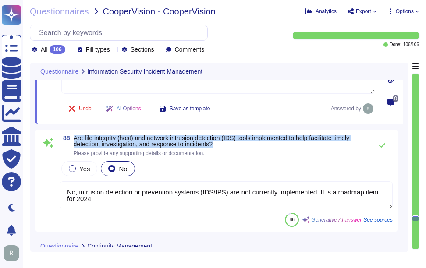
drag, startPoint x: 74, startPoint y: 137, endPoint x: 252, endPoint y: 145, distance: 178.4
click at [252, 145] on span "Are file integrity (host) and network intrusion detection (IDS) tools implement…" at bounding box center [221, 141] width 294 height 12
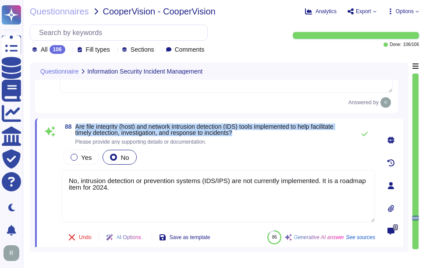
drag, startPoint x: 77, startPoint y: 127, endPoint x: 275, endPoint y: 135, distance: 198.6
click at [275, 135] on span "Are file integrity (host) and network intrusion detection (IDS) tools implement…" at bounding box center [212, 130] width 275 height 12
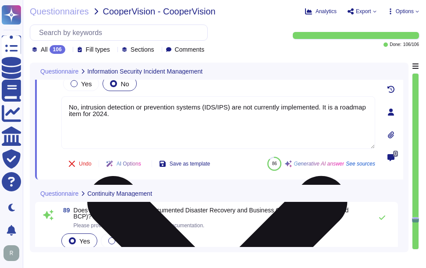
scroll to position [10259, 0]
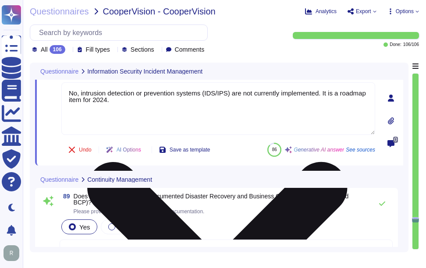
type textarea "In the case of information security incidents, including suspected information …"
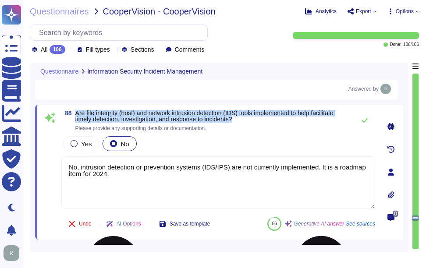
scroll to position [10172, 0]
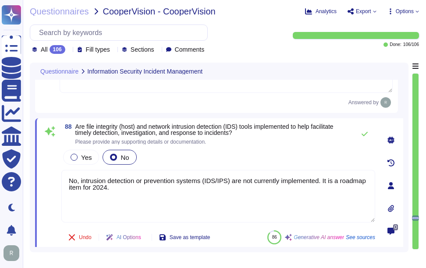
drag, startPoint x: 84, startPoint y: 188, endPoint x: 173, endPoint y: 188, distance: 88.9
click at [173, 188] on textarea "No, intrusion detection or prevention systems (IDS/IPS) are not currently imple…" at bounding box center [218, 196] width 314 height 53
click at [258, 160] on div "Yes No" at bounding box center [218, 157] width 314 height 18
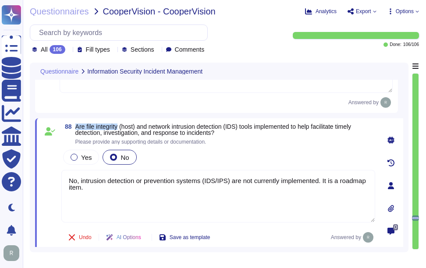
drag, startPoint x: 76, startPoint y: 127, endPoint x: 120, endPoint y: 127, distance: 43.4
click at [120, 127] on span "Are file integrity (host) and network intrusion detection (IDS) tools implement…" at bounding box center [213, 129] width 276 height 13
drag, startPoint x: 81, startPoint y: 181, endPoint x: 40, endPoint y: 176, distance: 41.0
click at [40, 176] on div "88 Are file integrity (host) and network intrusion detection (IDS) tools implem…" at bounding box center [219, 185] width 368 height 135
paste textarea "file integrity monitoring (FIM) is implemented as part of our continuous monito…"
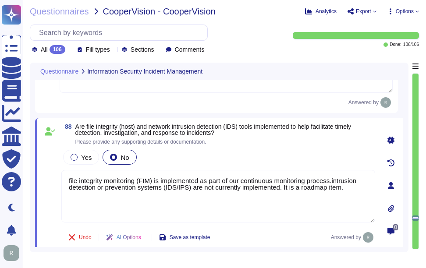
click at [71, 180] on textarea "file integrity monitoring (FIM) is implemented as part of our continuous monito…" at bounding box center [218, 196] width 314 height 53
click at [83, 158] on span "Yes" at bounding box center [86, 157] width 11 height 7
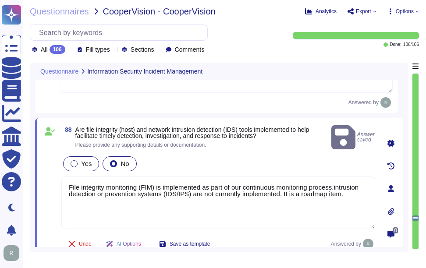
click at [90, 160] on span "Yes" at bounding box center [86, 163] width 11 height 7
click at [175, 200] on textarea "File integrity monitoring (FIM) is implemented as part of our continuous monito…" at bounding box center [218, 203] width 314 height 53
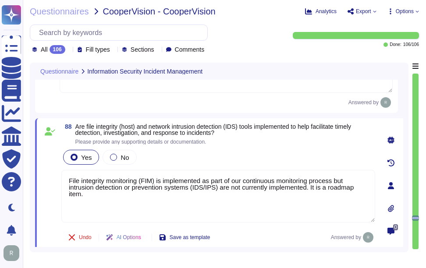
type textarea "File integrity monitoring (FIM) is implemented as part of our continuous monito…"
click at [304, 146] on div "88 Are file integrity (host) and network intrusion detection (IDS) tools implem…" at bounding box center [208, 186] width 333 height 124
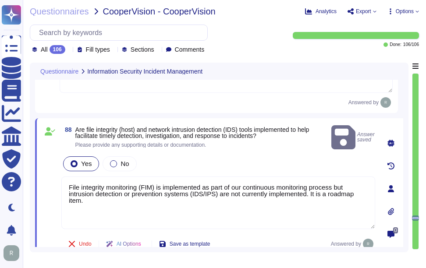
click at [304, 146] on div "88 Are file integrity (host) and network intrusion detection (IDS) tools implem…" at bounding box center [208, 189] width 333 height 131
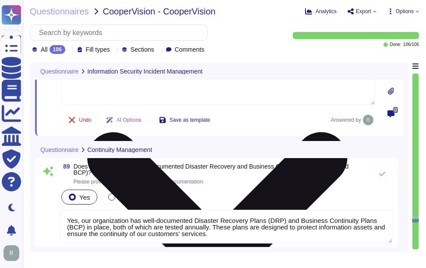
scroll to position [10303, 0]
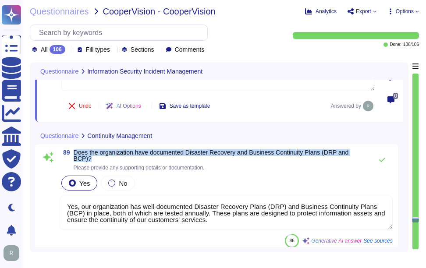
drag, startPoint x: 75, startPoint y: 154, endPoint x: 367, endPoint y: 152, distance: 292.6
click at [367, 152] on div "89 Does the organization have documented Disaster Recovery and Business Continu…" at bounding box center [226, 159] width 333 height 21
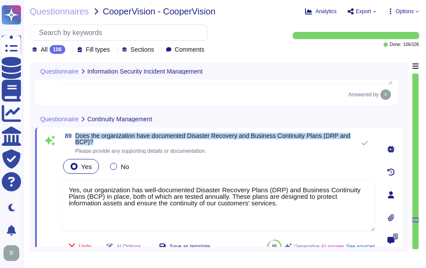
drag, startPoint x: 77, startPoint y: 134, endPoint x: 111, endPoint y: 142, distance: 35.1
click at [111, 142] on span "Does the organization have documented Disaster Recovery and Business Continuity…" at bounding box center [212, 139] width 275 height 12
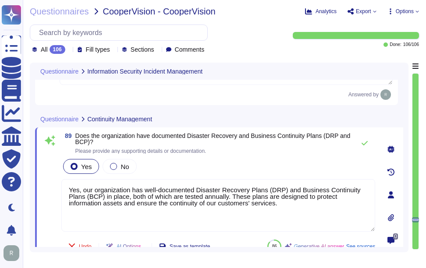
drag, startPoint x: 294, startPoint y: 205, endPoint x: 53, endPoint y: 184, distance: 242.3
click at [53, 184] on div "89 Does the organization have documented Disaster Recovery and Business Continu…" at bounding box center [208, 195] width 333 height 124
click at [240, 165] on div "Yes No" at bounding box center [218, 166] width 314 height 18
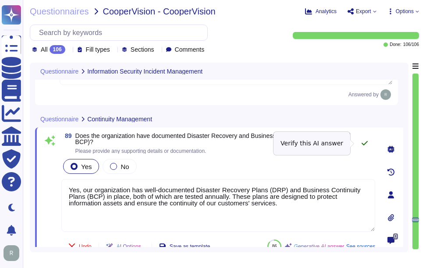
click at [365, 141] on icon at bounding box center [364, 143] width 7 height 7
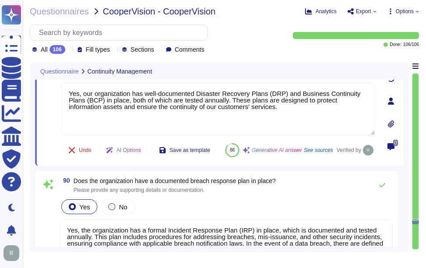
scroll to position [10434, 0]
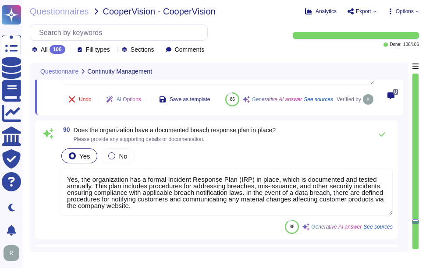
type textarea "Yes, the organization is supervised by the following regulatory bodies: - CABF …"
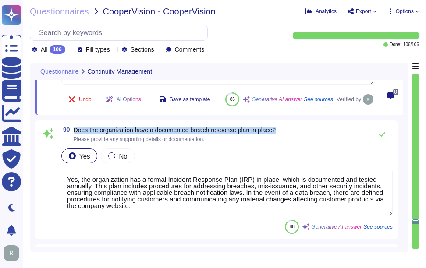
drag, startPoint x: 74, startPoint y: 150, endPoint x: 291, endPoint y: 149, distance: 217.2
click at [291, 143] on div "90 Does the organization have a documented breach response plan in place? Pleas…" at bounding box center [226, 135] width 333 height 18
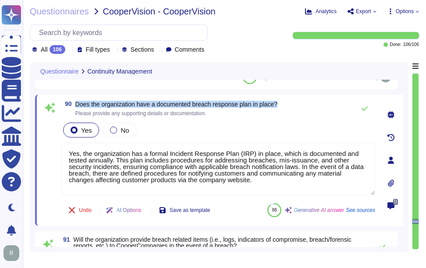
drag, startPoint x: 76, startPoint y: 103, endPoint x: 294, endPoint y: 106, distance: 217.7
click at [294, 106] on div "90 Does the organization have a documented breach response plan in place? Pleas…" at bounding box center [218, 109] width 314 height 18
drag, startPoint x: 294, startPoint y: 106, endPoint x: 364, endPoint y: 107, distance: 70.1
click at [364, 107] on icon at bounding box center [364, 108] width 7 height 7
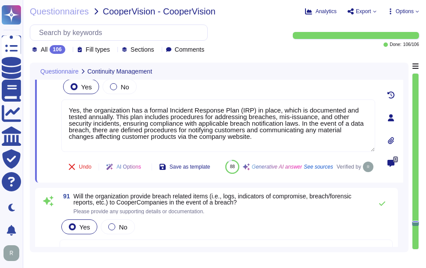
type textarea "Yes, our organization's information security and privacy programs align with in…"
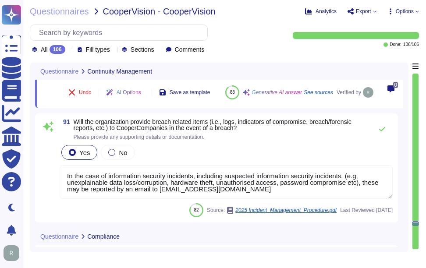
scroll to position [10566, 0]
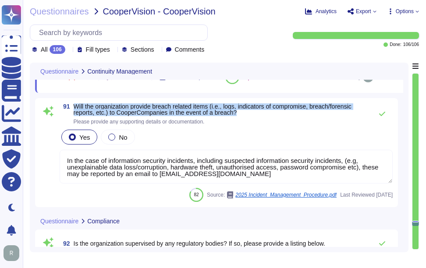
drag, startPoint x: 74, startPoint y: 127, endPoint x: 247, endPoint y: 133, distance: 172.7
click at [247, 116] on span "Will the organization provide breach related items (i.e., logs, indicators of c…" at bounding box center [221, 109] width 294 height 12
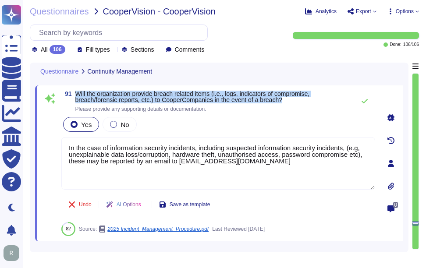
drag, startPoint x: 76, startPoint y: 92, endPoint x: 300, endPoint y: 101, distance: 224.9
click at [300, 101] on span "Will the organization provide breach related items (i.e., logs, indicators of c…" at bounding box center [212, 97] width 275 height 12
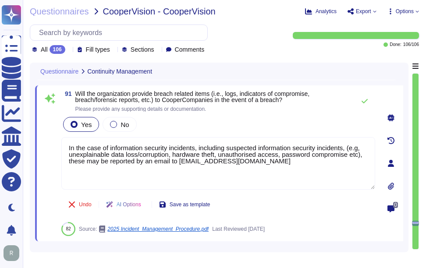
drag, startPoint x: 289, startPoint y: 165, endPoint x: 56, endPoint y: 134, distance: 234.1
click at [55, 130] on div "91 Will the organization provide breach related items (i.e., logs, indicators o…" at bounding box center [208, 163] width 333 height 145
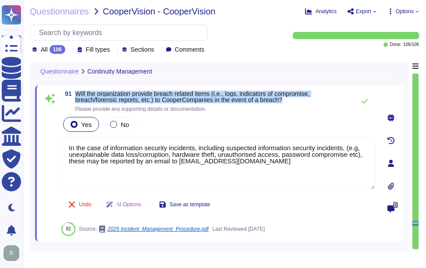
drag, startPoint x: 76, startPoint y: 92, endPoint x: 289, endPoint y: 102, distance: 212.6
click at [289, 102] on span "Will the organization provide breach related items (i.e., logs, indicators of c…" at bounding box center [212, 97] width 275 height 12
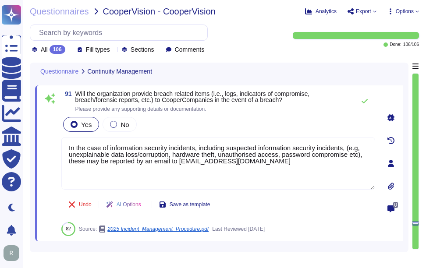
drag, startPoint x: 276, startPoint y: 164, endPoint x: 56, endPoint y: 142, distance: 221.4
click at [56, 142] on div "91 Will the organization provide breach related items (i.e., logs, indicators o…" at bounding box center [208, 163] width 333 height 145
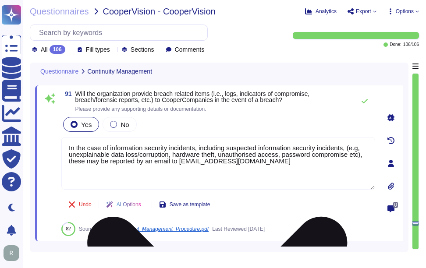
paste textarea "Confidential information will only be disclosed for the purpose of the investig…"
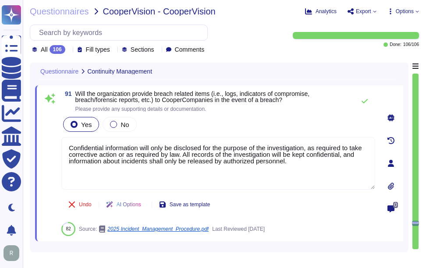
type textarea "Confidential information will only be disclosed for the purpose of the investig…"
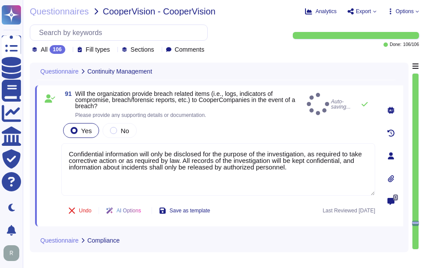
click at [225, 122] on div "Yes No" at bounding box center [218, 130] width 314 height 18
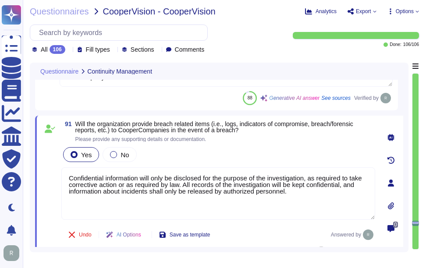
scroll to position [10522, 0]
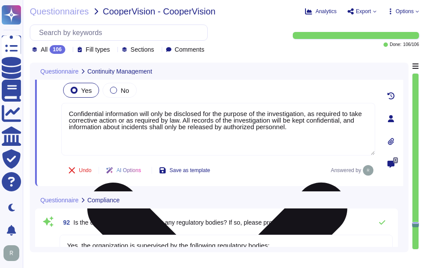
type textarea "Yes, the organization has a documented records retention policy and retention s…"
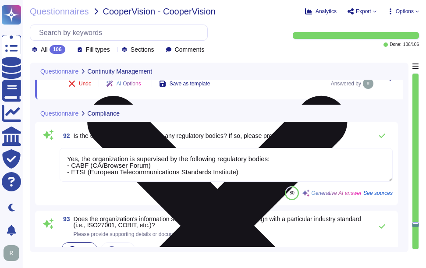
scroll to position [10697, 0]
type textarea "Yes, the organization has documented policies and procedures that address data …"
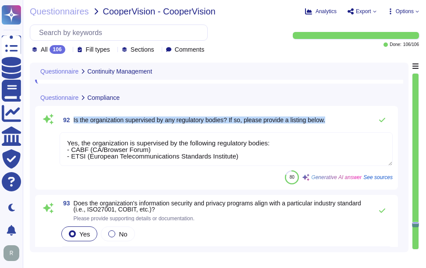
drag, startPoint x: 74, startPoint y: 119, endPoint x: 344, endPoint y: 117, distance: 270.7
click at [344, 117] on div "92 Is the organization supervised by any regulatory bodies? If so, please provi…" at bounding box center [226, 120] width 333 height 18
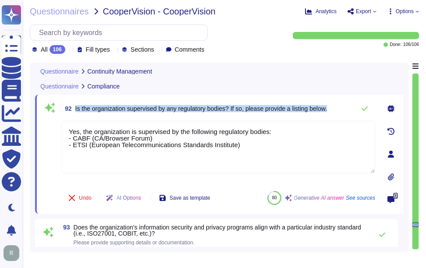
drag, startPoint x: 75, startPoint y: 107, endPoint x: 337, endPoint y: 110, distance: 261.9
click at [337, 110] on div "92 Is the organization supervised by any regulatory bodies? If so, please provi…" at bounding box center [218, 109] width 314 height 18
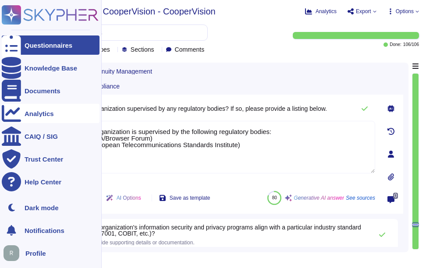
drag, startPoint x: 274, startPoint y: 153, endPoint x: 21, endPoint y: 112, distance: 256.5
click at [21, 112] on div "Questionnaires Knowledge Base Documents Analytics CAIQ / SIG Trust Center Help …" at bounding box center [213, 134] width 426 height 268
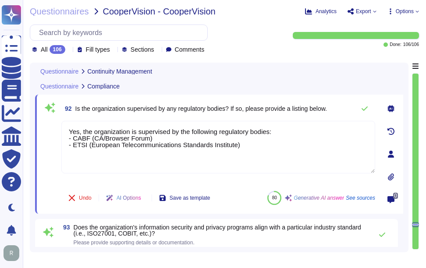
click at [286, 110] on span "Is the organization supervised by any regulatory bodies? If so, please provide …" at bounding box center [200, 108] width 251 height 7
click at [345, 101] on div "92 Is the organization supervised by any regulatory bodies? If so, please provi…" at bounding box center [218, 109] width 314 height 18
click at [367, 105] on button at bounding box center [364, 109] width 21 height 18
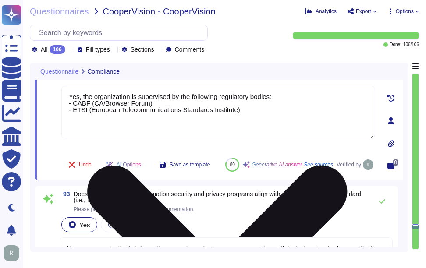
type textarea "Yes, the organization has documented policies and procedures that address data …"
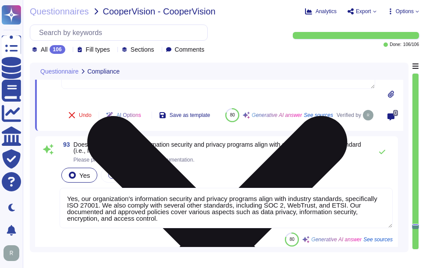
scroll to position [10785, 0]
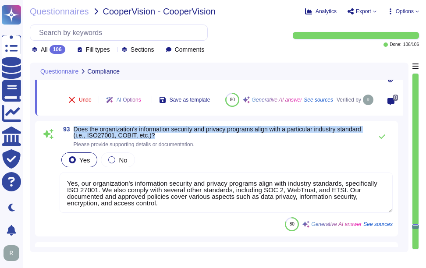
drag, startPoint x: 74, startPoint y: 137, endPoint x: 183, endPoint y: 144, distance: 109.3
click at [183, 138] on span "Does the organization's information security and privacy programs align with a …" at bounding box center [221, 132] width 294 height 12
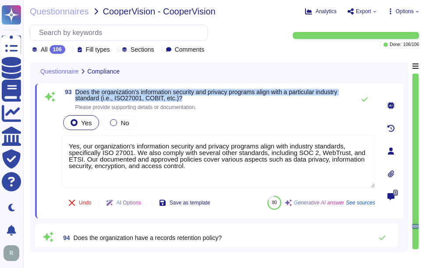
drag, startPoint x: 76, startPoint y: 92, endPoint x: 187, endPoint y: 98, distance: 111.0
click at [187, 98] on span "Does the organization's information security and privacy programs align with a …" at bounding box center [212, 95] width 275 height 12
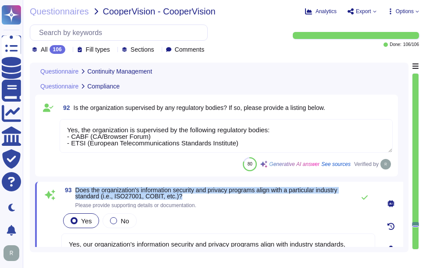
type textarea "Yes, the organization has a formal Incident Response Plan (IRP) in place, which…"
type textarea "Confidential information will only be disclosed for the purpose of the investig…"
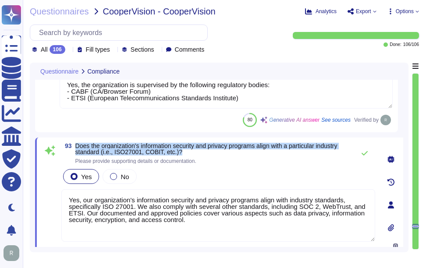
scroll to position [10723, 0]
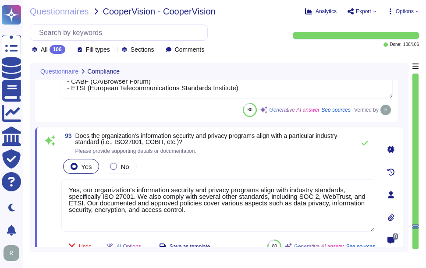
drag, startPoint x: 199, startPoint y: 212, endPoint x: 147, endPoint y: 215, distance: 52.6
click at [59, 185] on div "93 Does the organization's information security and privacy programs align with…" at bounding box center [208, 195] width 333 height 124
click at [269, 168] on div "Yes No" at bounding box center [218, 166] width 314 height 18
click at [367, 142] on icon at bounding box center [364, 143] width 6 height 4
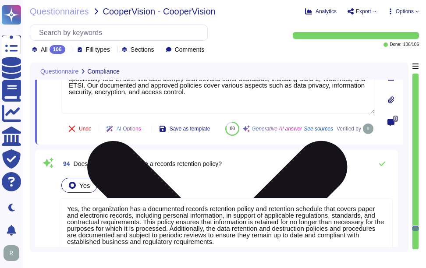
type textarea "Yes, the organization has documented policies and processes in place to address…"
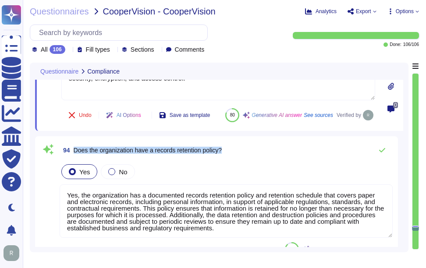
drag, startPoint x: 73, startPoint y: 170, endPoint x: 230, endPoint y: 171, distance: 157.2
click at [230, 159] on div "94 Does the organization have a records retention policy?" at bounding box center [226, 150] width 333 height 18
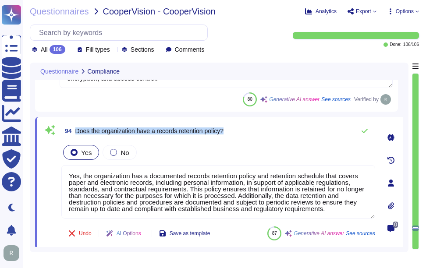
drag, startPoint x: 77, startPoint y: 129, endPoint x: 245, endPoint y: 129, distance: 168.2
click at [245, 129] on div "94 Does the organization have a records retention policy?" at bounding box center [218, 131] width 314 height 18
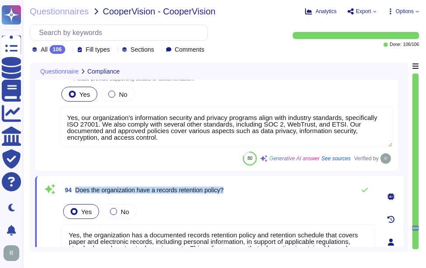
type textarea "Yes, the organization has documented policies and processes in place to address…"
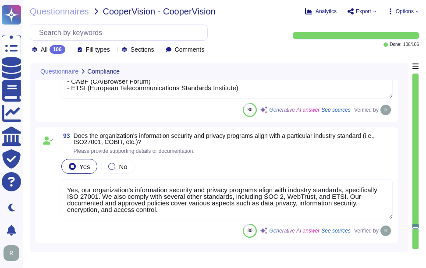
scroll to position [1, 0]
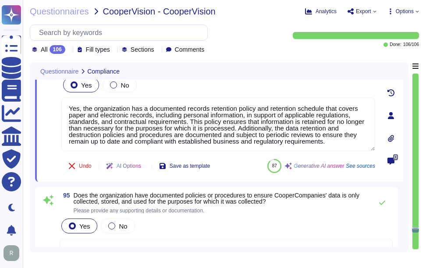
type textarea "Yes, the organization has documented policies and processes in place to address…"
type textarea "Yes, the organization has implemented appropriate administrative, physical, and…"
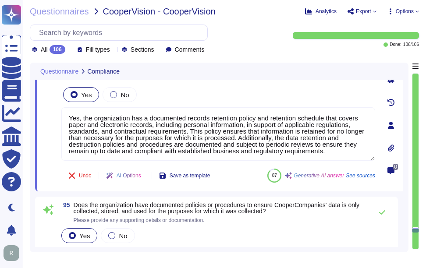
scroll to position [10862, 0]
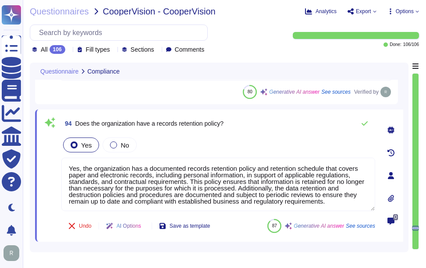
click at [74, 123] on span "94 Does the organization have a records retention policy?" at bounding box center [142, 124] width 162 height 16
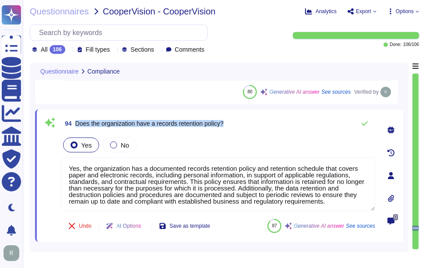
drag, startPoint x: 75, startPoint y: 122, endPoint x: 275, endPoint y: 121, distance: 199.7
click at [275, 121] on div "94 Does the organization have a records retention policy?" at bounding box center [218, 124] width 314 height 18
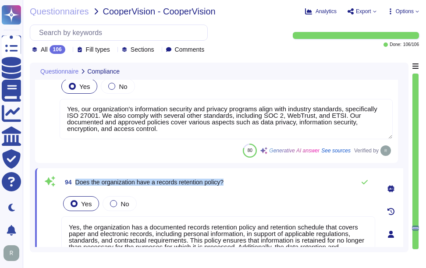
scroll to position [10818, 0]
type textarea "Yes, the organization has documented policies and processes in place to address…"
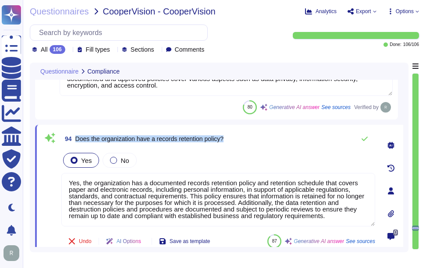
scroll to position [10862, 0]
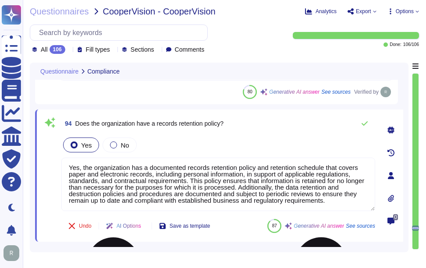
click at [248, 167] on textarea "Yes, the organization has a documented records retention policy and retention s…" at bounding box center [218, 184] width 314 height 53
click at [236, 177] on textarea "Yes, the organization has a documented records retention policy and retention s…" at bounding box center [218, 184] width 314 height 53
click at [267, 141] on div "Yes No" at bounding box center [218, 145] width 314 height 18
click at [258, 141] on div "Yes No" at bounding box center [218, 145] width 314 height 18
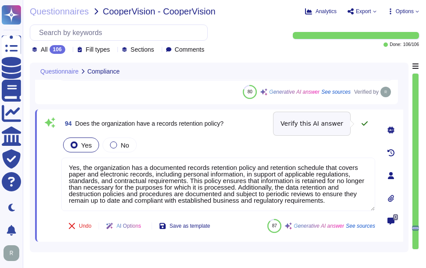
click at [364, 124] on icon at bounding box center [364, 123] width 7 height 7
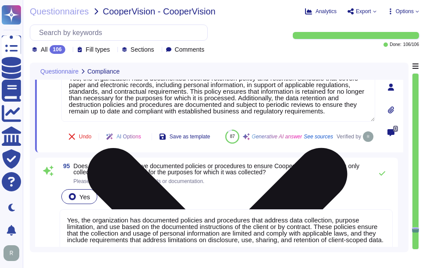
type textarea "Yes, the organization has implemented appropriate administrative, physical, and…"
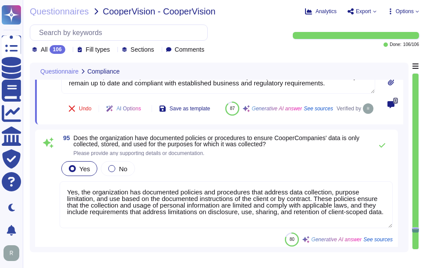
scroll to position [10993, 0]
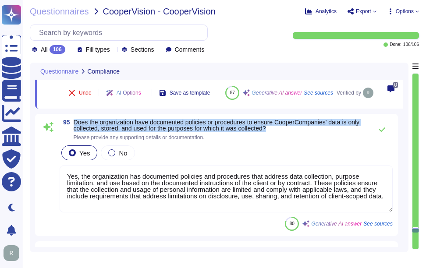
drag, startPoint x: 74, startPoint y: 142, endPoint x: 286, endPoint y: 149, distance: 211.7
click at [286, 131] on span "Does the organization have documented policies or procedures to ensure CooperCo…" at bounding box center [221, 125] width 294 height 12
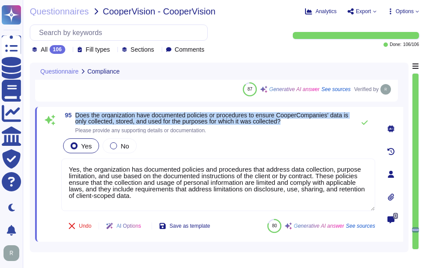
drag, startPoint x: 77, startPoint y: 113, endPoint x: 302, endPoint y: 119, distance: 225.2
click at [302, 119] on span "Does the organization have documented policies or procedures to ensure CooperCo…" at bounding box center [212, 118] width 275 height 12
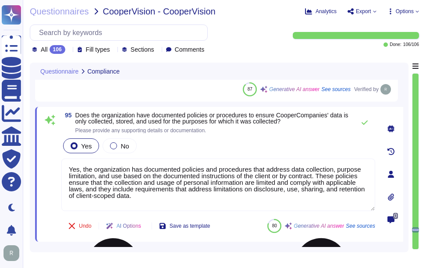
drag, startPoint x: 150, startPoint y: 198, endPoint x: 66, endPoint y: 167, distance: 89.5
click at [66, 167] on textarea "Yes, the organization has documented policies and procedures that address data …" at bounding box center [218, 185] width 314 height 53
paste textarea "including"
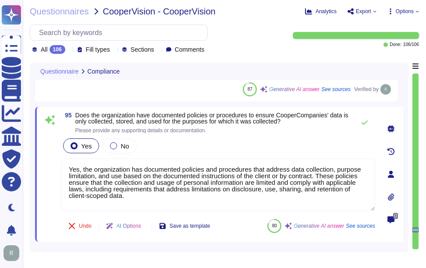
type textarea "Yes, the organization has documented policies and procedures that address data …"
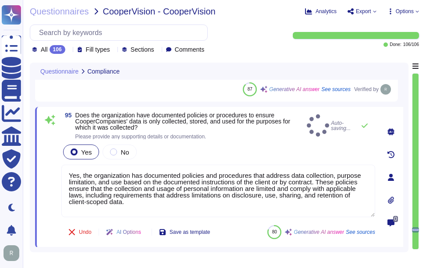
click at [199, 137] on div "95 Does the organization have documented policies or procedures to ensure Coope…" at bounding box center [208, 177] width 333 height 131
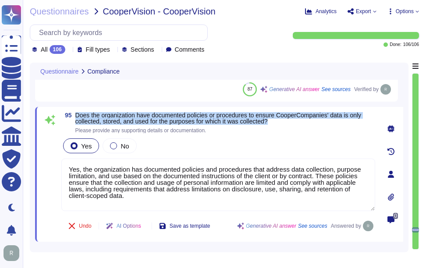
drag, startPoint x: 76, startPoint y: 113, endPoint x: 299, endPoint y: 123, distance: 223.1
click at [299, 123] on span "Does the organization have documented policies or procedures to ensure CooperCo…" at bounding box center [225, 118] width 300 height 12
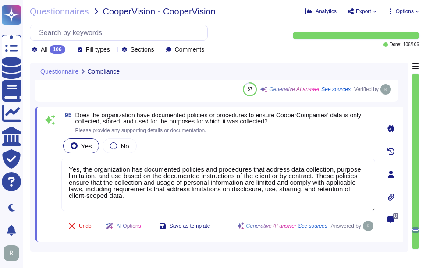
click at [253, 147] on div "Yes No" at bounding box center [218, 146] width 314 height 18
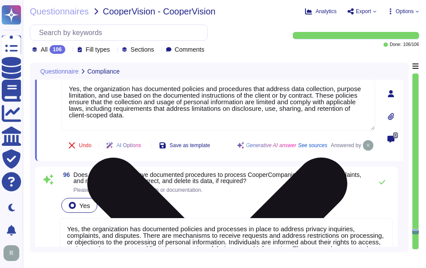
scroll to position [11125, 0]
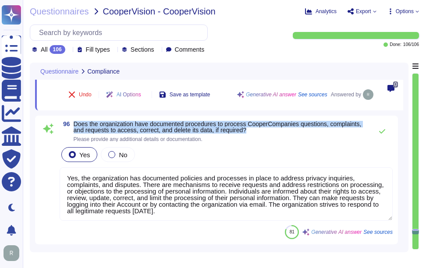
drag, startPoint x: 74, startPoint y: 123, endPoint x: 252, endPoint y: 128, distance: 177.9
click at [252, 128] on span "Does the organization have documented procedures to process CooperCompanies que…" at bounding box center [221, 127] width 294 height 12
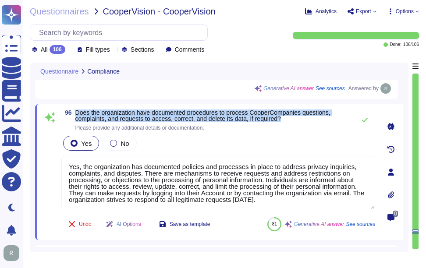
drag, startPoint x: 77, startPoint y: 112, endPoint x: 300, endPoint y: 117, distance: 223.0
click at [300, 117] on span "Does the organization have documented procedures to process CooperCompanies que…" at bounding box center [212, 115] width 275 height 12
click at [93, 104] on div "96 Does the organization have documented procedures to process CooperCompanies …" at bounding box center [219, 172] width 368 height 136
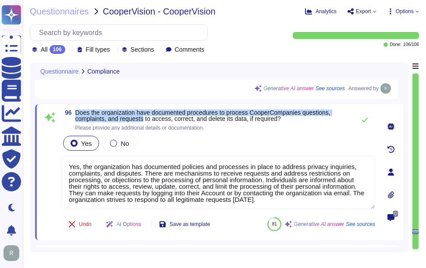
drag, startPoint x: 75, startPoint y: 112, endPoint x: 145, endPoint y: 120, distance: 70.1
click at [145, 120] on span "96 Does the organization have documented procedures to process CooperCompanies …" at bounding box center [205, 119] width 289 height 21
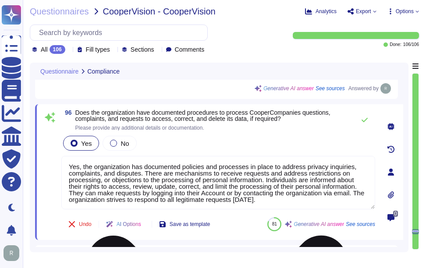
click at [252, 188] on textarea "Yes, the organization has documented policies and processes in place to address…" at bounding box center [218, 182] width 314 height 53
paste textarea "inquiries, complaints, and disputes. There are mechanisms to receive requests a…"
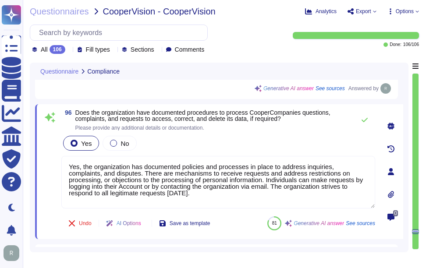
click at [250, 135] on div "96 Does the organization have documented procedures to process CooperCompanies …" at bounding box center [208, 171] width 333 height 124
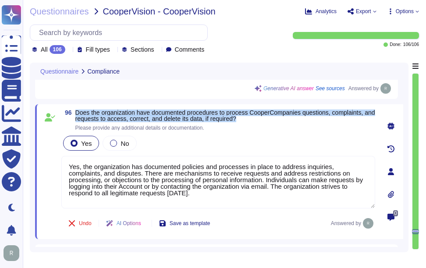
drag, startPoint x: 75, startPoint y: 111, endPoint x: 275, endPoint y: 121, distance: 200.0
click at [275, 121] on span "Does the organization have documented procedures to process CooperCompanies que…" at bounding box center [225, 115] width 300 height 12
click at [222, 116] on span "Does the organization have documented procedures to process CooperCompanies que…" at bounding box center [225, 115] width 300 height 13
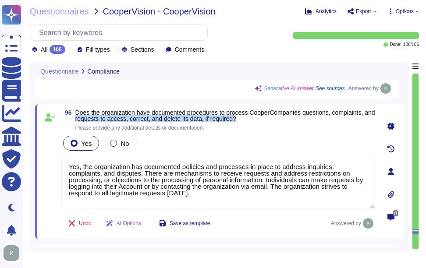
drag, startPoint x: 88, startPoint y: 118, endPoint x: 255, endPoint y: 123, distance: 166.5
click at [255, 123] on span "Does the organization have documented procedures to process CooperCompanies que…" at bounding box center [225, 119] width 300 height 21
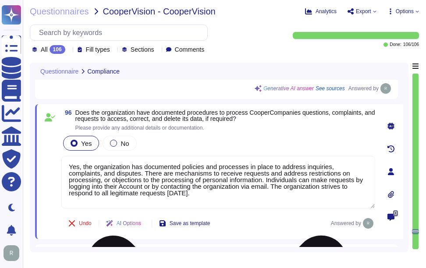
click at [200, 198] on textarea "Yes, the organization has documented policies and processes in place to address…" at bounding box center [218, 182] width 314 height 53
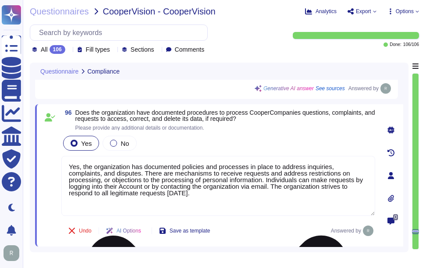
paste textarea "Individuals can request access to their information, request corrections, reque…"
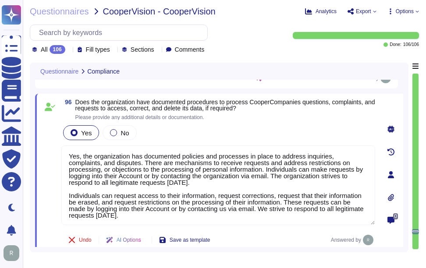
type textarea "Yes, the organization has documented policies and processes in place to address…"
click at [286, 130] on div "Yes No" at bounding box center [218, 133] width 314 height 18
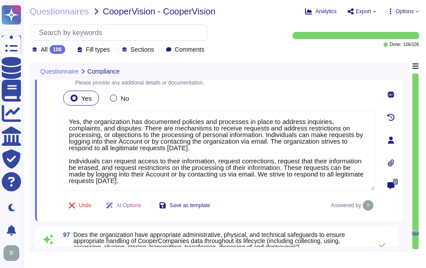
type textarea "Depend on the nature of the incident, we would reach out directly to the design…"
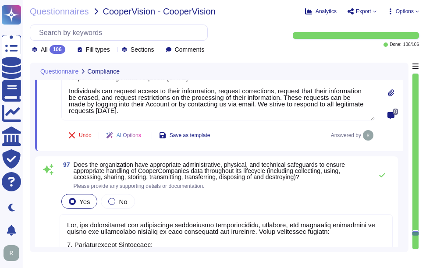
scroll to position [11256, 0]
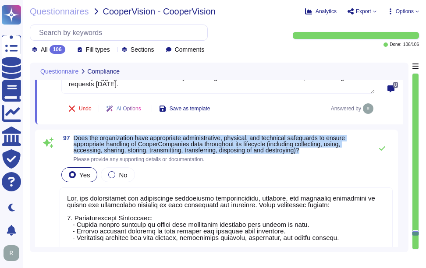
drag, startPoint x: 74, startPoint y: 138, endPoint x: 307, endPoint y: 153, distance: 233.1
click at [307, 153] on span "Does the organization have appropriate administrative, physical, and technical …" at bounding box center [221, 148] width 294 height 27
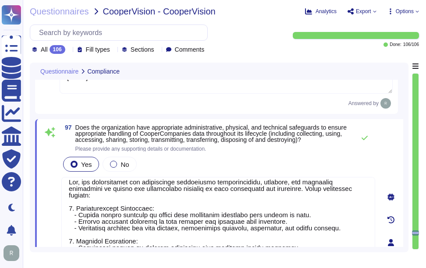
scroll to position [7, 0]
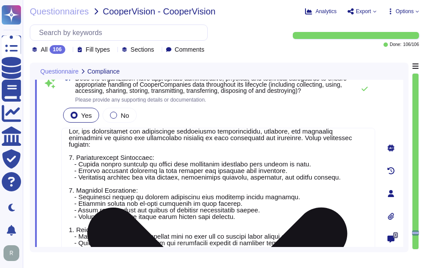
type textarea "Yes, the organization undergoes extensive internal audits year-round, which inc…"
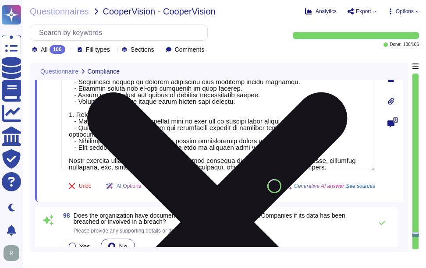
scroll to position [11431, 0]
type textarea "If sensitive information is lost or disclosed, or is suspected of being lost or…"
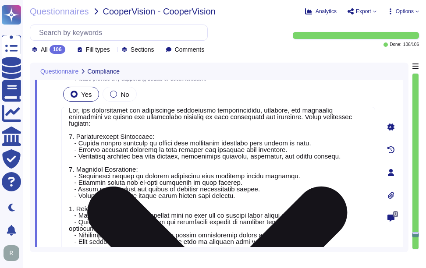
scroll to position [11295, 0]
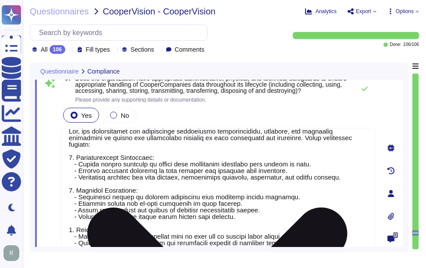
type textarea "Yes, the organization has documented policies and procedures that address data …"
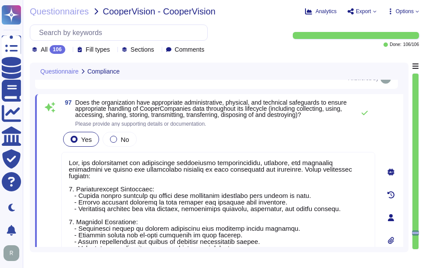
scroll to position [11251, 0]
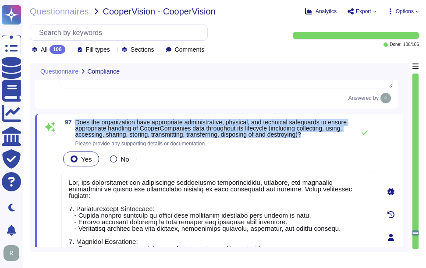
drag, startPoint x: 76, startPoint y: 122, endPoint x: 120, endPoint y: 139, distance: 47.3
click at [120, 138] on span "Does the organization have appropriate administrative, physical, and technical …" at bounding box center [212, 128] width 275 height 18
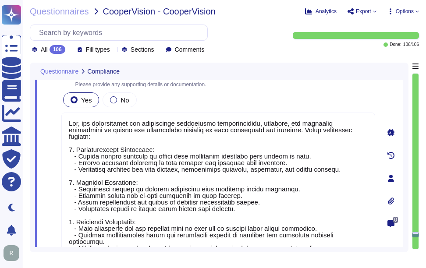
scroll to position [11295, 0]
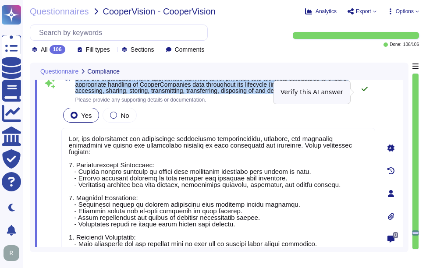
click at [366, 90] on icon at bounding box center [364, 88] width 7 height 7
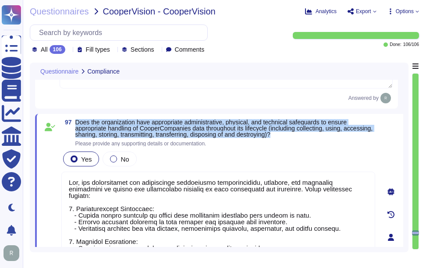
scroll to position [7, 0]
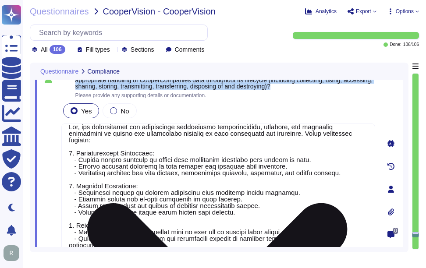
type textarea "Yes, the organization undergoes extensive internal audits year-round, which inc…"
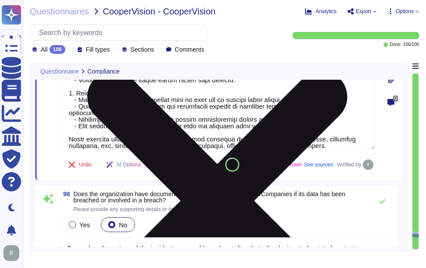
type textarea "If sensitive information is lost or disclosed, or is suspected of being lost or…"
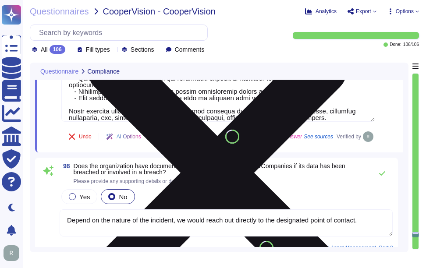
scroll to position [11470, 0]
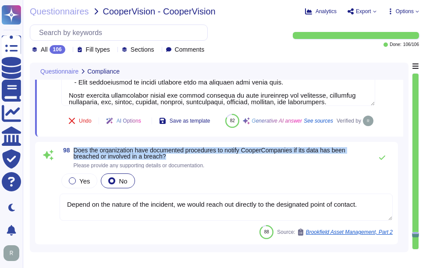
drag, startPoint x: 74, startPoint y: 171, endPoint x: 178, endPoint y: 176, distance: 104.8
click at [178, 159] on span "Does the organization have documented procedures to notify CooperCompanies if i…" at bounding box center [221, 153] width 294 height 12
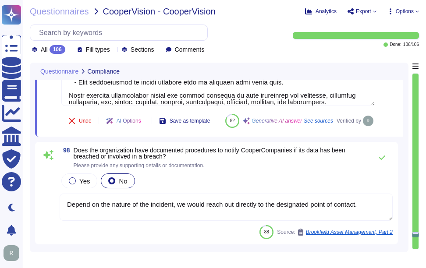
scroll to position [1, 0]
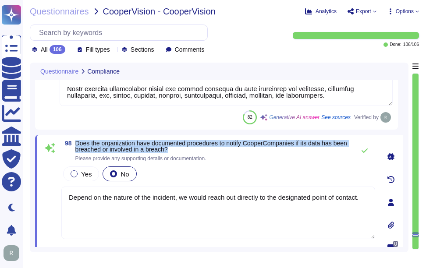
drag, startPoint x: 77, startPoint y: 143, endPoint x: 191, endPoint y: 152, distance: 115.2
click at [191, 152] on span "Does the organization have documented procedures to notify CooperCompanies if i…" at bounding box center [212, 150] width 275 height 21
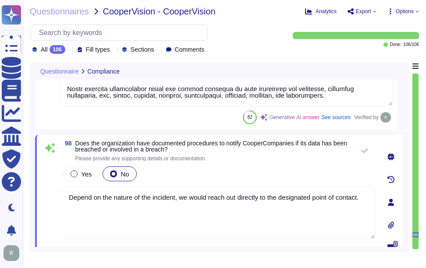
click at [267, 197] on textarea "Depend on the nature of the incident, we would reach out directly to the design…" at bounding box center [218, 213] width 314 height 53
paste textarea "Yes, the organization has documented procedures for notifying customers in the …"
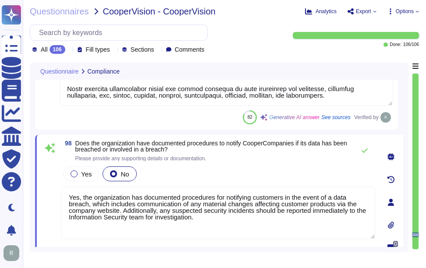
type textarea "Yes, the organization has documented procedures for notifying customers in the …"
click at [236, 177] on div "Yes No" at bounding box center [218, 174] width 314 height 18
click at [82, 173] on span "Yes" at bounding box center [86, 173] width 11 height 7
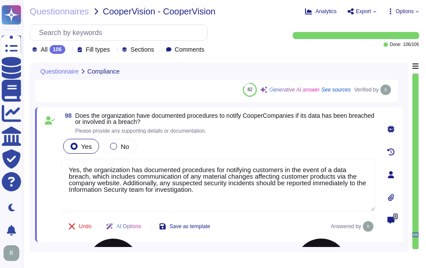
scroll to position [11514, 0]
type textarea "Yes, the service provider has a formal Education, Training & Awareness Policy t…"
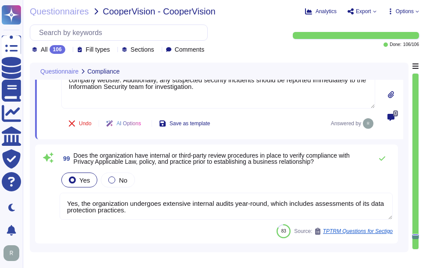
scroll to position [11602, 0]
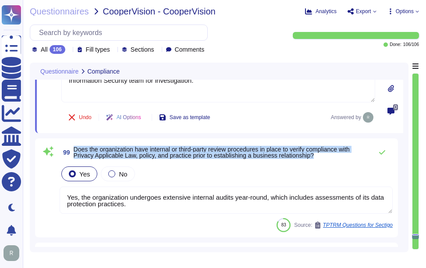
drag, startPoint x: 74, startPoint y: 148, endPoint x: 338, endPoint y: 154, distance: 263.3
click at [338, 154] on span "Does the organization have internal or third-party review procedures in place t…" at bounding box center [221, 152] width 294 height 12
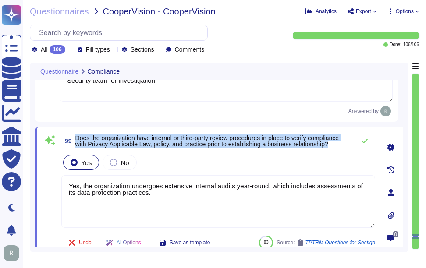
drag, startPoint x: 77, startPoint y: 136, endPoint x: 337, endPoint y: 145, distance: 260.7
click at [337, 145] on span "Does the organization have internal or third-party review procedures in place t…" at bounding box center [212, 141] width 275 height 12
click at [145, 132] on div "99 Does the organization have internal or third-party review procedures in plac…" at bounding box center [219, 192] width 368 height 131
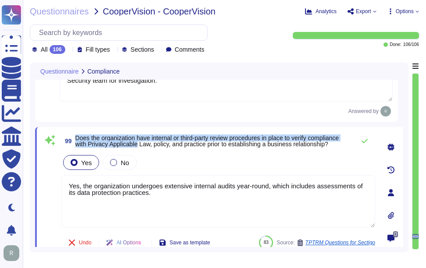
drag, startPoint x: 76, startPoint y: 136, endPoint x: 139, endPoint y: 148, distance: 64.7
click at [139, 148] on span "99 Does the organization have internal or third-party review procedures in plac…" at bounding box center [205, 141] width 289 height 16
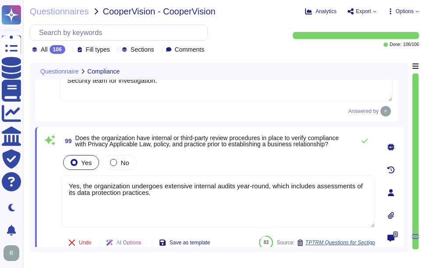
drag, startPoint x: 175, startPoint y: 195, endPoint x: 50, endPoint y: 188, distance: 125.5
click at [50, 188] on div "99 Does the organization have internal or third-party review procedures in plac…" at bounding box center [208, 192] width 333 height 121
paste textarea "conducts extensive internal audits year-round, which include assessments of pri…"
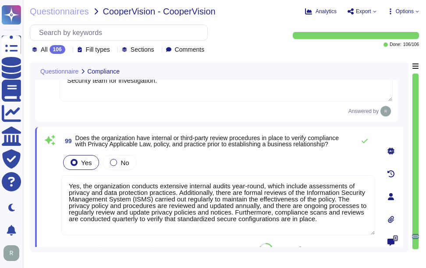
type textarea "Yes, the organization conducts extensive internal audits year-round, which incl…"
click at [268, 153] on div "99 Does the organization have internal or third-party review procedures in plac…" at bounding box center [208, 196] width 333 height 128
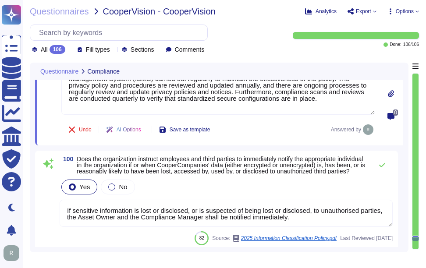
type textarea "Yes, our organization maintains cyber insurance coverage that includes protecti…"
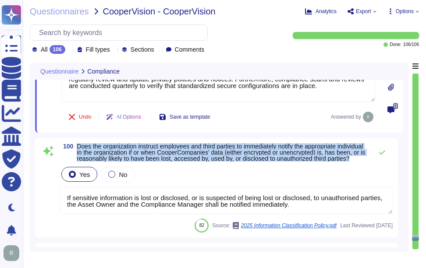
drag, startPoint x: 79, startPoint y: 146, endPoint x: 126, endPoint y: 165, distance: 50.5
click at [126, 162] on span "Does the organization instruct employees and third parties to immediately notif…" at bounding box center [222, 152] width 291 height 18
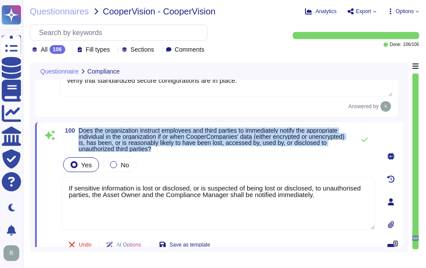
drag, startPoint x: 80, startPoint y: 130, endPoint x: 190, endPoint y: 147, distance: 111.3
click at [190, 147] on span "Does the organization instruct employees and third parties to immediately notif…" at bounding box center [214, 139] width 272 height 25
drag, startPoint x: 190, startPoint y: 147, endPoint x: 308, endPoint y: 121, distance: 120.5
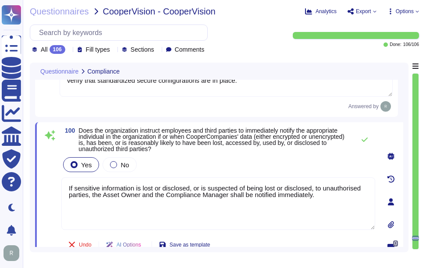
drag, startPoint x: 331, startPoint y: 195, endPoint x: 58, endPoint y: 182, distance: 273.6
click at [58, 182] on div "100 Does the organization instruct employees and third parties to immediately n…" at bounding box center [208, 201] width 333 height 149
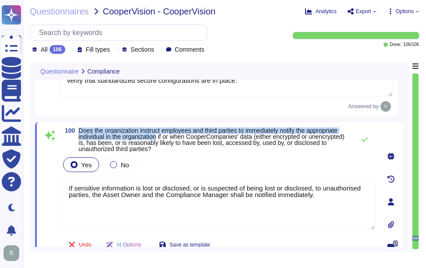
drag, startPoint x: 80, startPoint y: 130, endPoint x: 160, endPoint y: 138, distance: 80.9
click at [160, 138] on span "Does the organization instruct employees and third parties to immediately notif…" at bounding box center [211, 139] width 266 height 25
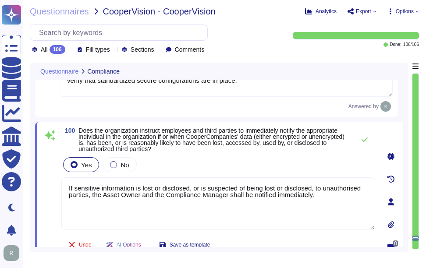
drag, startPoint x: 324, startPoint y: 199, endPoint x: 67, endPoint y: 184, distance: 257.1
click at [67, 184] on textarea "If sensitive information is lost or disclosed, or is suspected of being lost or…" at bounding box center [218, 203] width 314 height 53
paste textarea "Employees are instructed to report any observed or suspected information securi…"
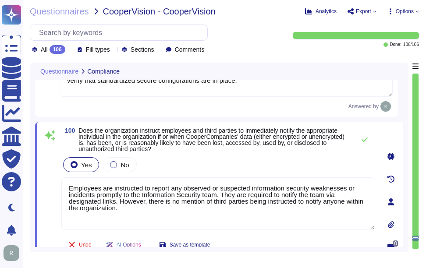
click at [219, 169] on div "Yes No" at bounding box center [218, 164] width 314 height 18
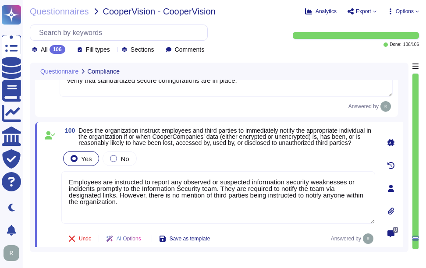
drag, startPoint x: 120, startPoint y: 202, endPoint x: 122, endPoint y: 209, distance: 7.1
click at [122, 209] on textarea "Employees are instructed to report any observed or suspected information securi…" at bounding box center [218, 197] width 314 height 53
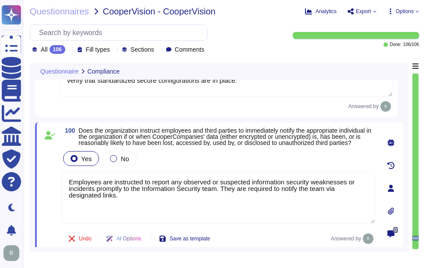
type textarea "Employees are instructed to report any observed or suspected information securi…"
click at [239, 165] on div "Yes No" at bounding box center [218, 158] width 314 height 18
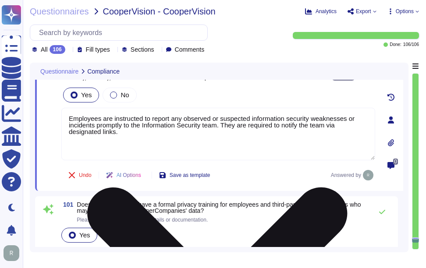
type textarea "Yes, the organization has a procedure in place to review and update all interna…"
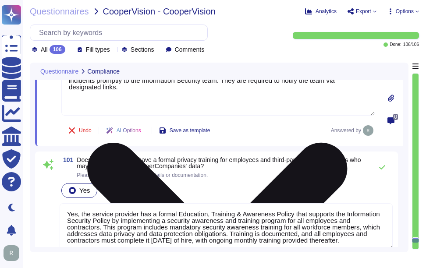
scroll to position [11864, 0]
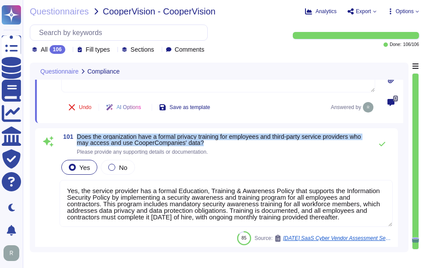
drag, startPoint x: 78, startPoint y: 141, endPoint x: 224, endPoint y: 149, distance: 146.5
click at [224, 146] on span "Does the organization have a formal privacy training for employees and third-pa…" at bounding box center [222, 140] width 291 height 12
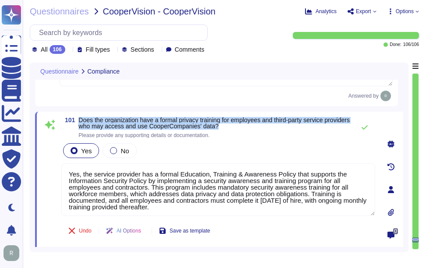
drag, startPoint x: 80, startPoint y: 118, endPoint x: 273, endPoint y: 125, distance: 193.7
click at [273, 125] on span "Does the organization have a formal privacy training for employees and third-pa…" at bounding box center [214, 123] width 272 height 12
click at [85, 119] on span "Does the organization have a formal privacy training for employees and third-pa…" at bounding box center [213, 123] width 271 height 13
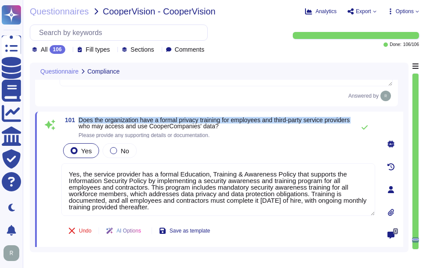
drag, startPoint x: 78, startPoint y: 120, endPoint x: 106, endPoint y: 126, distance: 29.2
click at [106, 126] on span "101 Does the organization have a formal privacy training for employees and thir…" at bounding box center [205, 127] width 289 height 21
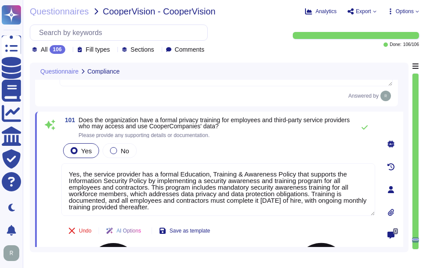
click at [244, 189] on textarea "Yes, the service provider has a formal Education, Training & Awareness Policy t…" at bounding box center [218, 189] width 314 height 53
paste textarea "organization has a formal privacy training program for employees, which include…"
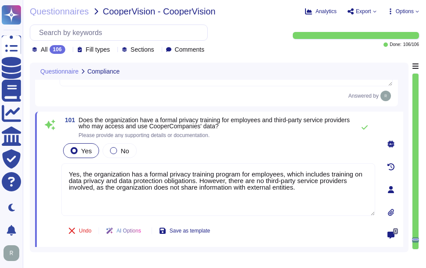
type textarea "Yes, the organization has a formal privacy training program for employees, whic…"
click at [246, 153] on div "Yes No" at bounding box center [218, 150] width 314 height 18
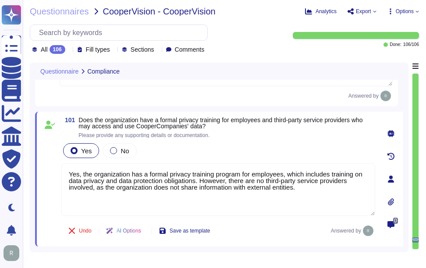
click at [258, 151] on div "Yes No" at bounding box center [218, 150] width 314 height 18
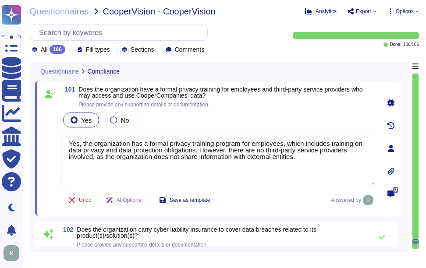
type textarea "Yes, the organization has a process in place to regularly check information sys…"
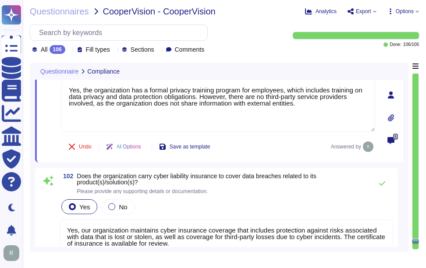
scroll to position [11952, 0]
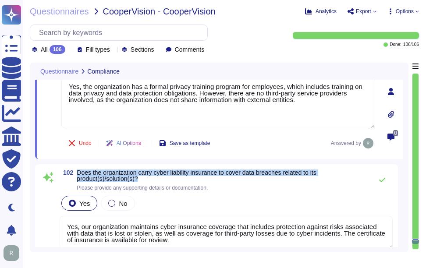
drag, startPoint x: 78, startPoint y: 171, endPoint x: 173, endPoint y: 177, distance: 95.7
click at [173, 177] on span "Does the organization carry cyber liability insurance to cover data breaches re…" at bounding box center [222, 175] width 291 height 12
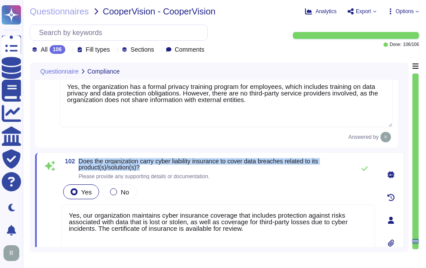
drag, startPoint x: 79, startPoint y: 161, endPoint x: 164, endPoint y: 167, distance: 85.2
click at [164, 167] on span "Does the organization carry cyber liability insurance to cover data breaches re…" at bounding box center [214, 164] width 272 height 12
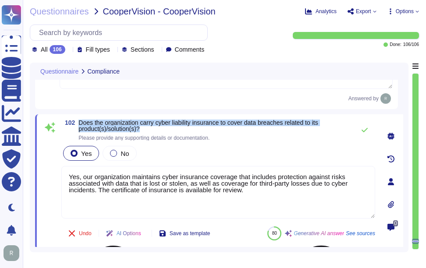
scroll to position [11996, 0]
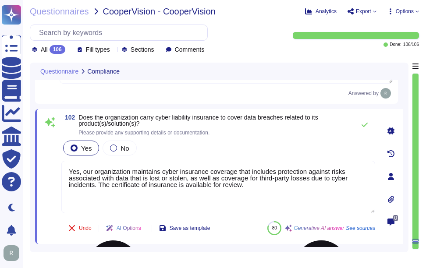
drag, startPoint x: 248, startPoint y: 185, endPoint x: 65, endPoint y: 171, distance: 183.6
click at [65, 171] on textarea "Yes, our organization maintains cyber insurance coverage that includes protecti…" at bounding box center [218, 187] width 314 height 53
click at [250, 146] on div "Yes No" at bounding box center [218, 148] width 314 height 18
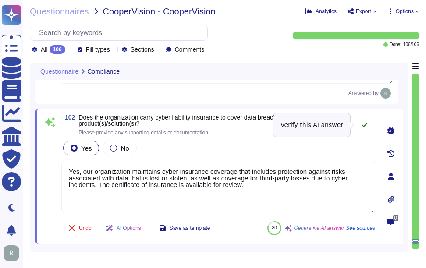
click at [360, 124] on button at bounding box center [364, 125] width 21 height 18
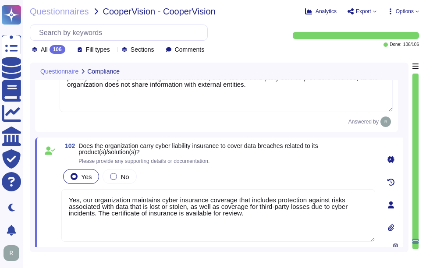
scroll to position [11952, 0]
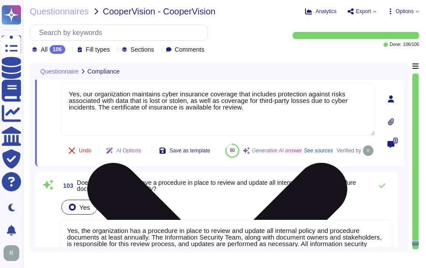
type textarea "Yes, the organization has an independent audit function, with internal controls…"
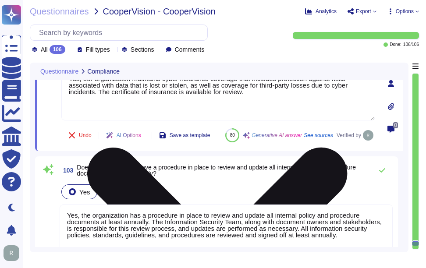
scroll to position [12171, 0]
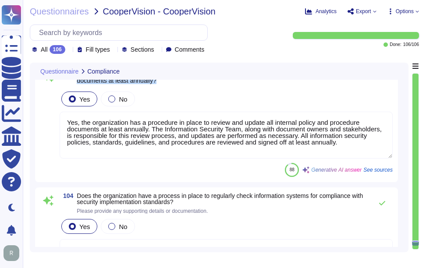
drag, startPoint x: 77, startPoint y: 94, endPoint x: 176, endPoint y: 100, distance: 99.6
click at [176, 85] on span "103 Does the organization have a procedure in place to review and update all in…" at bounding box center [214, 78] width 308 height 16
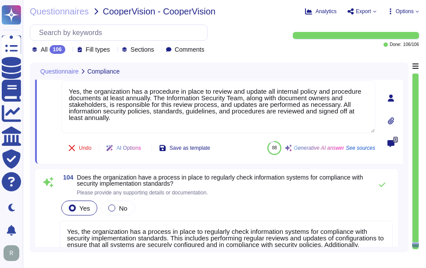
type textarea "No, the organization does not collect, access, transmit, process, disclose, or …"
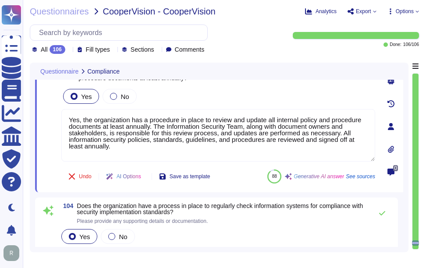
scroll to position [12127, 0]
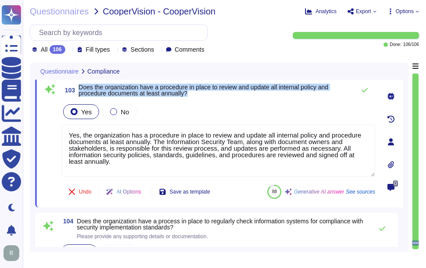
drag, startPoint x: 80, startPoint y: 87, endPoint x: 190, endPoint y: 98, distance: 110.5
click at [190, 98] on span "103 Does the organization have a procedure in place to review and update all in…" at bounding box center [205, 90] width 289 height 16
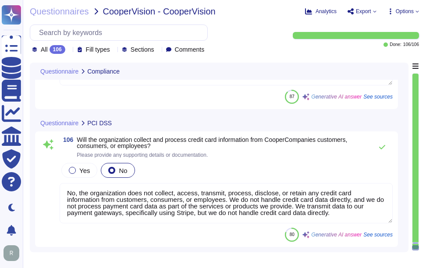
scroll to position [0, 0]
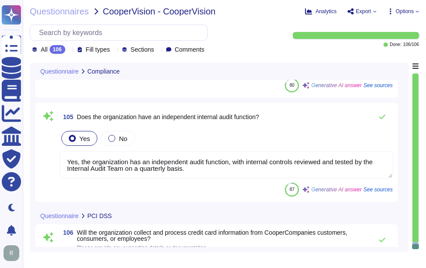
type textarea "Yes, the organization has a procedure in place to review and update all interna…"
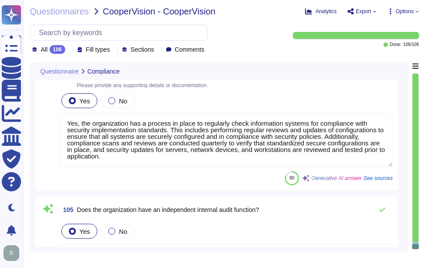
type textarea "Yes, our organization maintains cyber insurance coverage that includes protecti…"
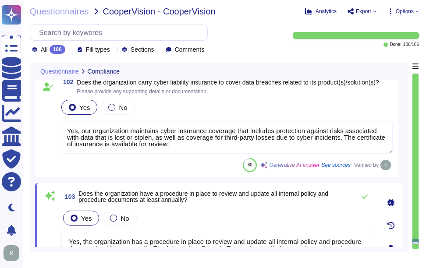
type textarea "Employees are instructed to report any observed or suspected information securi…"
type textarea "Yes, the organization has a formal privacy training program for employees, whic…"
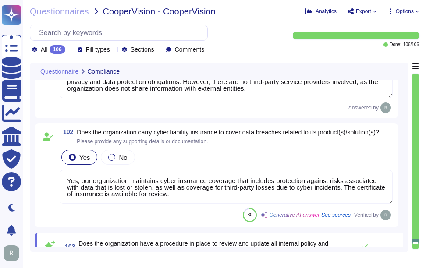
type textarea "Yes, the organization conducts extensive internal audits year-round, which incl…"
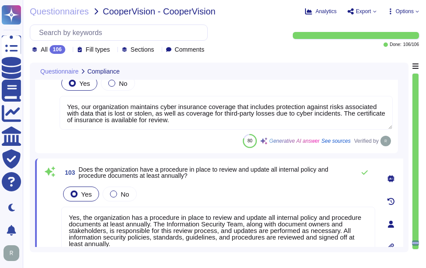
type textarea "Yes, the organization has an independent audit function, with internal controls…"
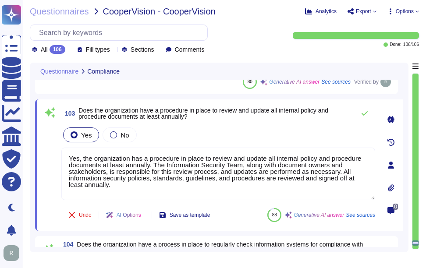
scroll to position [12064, 0]
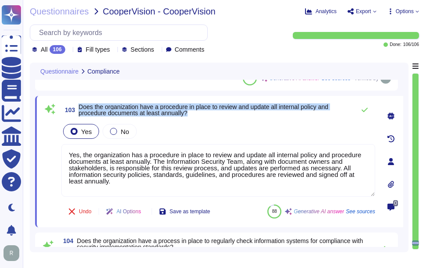
drag, startPoint x: 79, startPoint y: 106, endPoint x: 200, endPoint y: 113, distance: 121.5
click at [200, 113] on span "Does the organization have a procedure in place to review and update all intern…" at bounding box center [214, 110] width 272 height 12
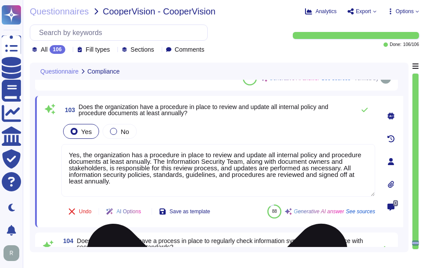
click at [194, 173] on textarea "Yes, the organization has a procedure in place to review and update all interna…" at bounding box center [218, 170] width 314 height 53
drag, startPoint x: 129, startPoint y: 182, endPoint x: 66, endPoint y: 148, distance: 71.3
click at [66, 148] on textarea "Yes, the organization has a procedure in place to review and update all interna…" at bounding box center [218, 170] width 314 height 53
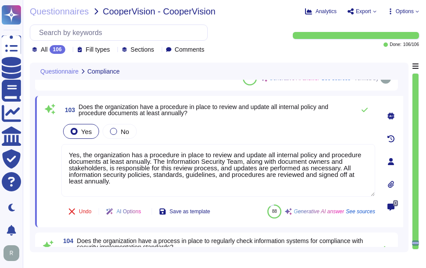
click at [187, 130] on div "Yes No" at bounding box center [218, 131] width 314 height 18
click at [362, 111] on icon at bounding box center [364, 109] width 7 height 7
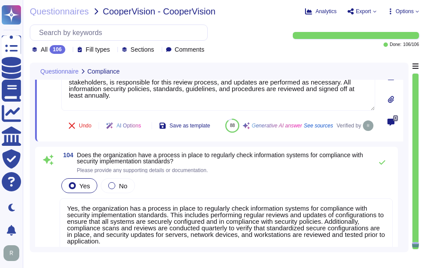
type textarea "No, the organization does not collect, access, transmit, process, disclose, or …"
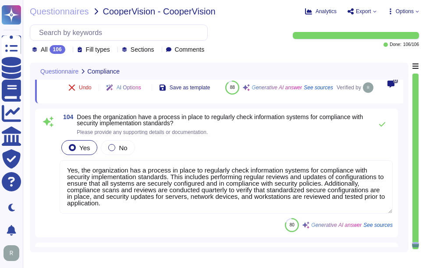
scroll to position [12195, 0]
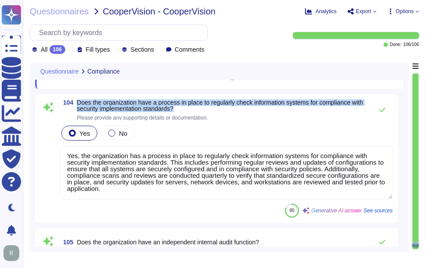
drag, startPoint x: 78, startPoint y: 122, endPoint x: 218, endPoint y: 131, distance: 140.0
click at [218, 112] on span "Does the organization have a process in place to regularly check information sy…" at bounding box center [222, 105] width 291 height 12
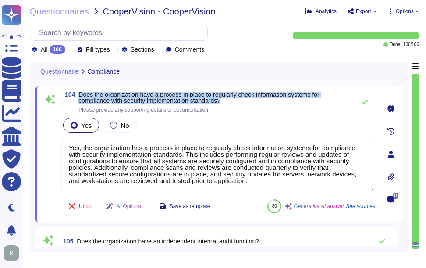
drag, startPoint x: 80, startPoint y: 93, endPoint x: 231, endPoint y: 102, distance: 150.9
click at [231, 102] on span "Does the organization have a process in place to regularly check information sy…" at bounding box center [214, 98] width 272 height 12
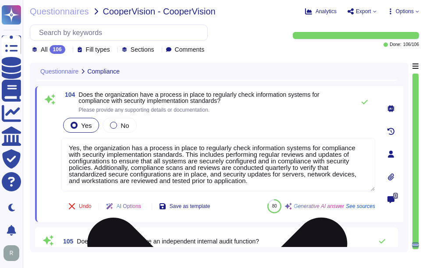
click at [198, 171] on textarea "Yes, the organization has a process in place to regularly check information sys…" at bounding box center [218, 164] width 314 height 53
paste textarea ", conducting compliance scans and reviews quarterly, and ensuring that security…"
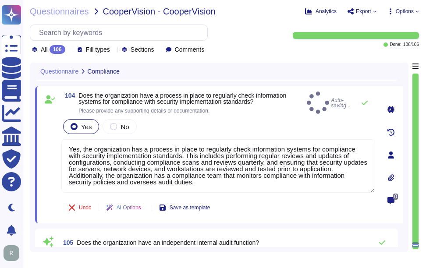
type textarea "Yes, the organization has a process in place to regularly check information sys…"
click at [245, 119] on div "Yes No" at bounding box center [218, 126] width 314 height 18
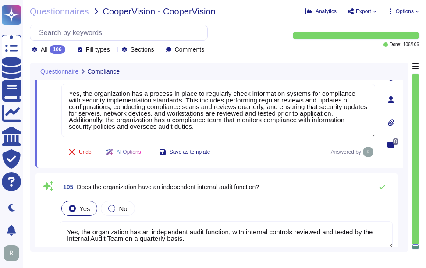
scroll to position [12326, 0]
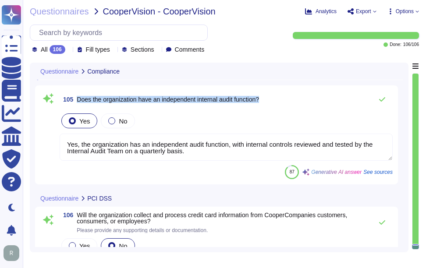
drag, startPoint x: 78, startPoint y: 99, endPoint x: 268, endPoint y: 100, distance: 190.5
click at [268, 100] on div "105 Does the organization have an independent internal audit function?" at bounding box center [226, 100] width 333 height 18
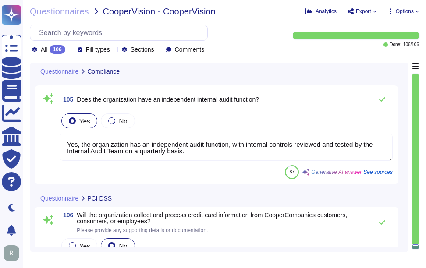
scroll to position [0, 0]
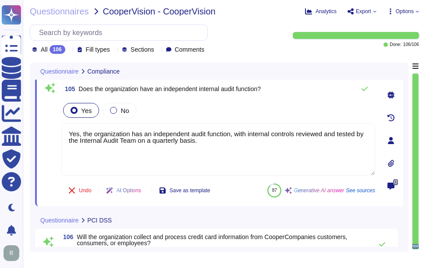
drag, startPoint x: 223, startPoint y: 142, endPoint x: 40, endPoint y: 104, distance: 186.6
click at [40, 104] on div "105 Does the organization have an independent internal audit function? Yes No Y…" at bounding box center [219, 140] width 368 height 131
click at [258, 105] on div "Yes No" at bounding box center [218, 110] width 314 height 18
click at [366, 88] on icon at bounding box center [364, 89] width 6 height 4
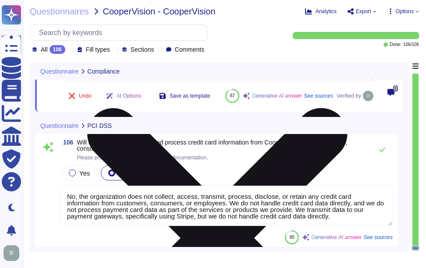
scroll to position [12438, 0]
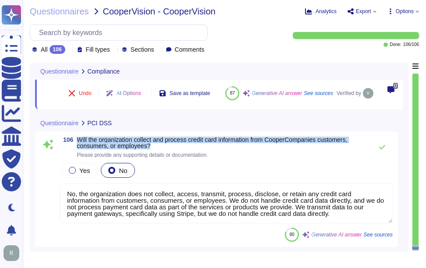
drag, startPoint x: 78, startPoint y: 138, endPoint x: 157, endPoint y: 148, distance: 79.5
click at [157, 148] on span "Will the organization collect and process credit card information from CooperCo…" at bounding box center [222, 143] width 291 height 12
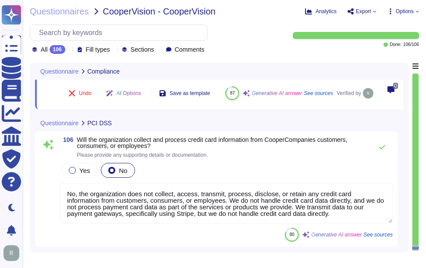
scroll to position [12403, 0]
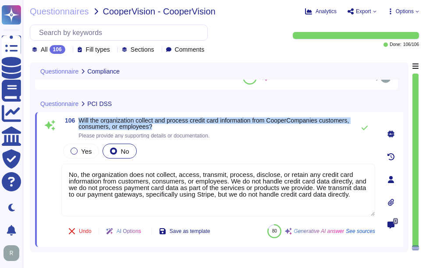
drag, startPoint x: 79, startPoint y: 121, endPoint x: 188, endPoint y: 129, distance: 108.9
click at [188, 129] on span "Will the organization collect and process credit card information from CooperCo…" at bounding box center [214, 123] width 272 height 12
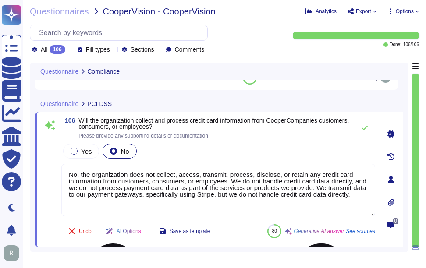
click at [248, 191] on textarea "No, the organization does not collect, access, transmit, process, disclose, or …" at bounding box center [218, 190] width 314 height 53
click at [251, 145] on div "Yes No" at bounding box center [218, 151] width 314 height 18
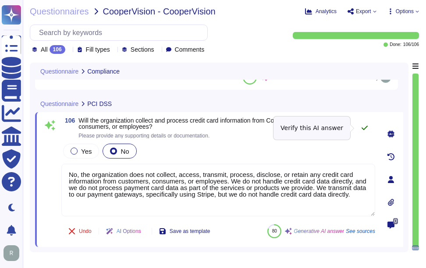
click at [365, 128] on icon at bounding box center [364, 128] width 6 height 4
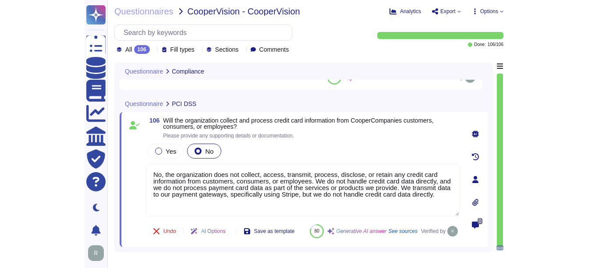
scroll to position [12424, 0]
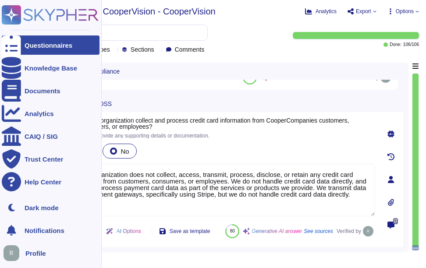
click at [23, 41] on div "Questionnaires" at bounding box center [51, 44] width 98 height 19
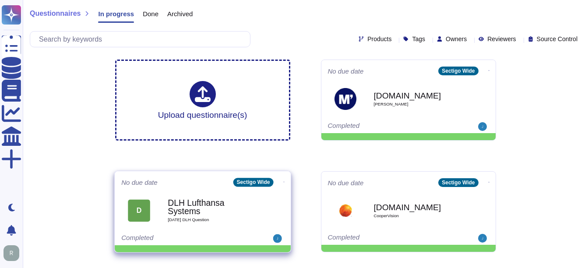
click at [199, 218] on span "[DATE] DLH Question" at bounding box center [212, 220] width 88 height 4
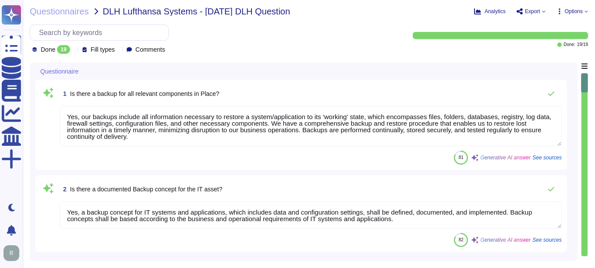
type textarea "Yes, our backups include all information necessary to restore a system/applicat…"
type textarea "Yes, a backup concept for IT systems and applications, which includes data and …"
type textarea "Backups are performed continually and are scheduled based on the information an…"
type textarea "Backups are stored in our on-premise data center in [GEOGRAPHIC_DATA], [GEOGRAP…"
type textarea "The results of the most recent vulnerability assessment or penetration test are…"
